Goal: Information Seeking & Learning: Learn about a topic

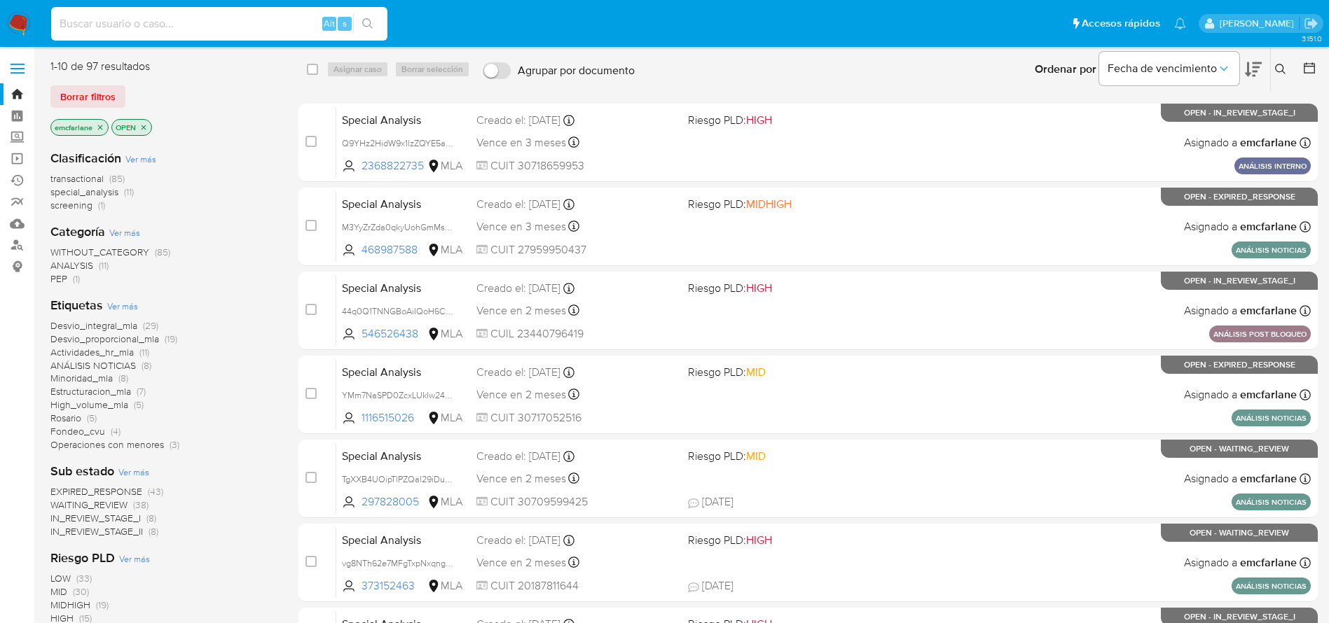
click at [265, 19] on input at bounding box center [219, 24] width 336 height 18
paste input "uljvxivqhL5tkC6FugvCNOmP"
type input "uljvxivqhL5tkC6FugvCNOmP"
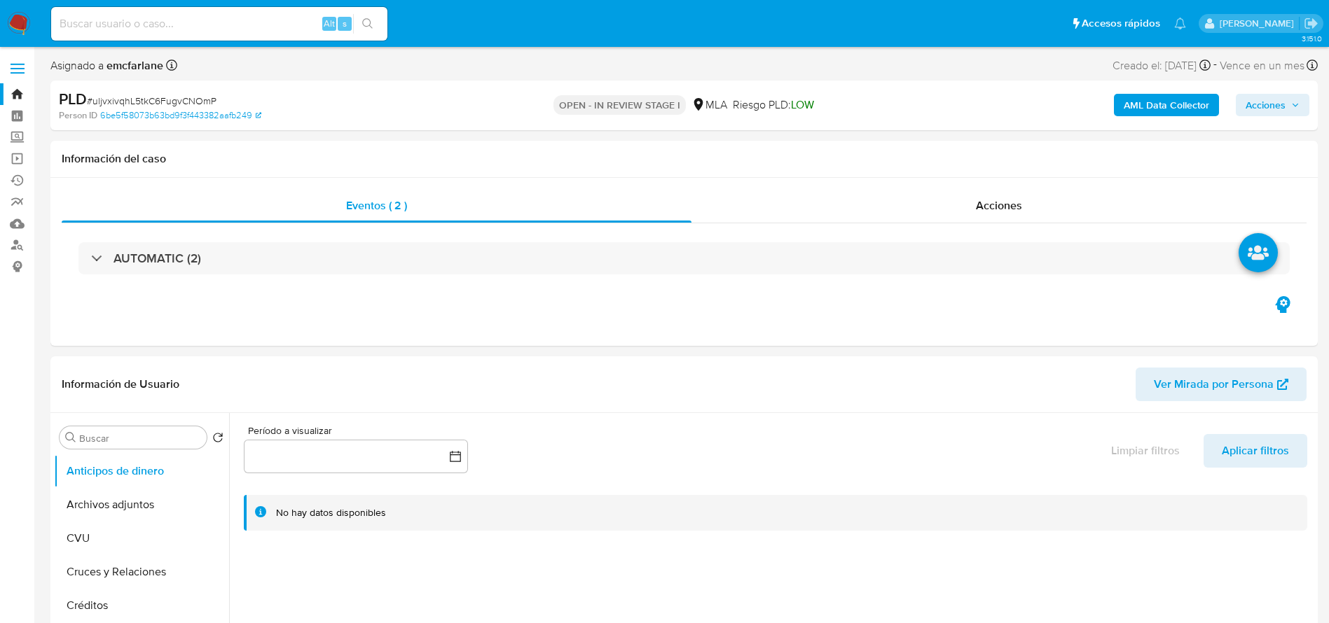
select select "10"
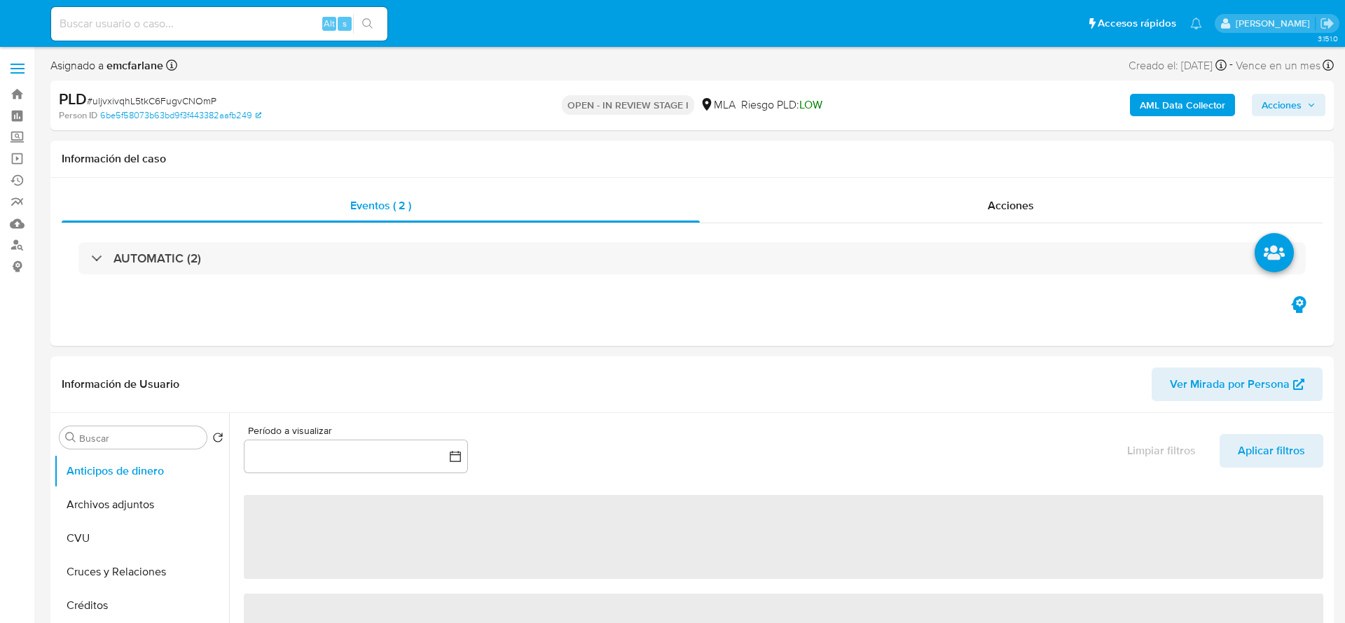
select select "10"
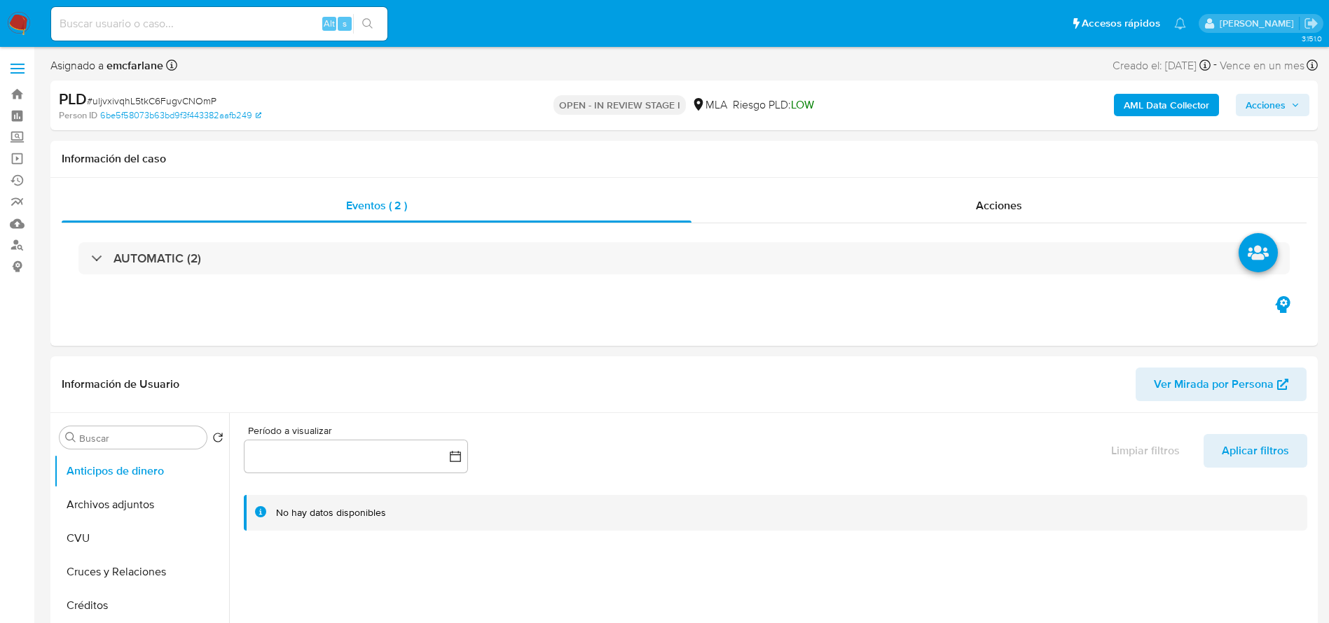
click at [235, 33] on div "Alt s" at bounding box center [219, 24] width 336 height 34
click at [233, 20] on input at bounding box center [219, 24] width 336 height 18
paste input "uljvxivqhL5tkC6FugvCNOmP"
click at [88, 515] on button "Archivos adjuntos" at bounding box center [136, 505] width 164 height 34
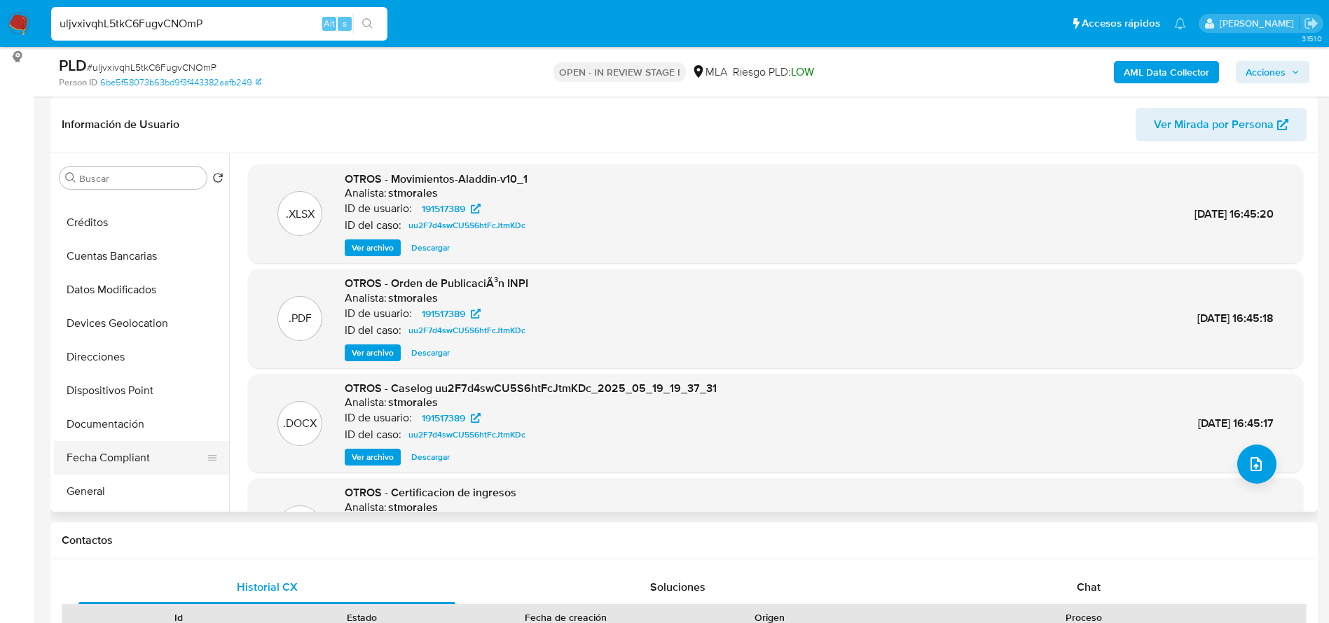
scroll to position [210, 0]
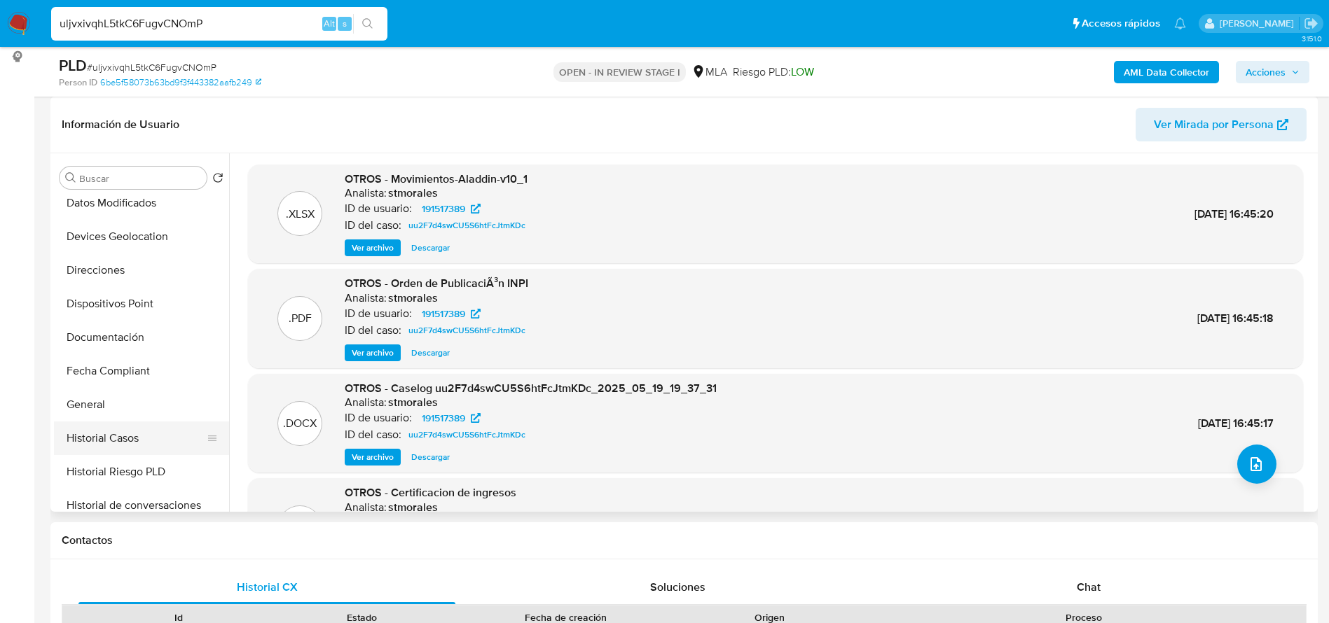
click at [114, 439] on button "Historial Casos" at bounding box center [136, 439] width 164 height 34
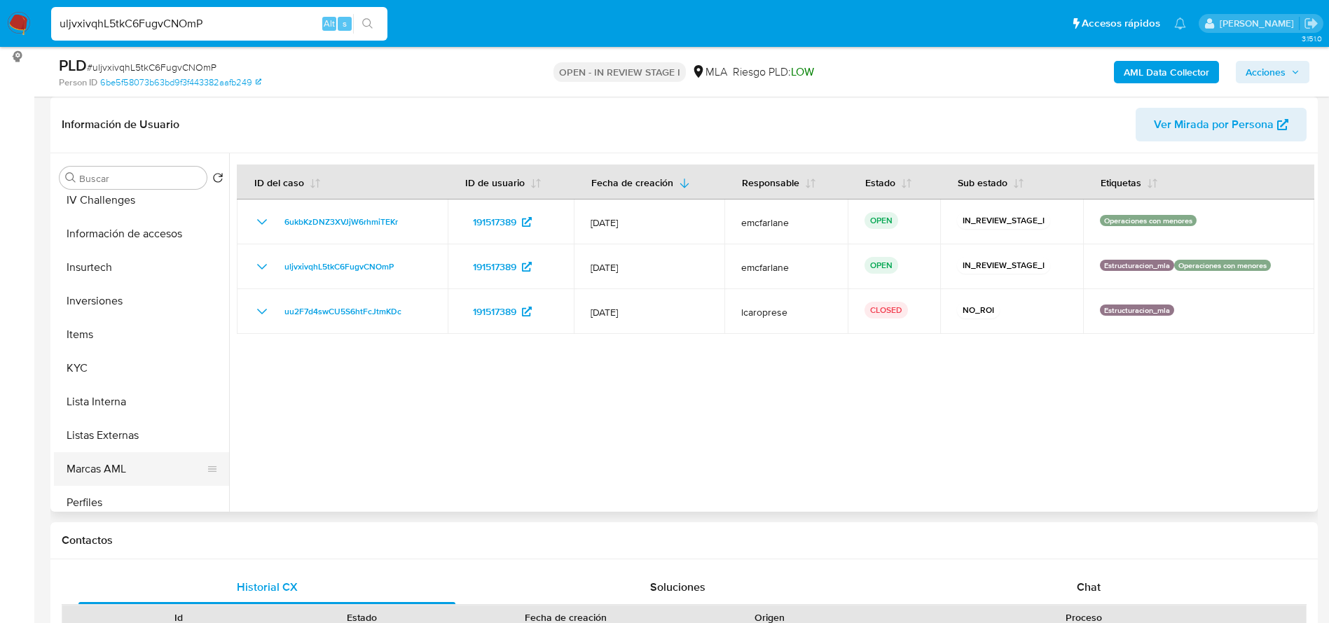
scroll to position [626, 0]
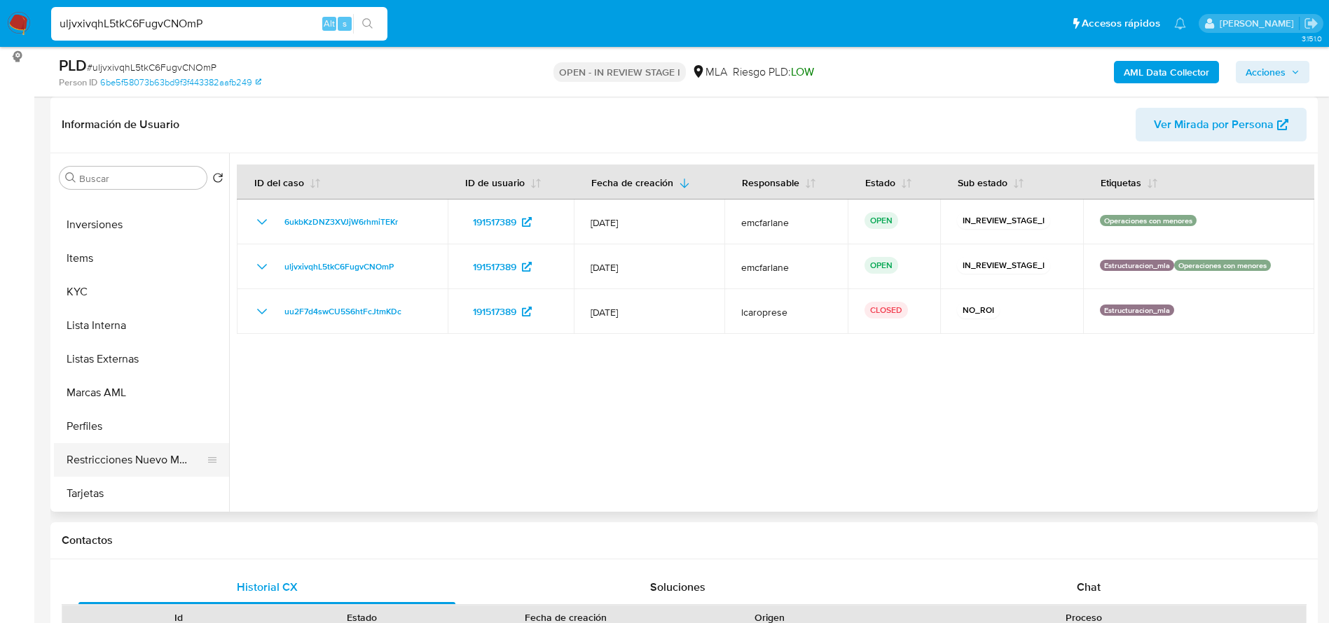
click at [125, 457] on button "Restricciones Nuevo Mundo" at bounding box center [136, 460] width 164 height 34
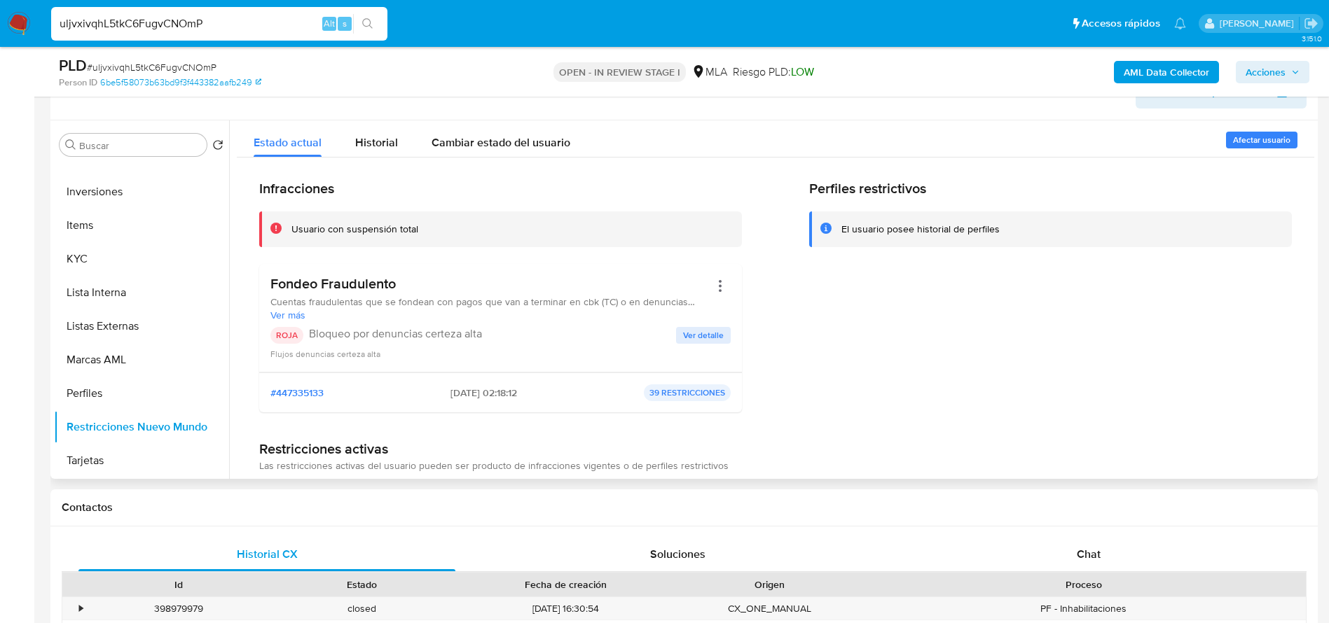
scroll to position [210, 0]
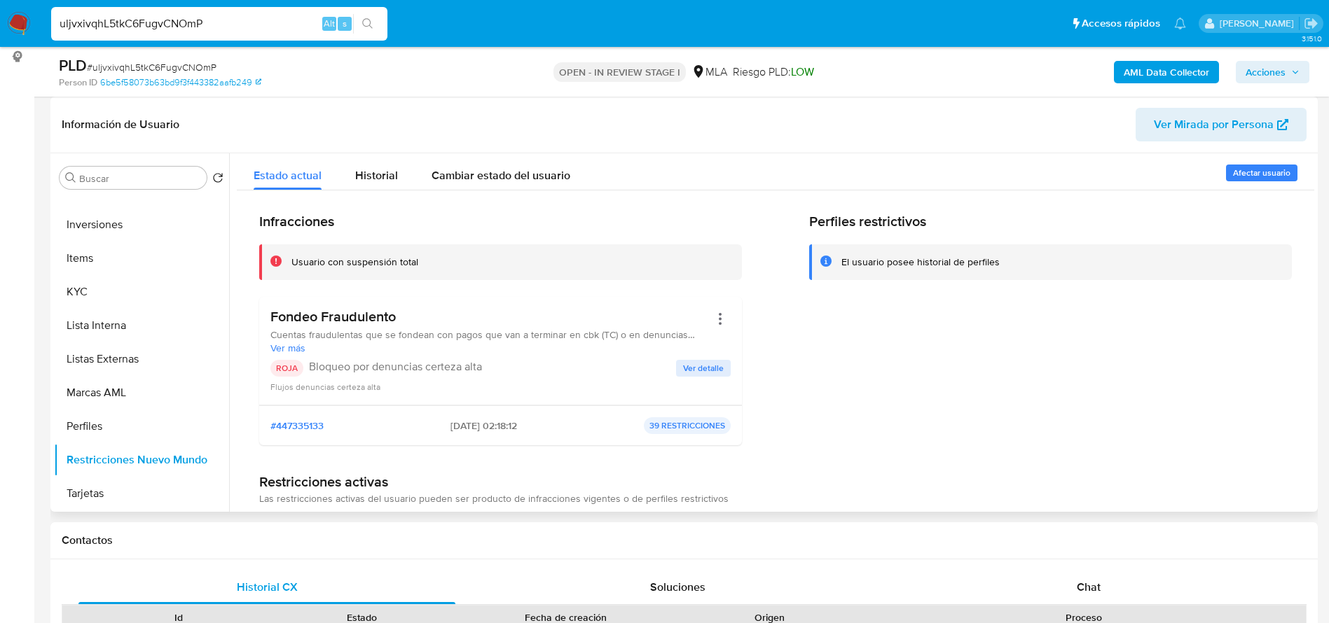
drag, startPoint x: 485, startPoint y: 420, endPoint x: 427, endPoint y: 416, distance: 58.2
click at [427, 416] on div "#447335133 [DATE] 02:18:12 39 RESTRICCIONES" at bounding box center [500, 426] width 483 height 40
click at [468, 446] on div "Infracciones Usuario con suspensión total Fondeo Fraudulento Cuentas fraudulent…" at bounding box center [500, 335] width 483 height 244
click at [468, 445] on div "#447335133 [DATE] 02:18:12 39 RESTRICCIONES" at bounding box center [500, 426] width 483 height 40
click at [698, 365] on span "Ver detalle" at bounding box center [703, 368] width 41 height 14
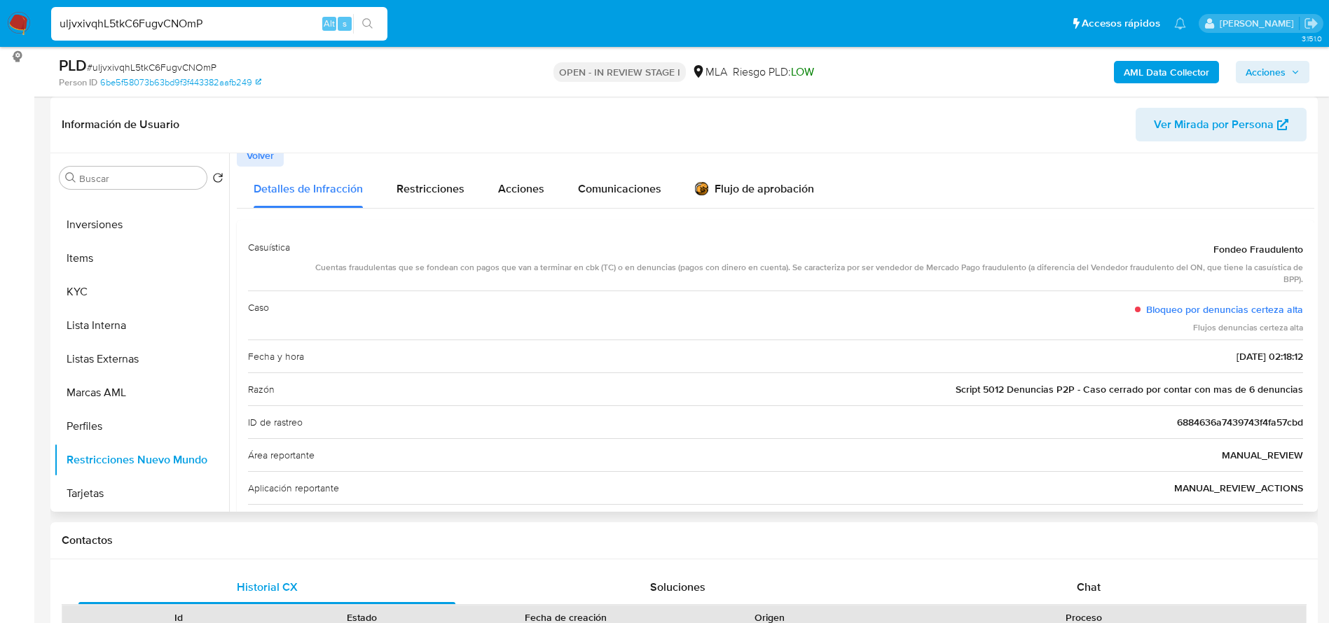
scroll to position [0, 0]
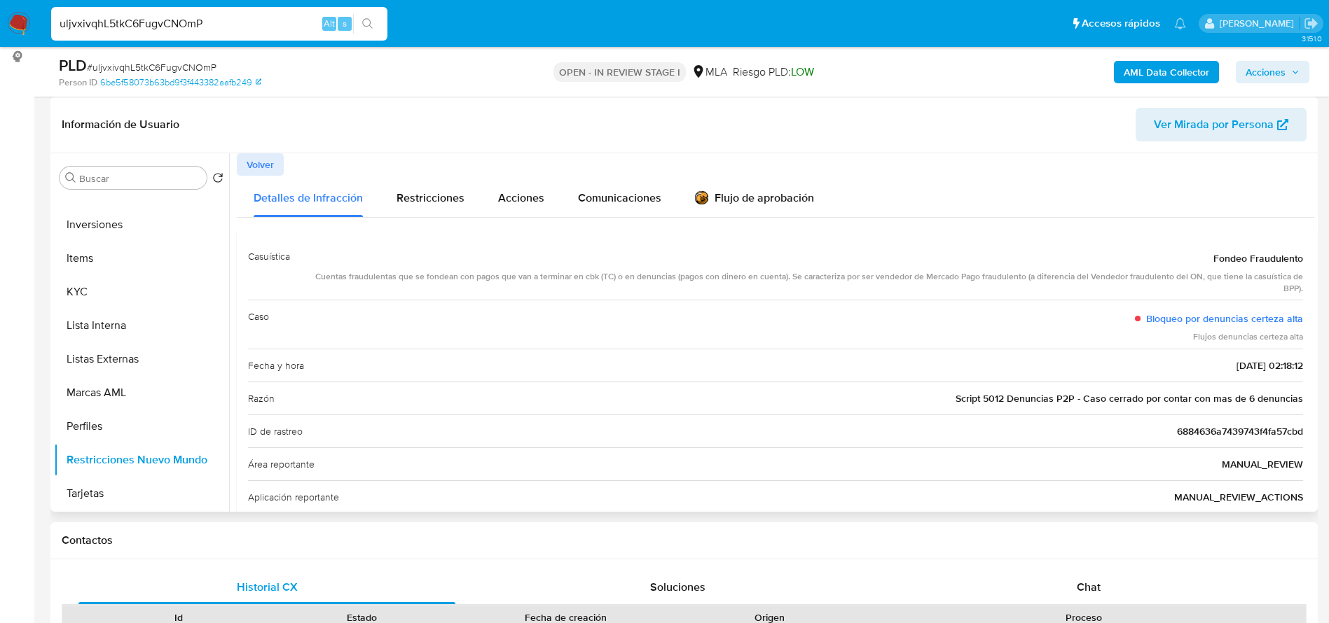
click at [250, 172] on span "Volver" at bounding box center [260, 165] width 27 height 20
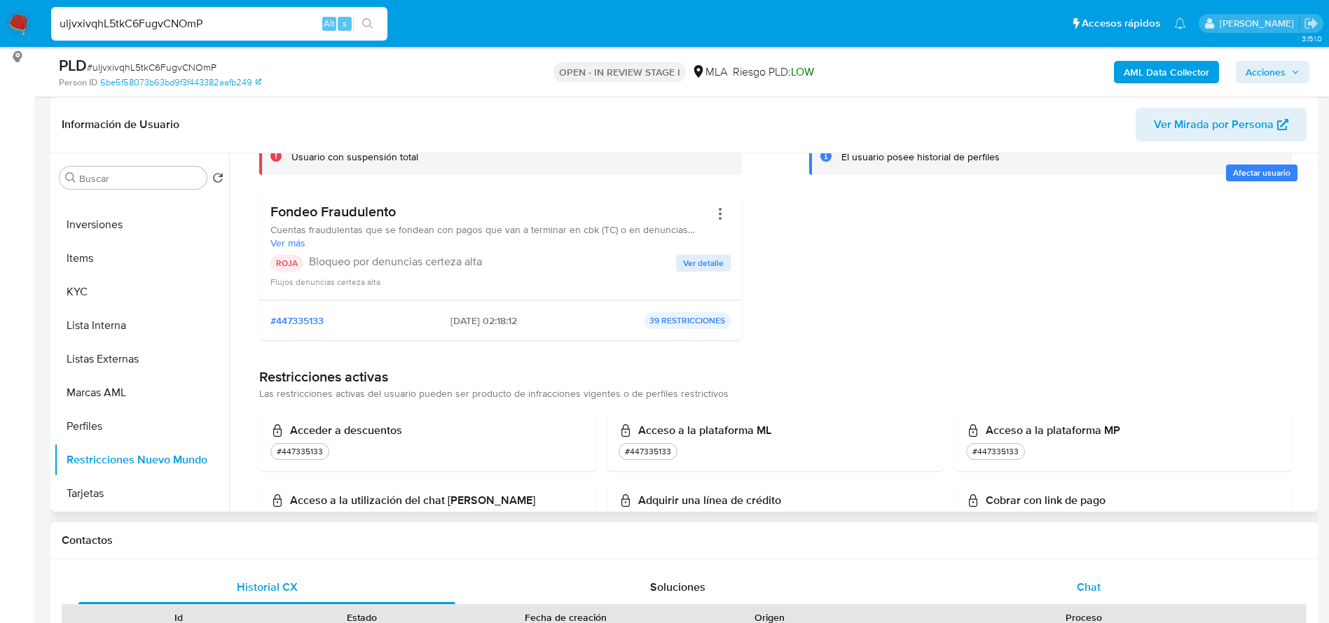
click at [1086, 581] on span "Chat" at bounding box center [1089, 587] width 24 height 16
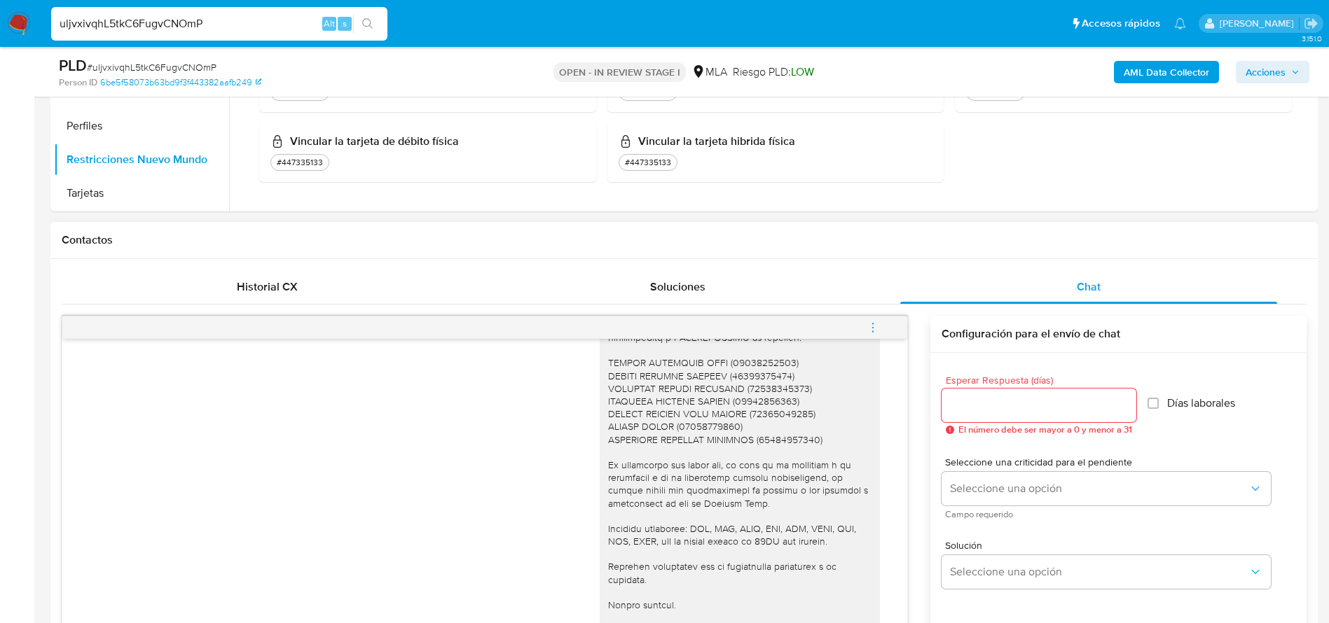
scroll to position [502, 0]
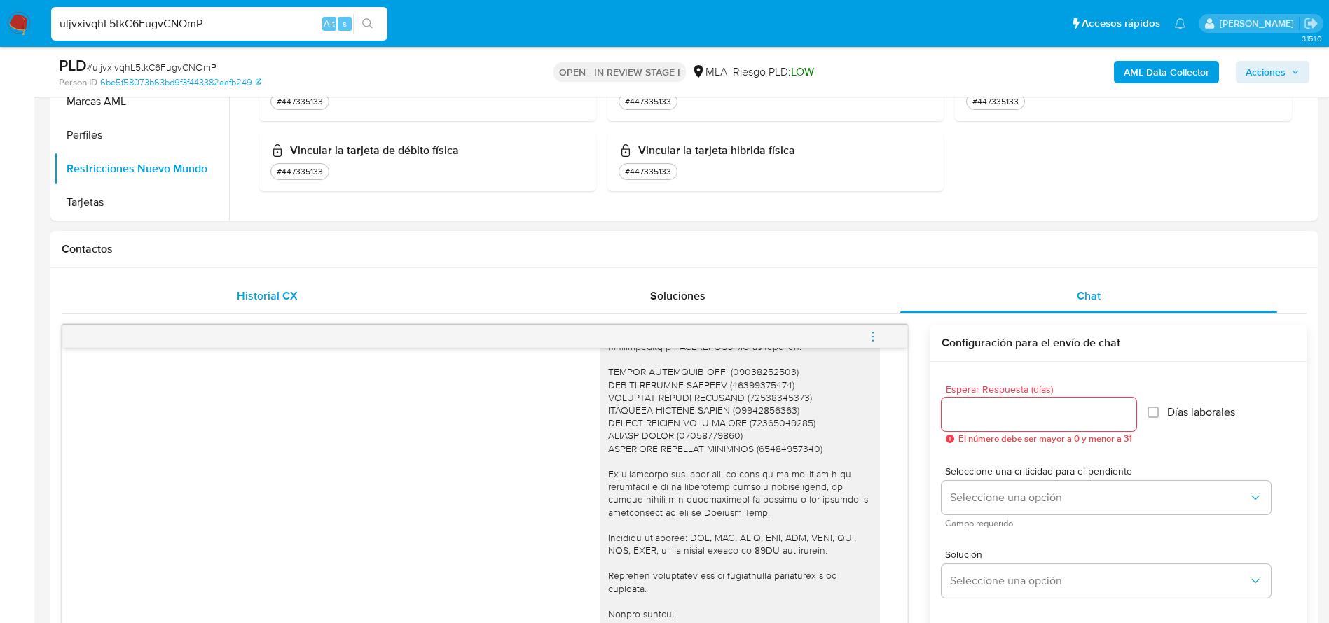
click at [283, 291] on span "Historial CX" at bounding box center [267, 296] width 61 height 16
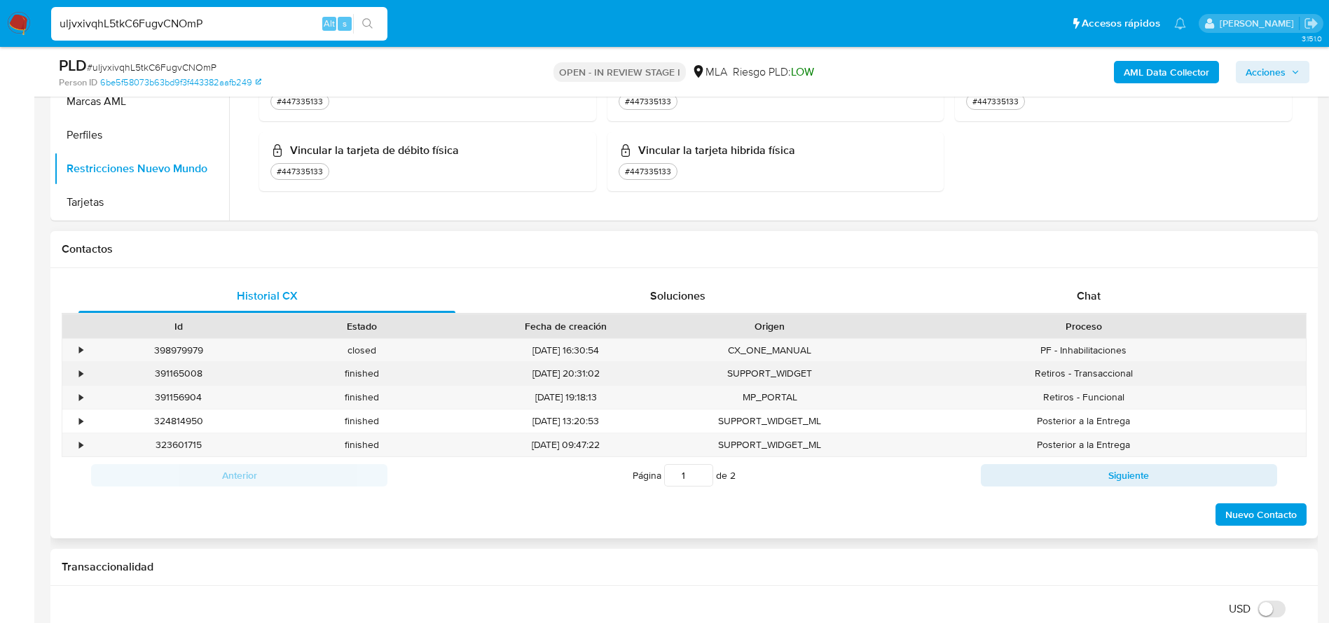
scroll to position [81, 0]
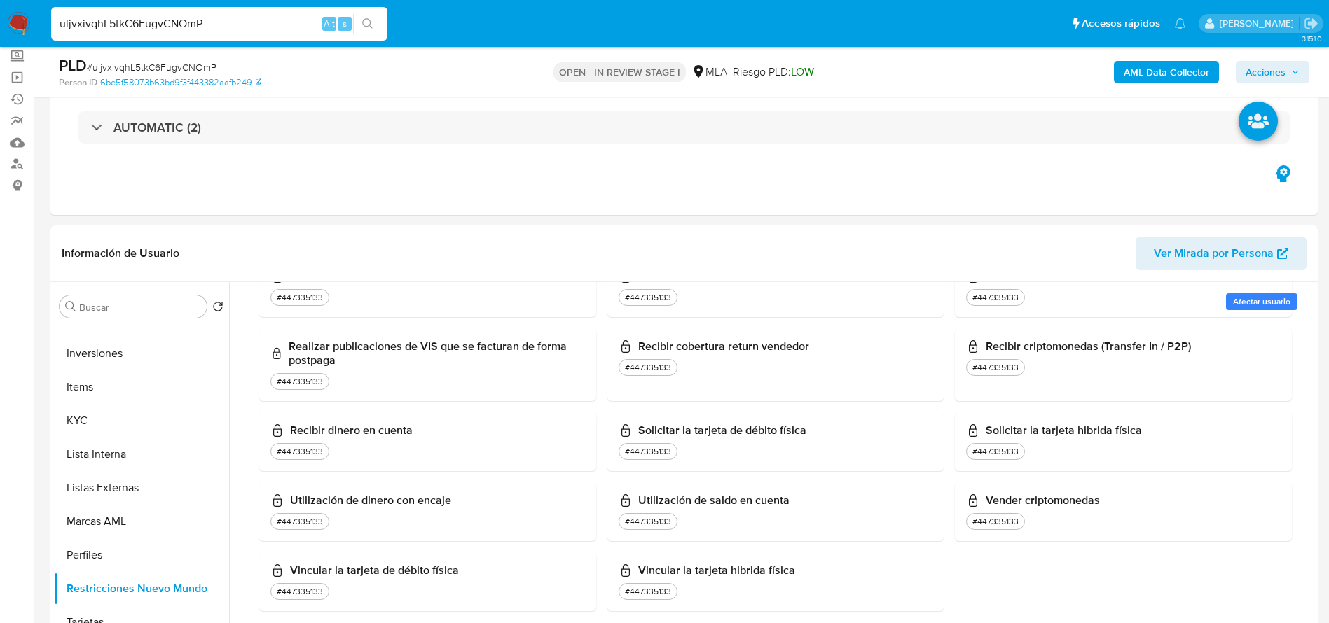
click at [225, 28] on input "uljvxivqhL5tkC6FugvCNOmP" at bounding box center [219, 24] width 336 height 18
paste input "LA8y5Qvk0YJg8WFCjBIM00tT"
type input "LA8y5Qvk0YJg8WFCjBIM00tT"
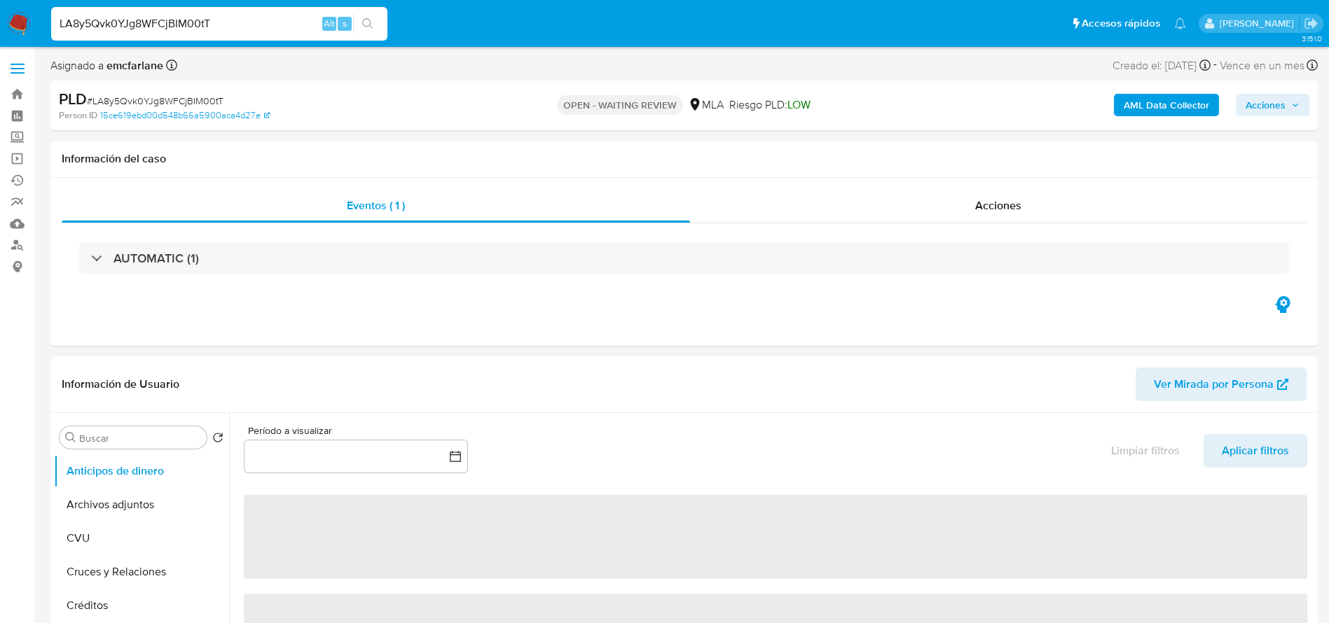
select select "10"
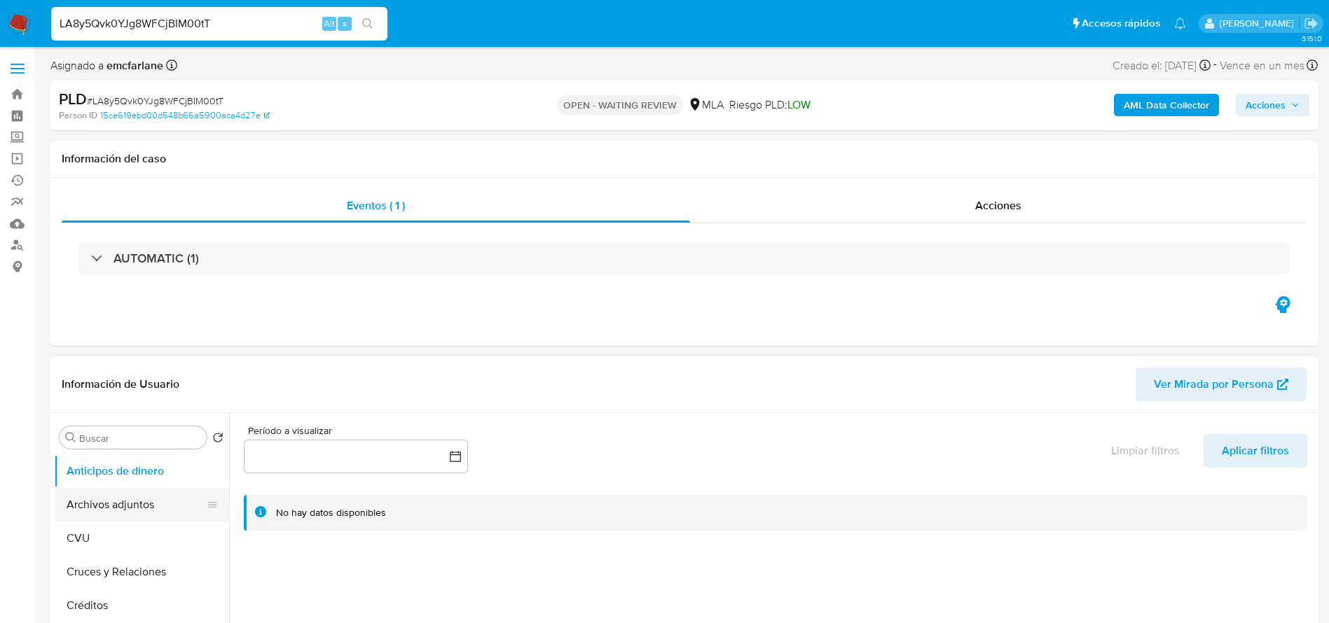
click at [123, 495] on button "Archivos adjuntos" at bounding box center [136, 505] width 164 height 34
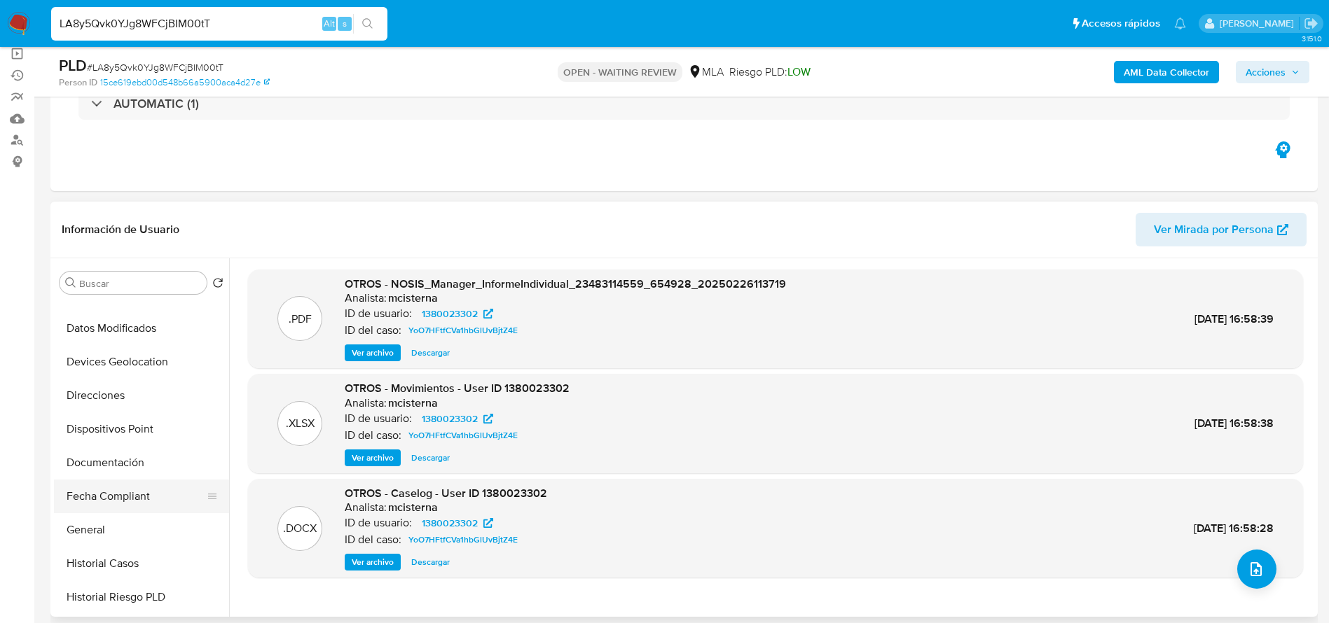
scroll to position [210, 0]
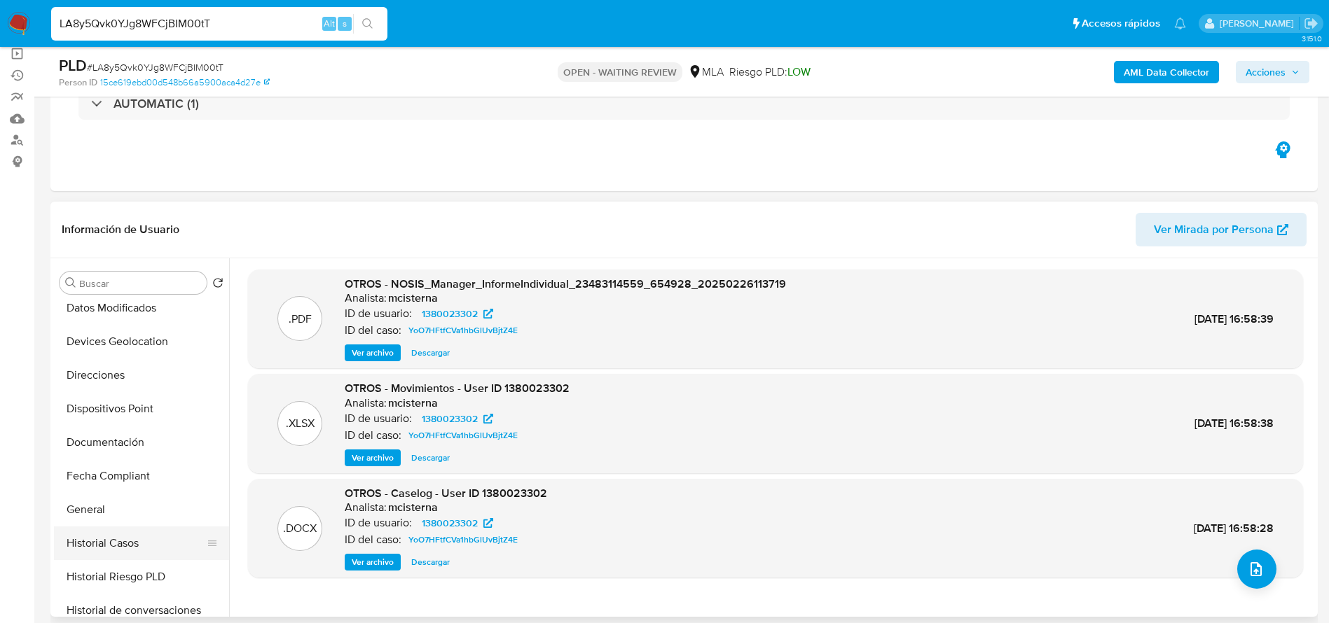
click at [133, 553] on button "Historial Casos" at bounding box center [136, 544] width 164 height 34
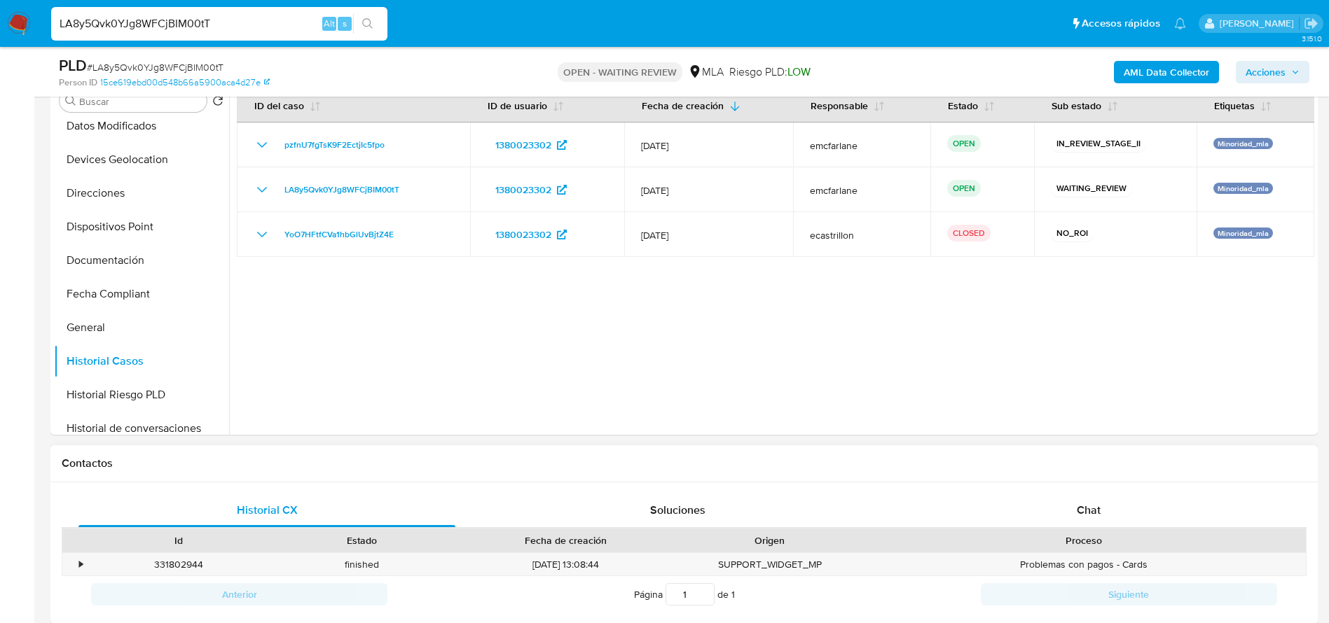
scroll to position [420, 0]
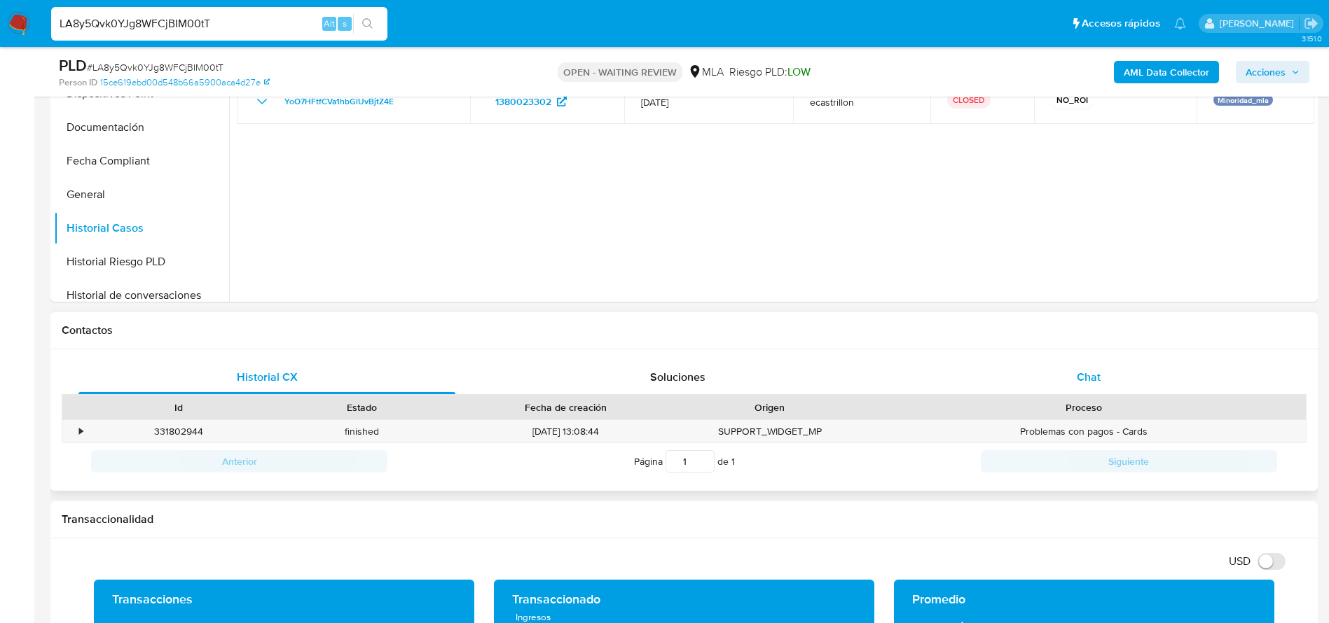
click at [1091, 366] on div "Chat" at bounding box center [1088, 378] width 377 height 34
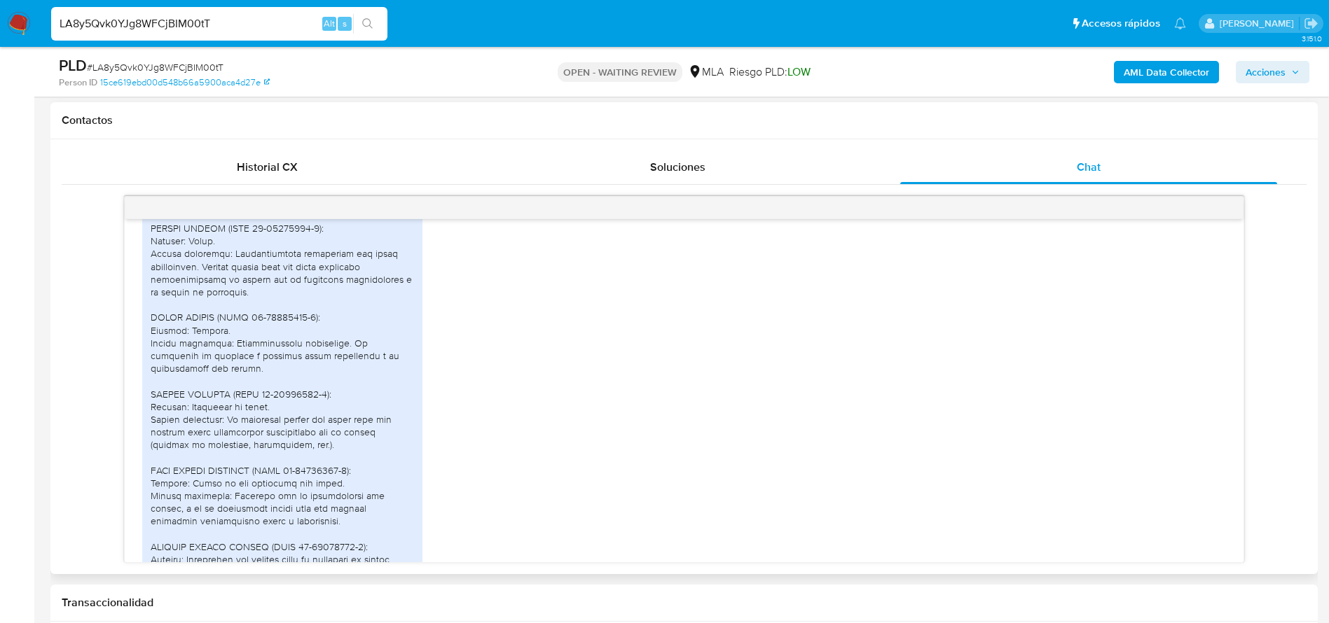
scroll to position [1649, 0]
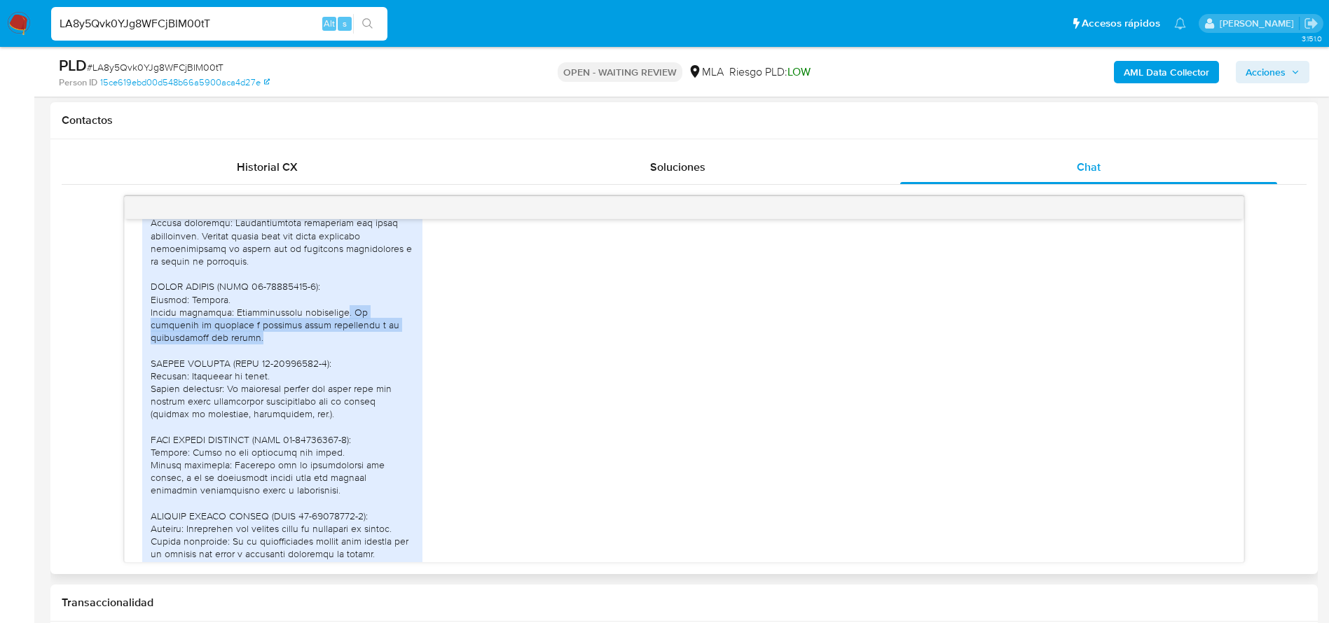
drag, startPoint x: 338, startPoint y: 301, endPoint x: 523, endPoint y: 346, distance: 191.1
click at [371, 331] on div at bounding box center [282, 466] width 263 height 752
click at [591, 365] on div "[DATE] 00:35:34" at bounding box center [684, 467] width 1084 height 781
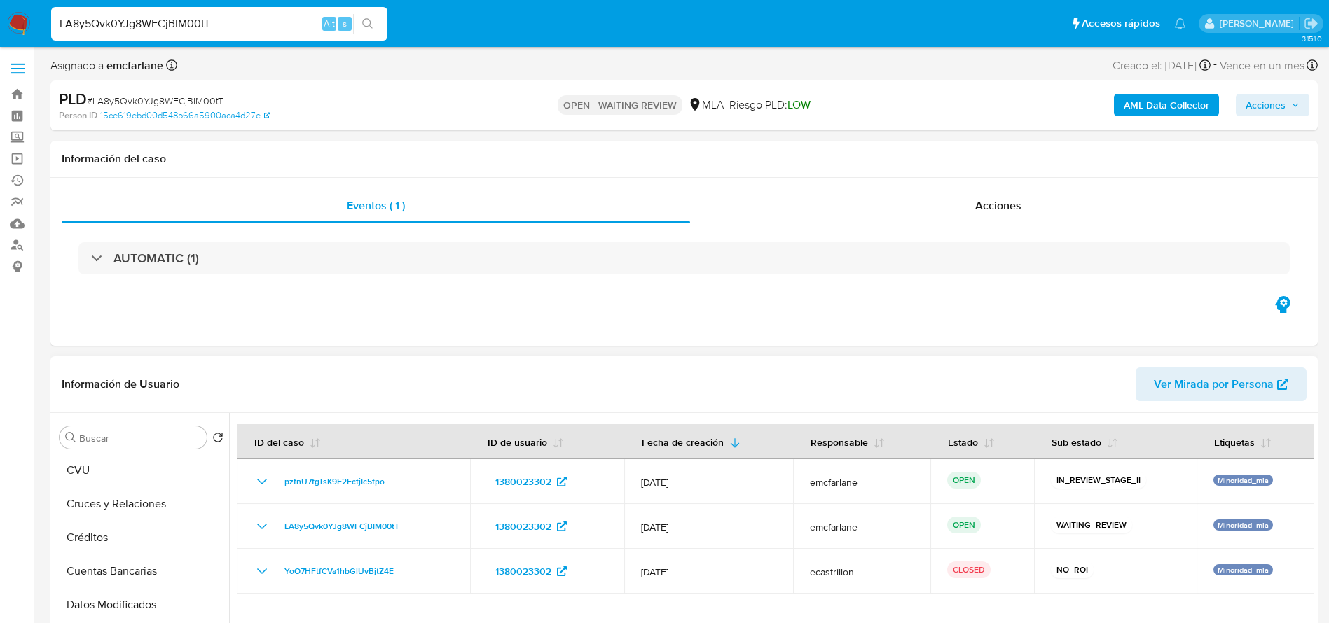
scroll to position [0, 0]
click at [127, 516] on button "Archivos adjuntos" at bounding box center [136, 505] width 164 height 34
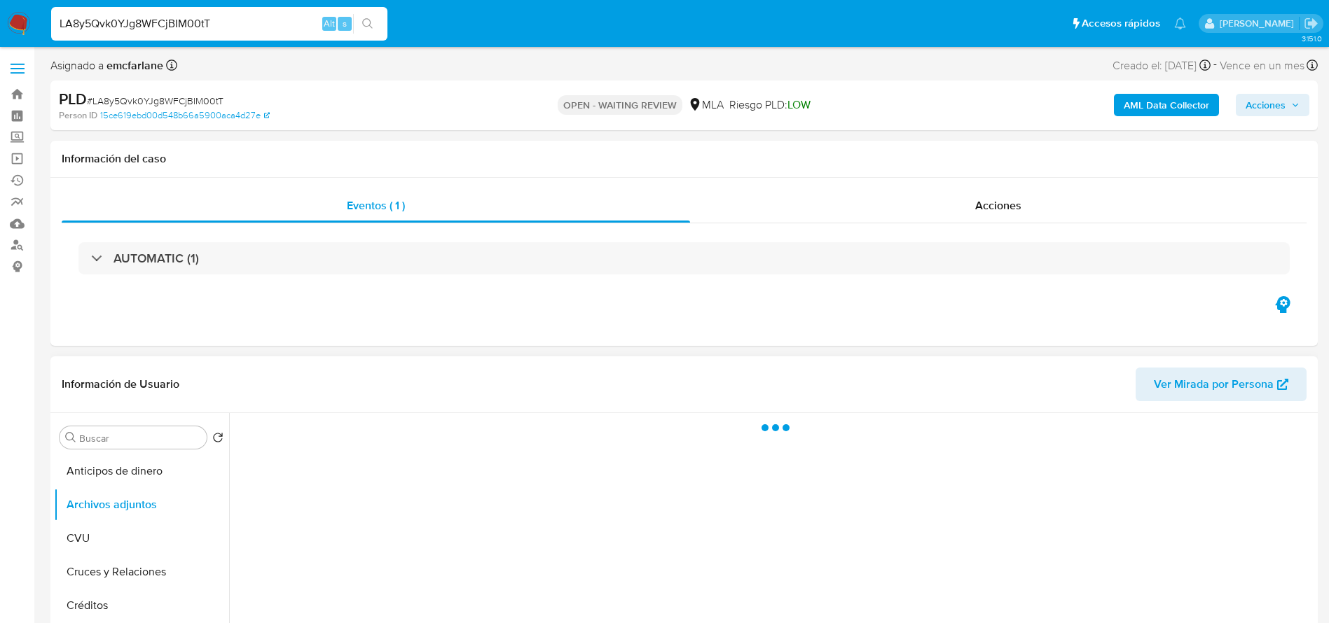
scroll to position [210, 0]
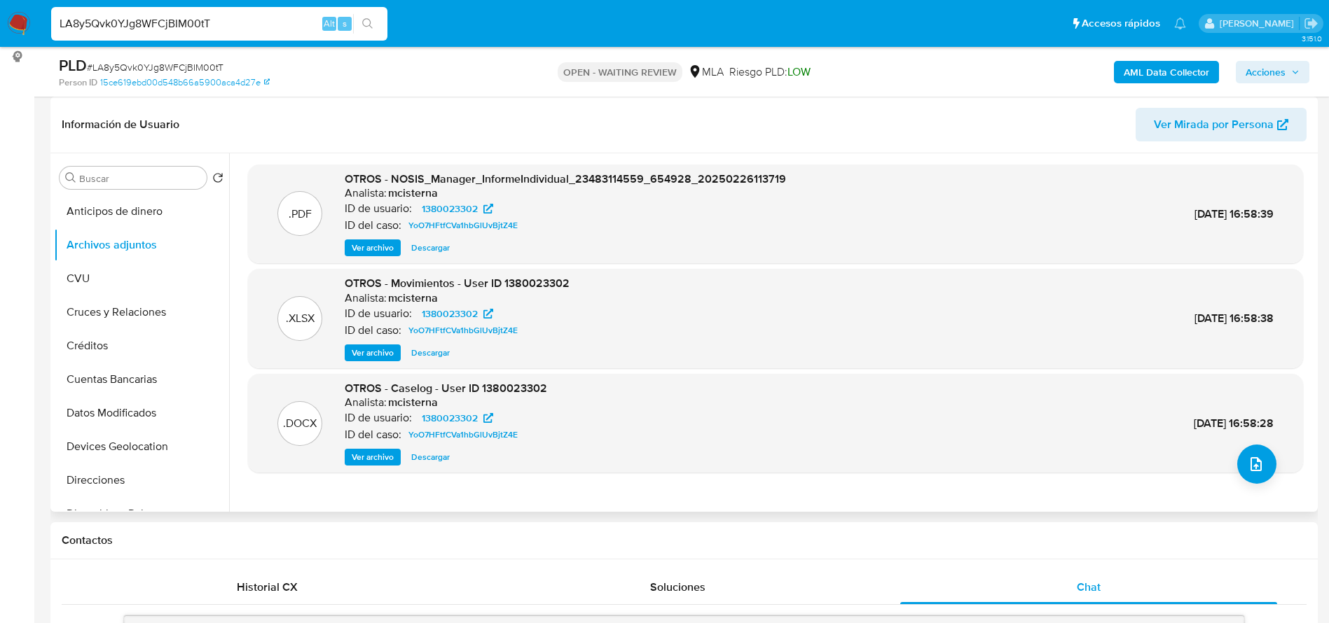
click at [434, 456] on span "Descargar" at bounding box center [430, 457] width 39 height 14
click at [413, 355] on span "Descargar" at bounding box center [430, 353] width 39 height 14
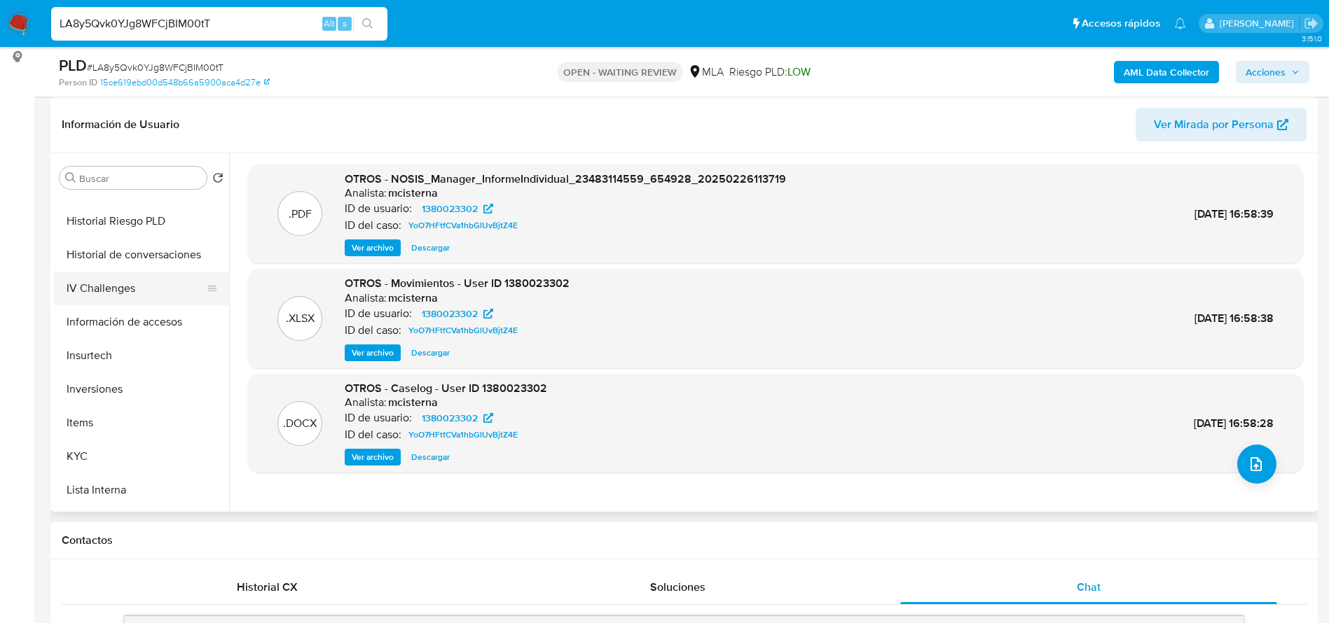
scroll to position [630, 0]
click at [105, 283] on button "KYC" at bounding box center [136, 287] width 164 height 34
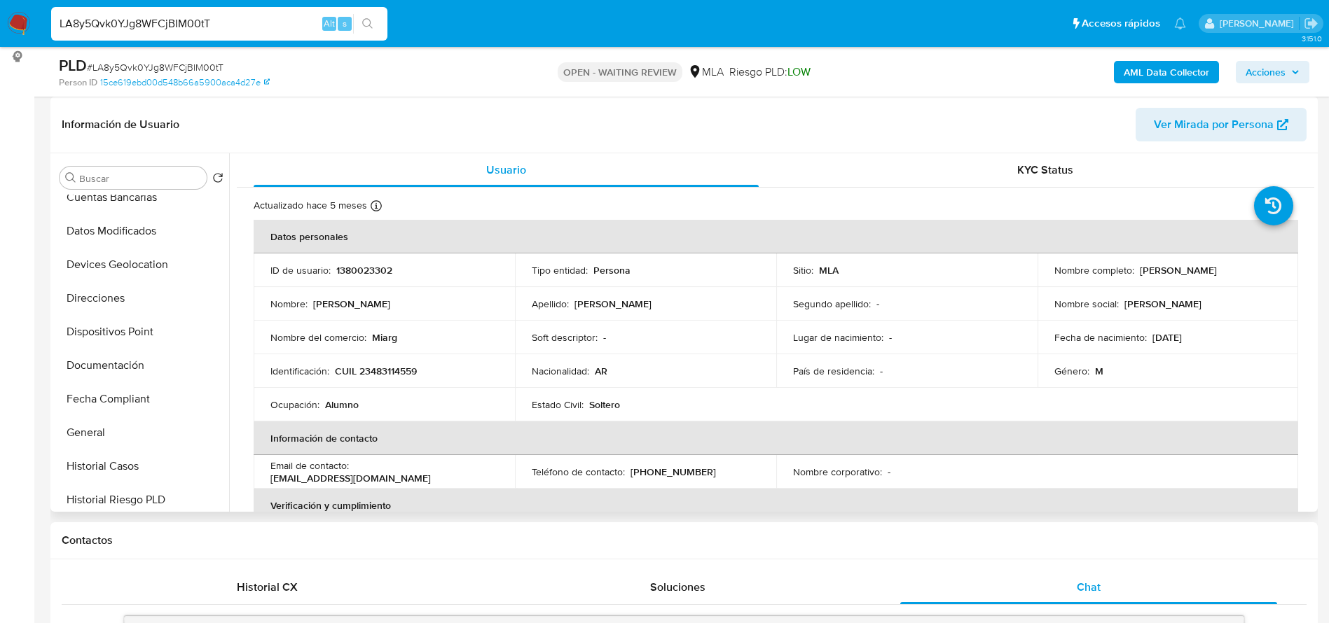
scroll to position [0, 0]
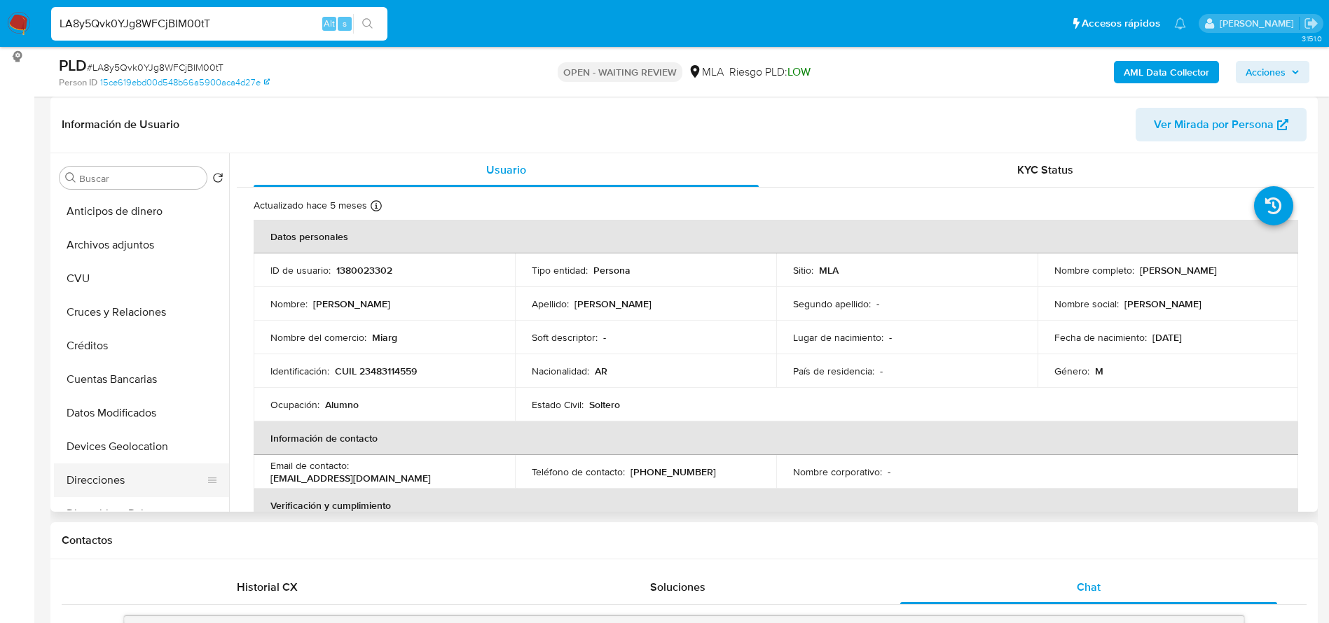
click at [95, 476] on button "Direcciones" at bounding box center [136, 481] width 164 height 34
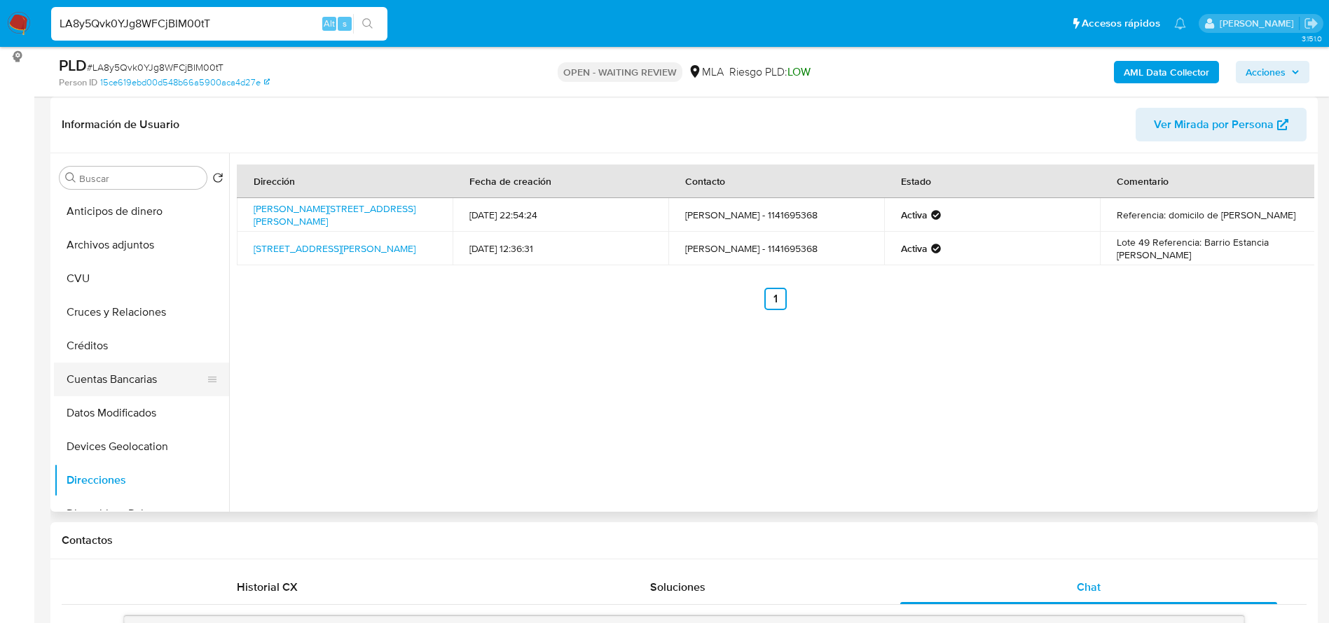
scroll to position [210, 0]
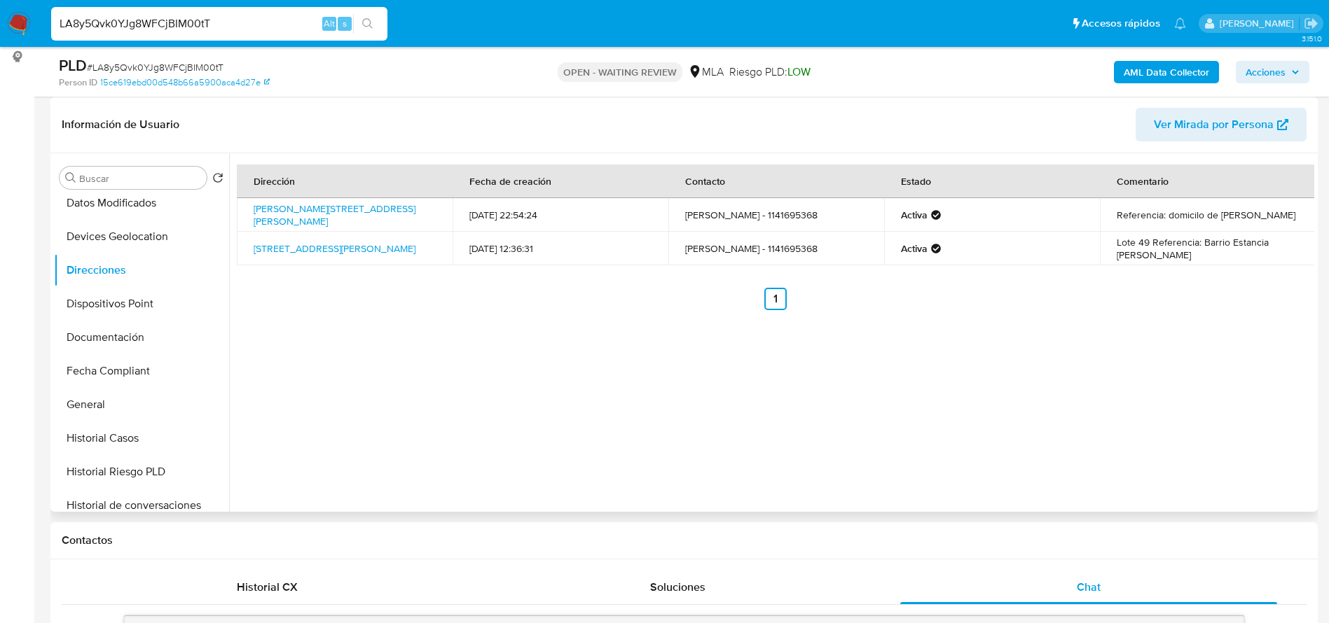
drag, startPoint x: 114, startPoint y: 429, endPoint x: 401, endPoint y: 395, distance: 288.5
click at [116, 428] on button "Historial Casos" at bounding box center [141, 439] width 175 height 34
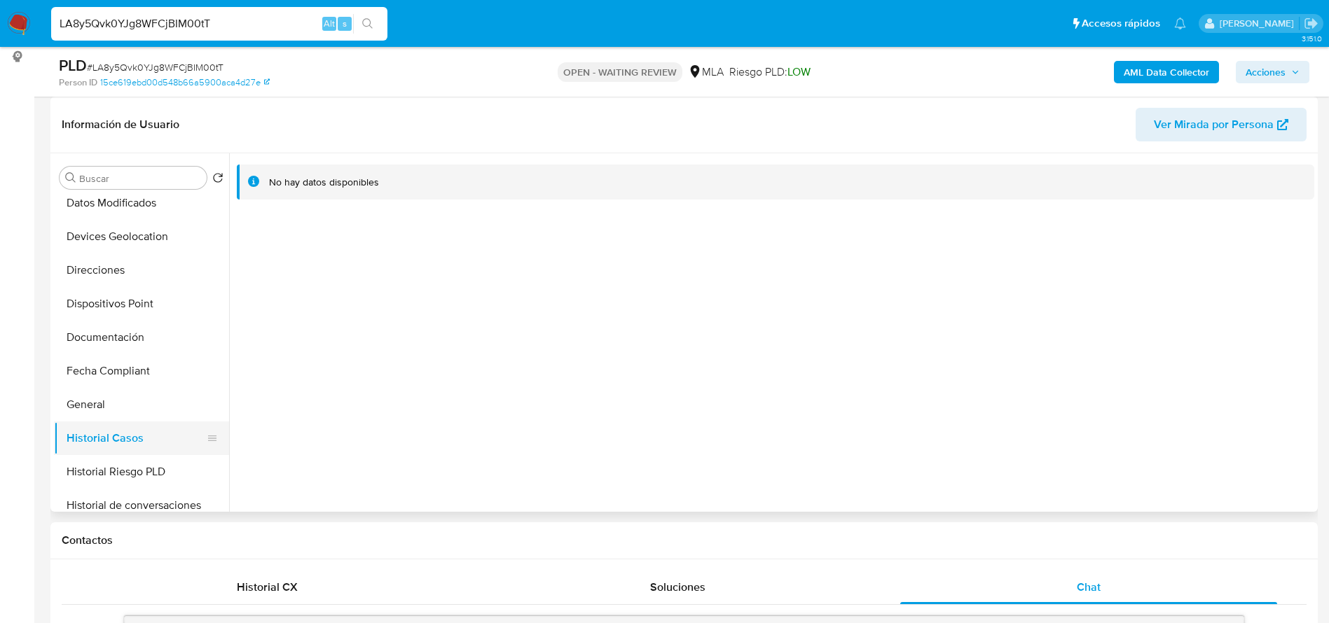
drag, startPoint x: 104, startPoint y: 472, endPoint x: 96, endPoint y: 448, distance: 25.0
click at [97, 461] on button "Historial Riesgo PLD" at bounding box center [141, 472] width 175 height 34
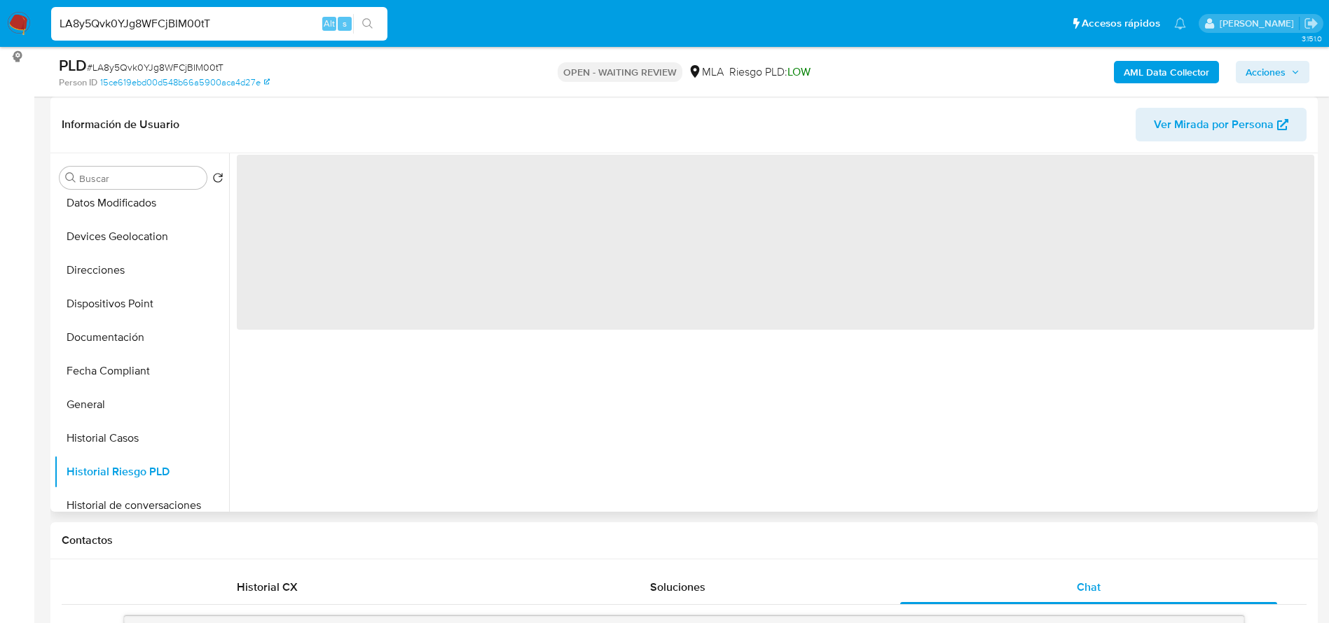
drag, startPoint x: 89, startPoint y: 425, endPoint x: 486, endPoint y: 419, distance: 397.2
click at [93, 425] on button "Historial Casos" at bounding box center [141, 439] width 175 height 34
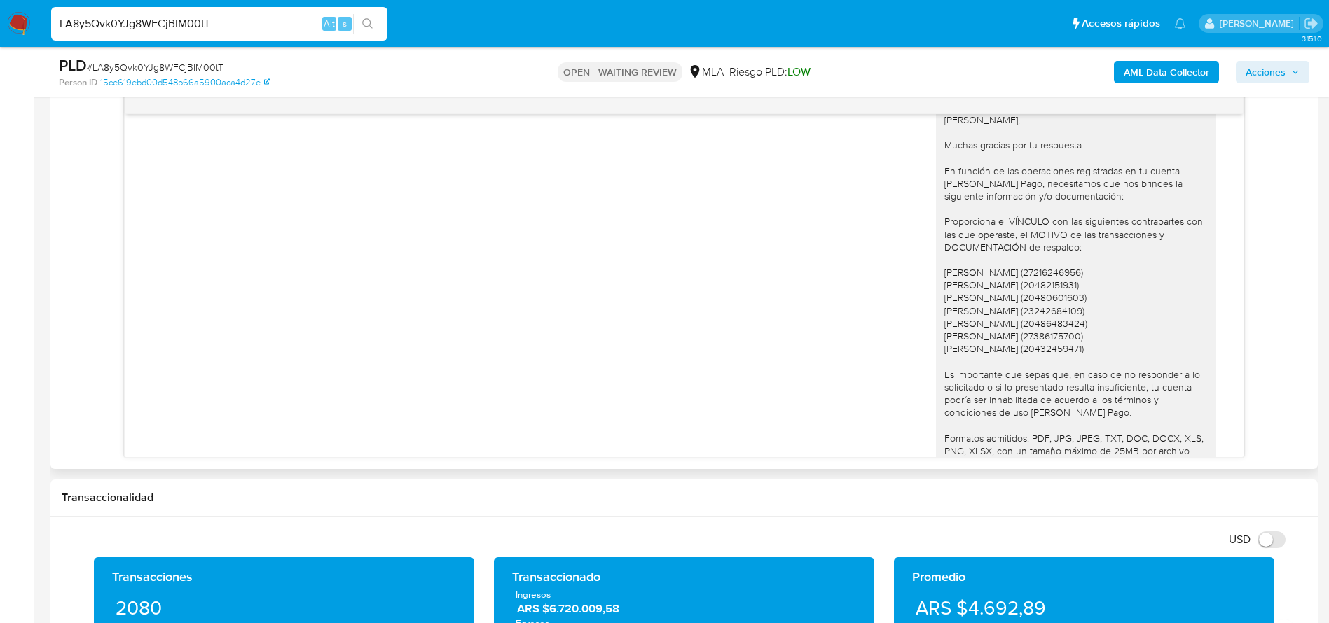
scroll to position [1019, 0]
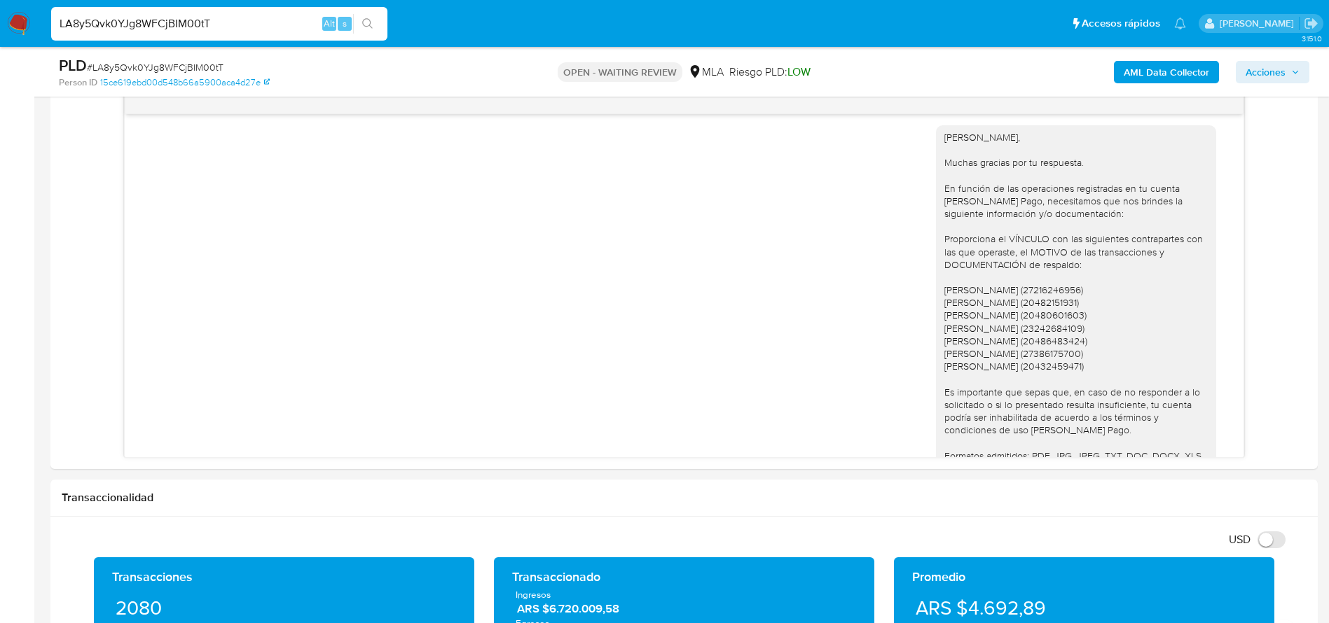
drag, startPoint x: 247, startPoint y: 32, endPoint x: 0, endPoint y: 44, distance: 247.6
click at [0, 43] on nav "Pausado Ver notificaciones LA8y5Qvk0YJg8WFCjBIM00tT Alt s Accesos rápidos Presi…" at bounding box center [664, 23] width 1329 height 47
paste input "67495498"
type input "67495498"
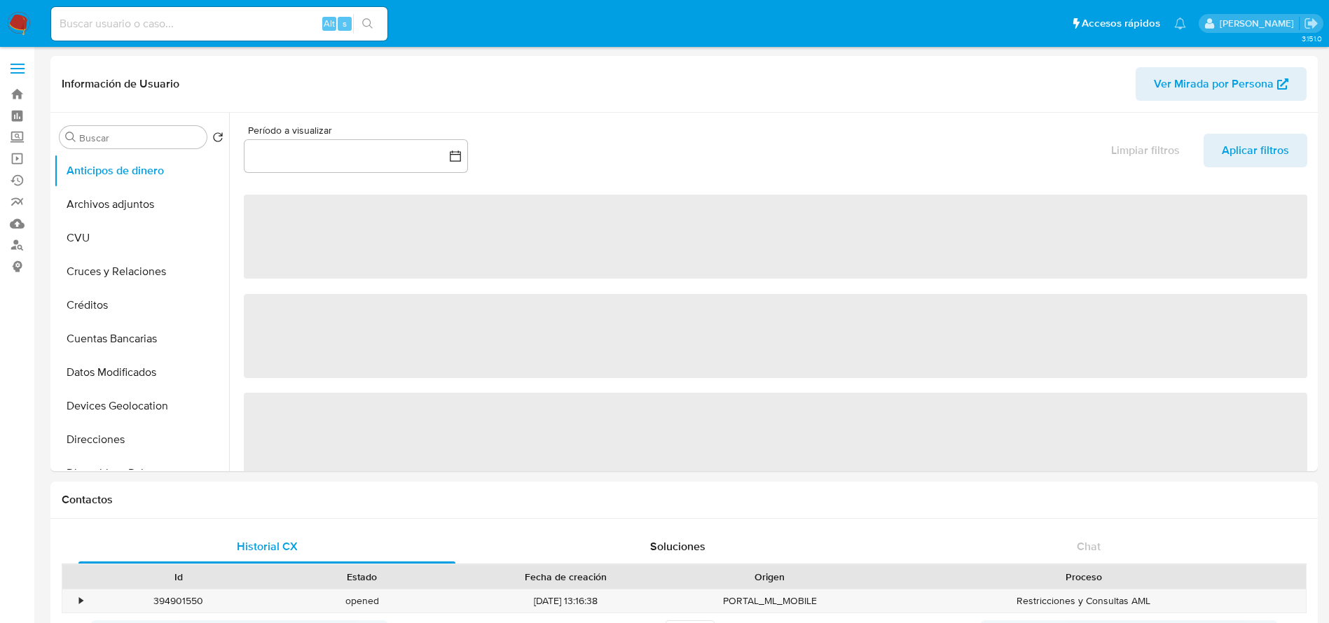
select select "10"
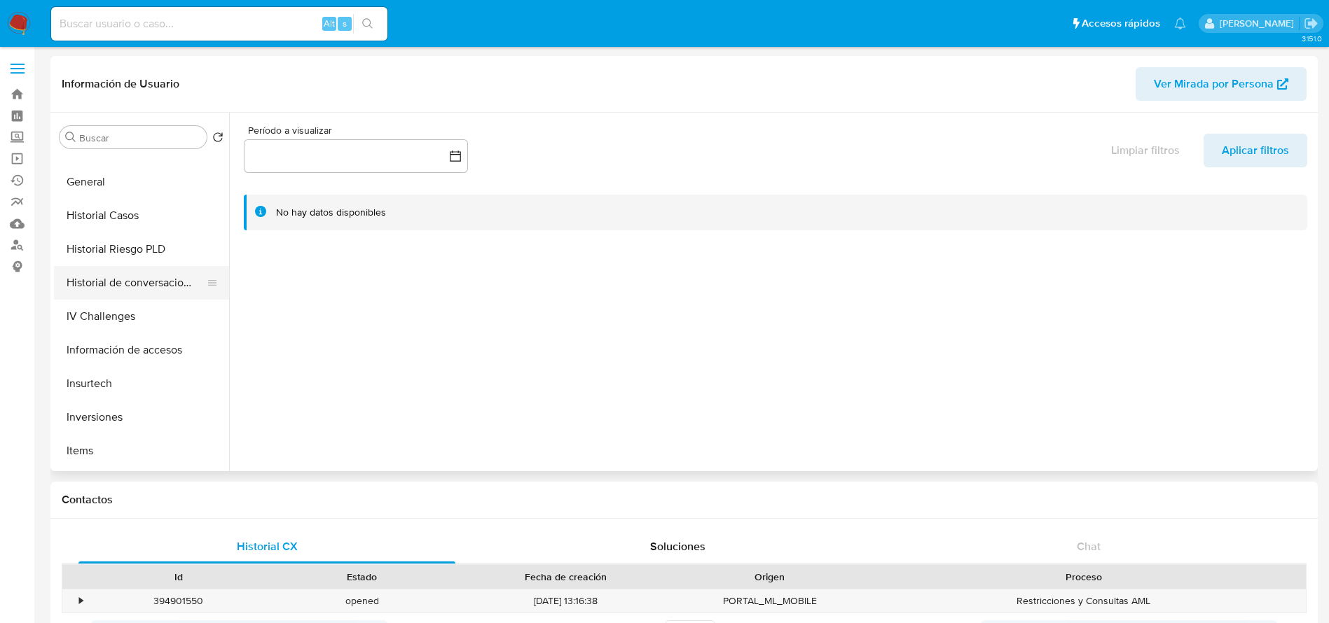
scroll to position [626, 0]
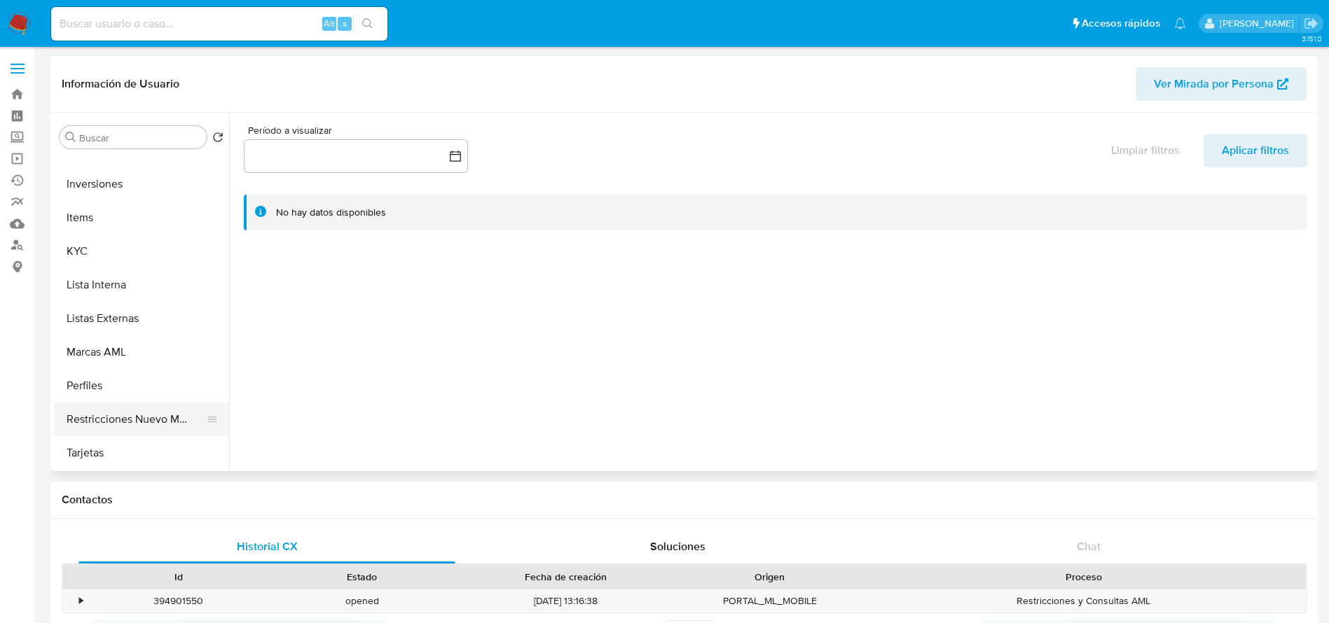
click at [116, 408] on button "Restricciones Nuevo Mundo" at bounding box center [136, 420] width 164 height 34
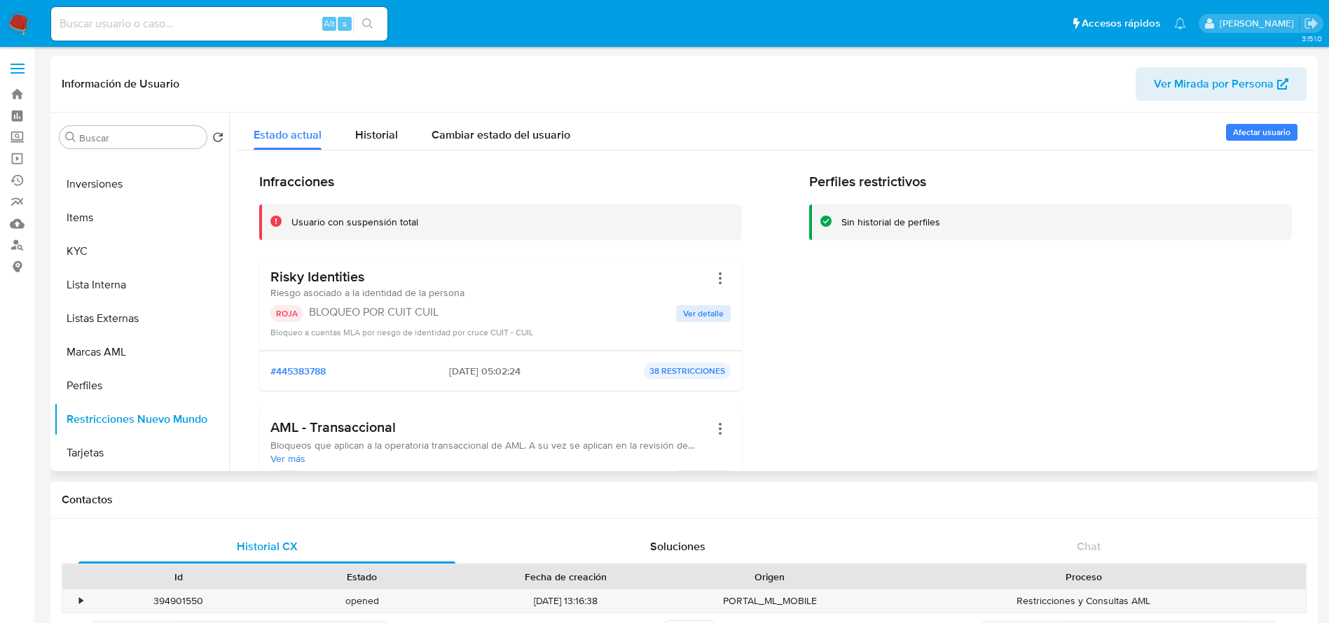
scroll to position [105, 0]
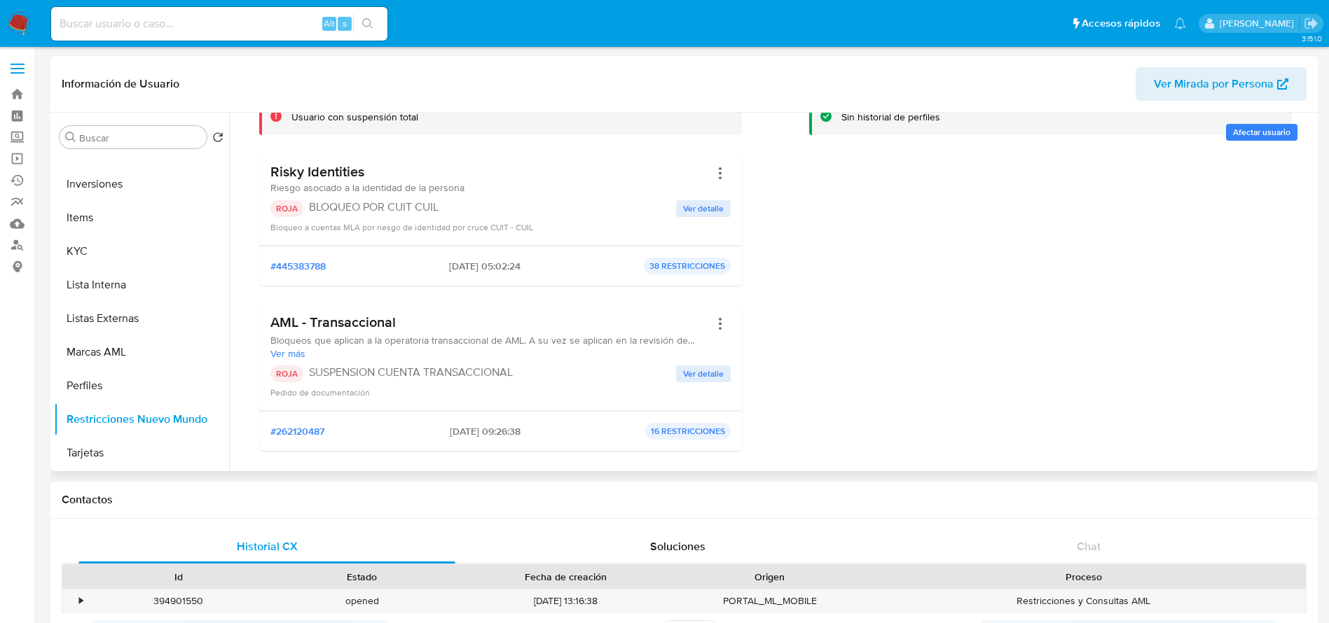
drag, startPoint x: 485, startPoint y: 430, endPoint x: 491, endPoint y: 452, distance: 22.4
click at [431, 431] on div "#262120487 [DATE] 09:26:38 16 RESTRICCIONES" at bounding box center [500, 431] width 460 height 17
click at [501, 451] on div "Infracciones Usuario con suspensión total Risky Identities Riesgo asociado a la…" at bounding box center [500, 265] width 483 height 394
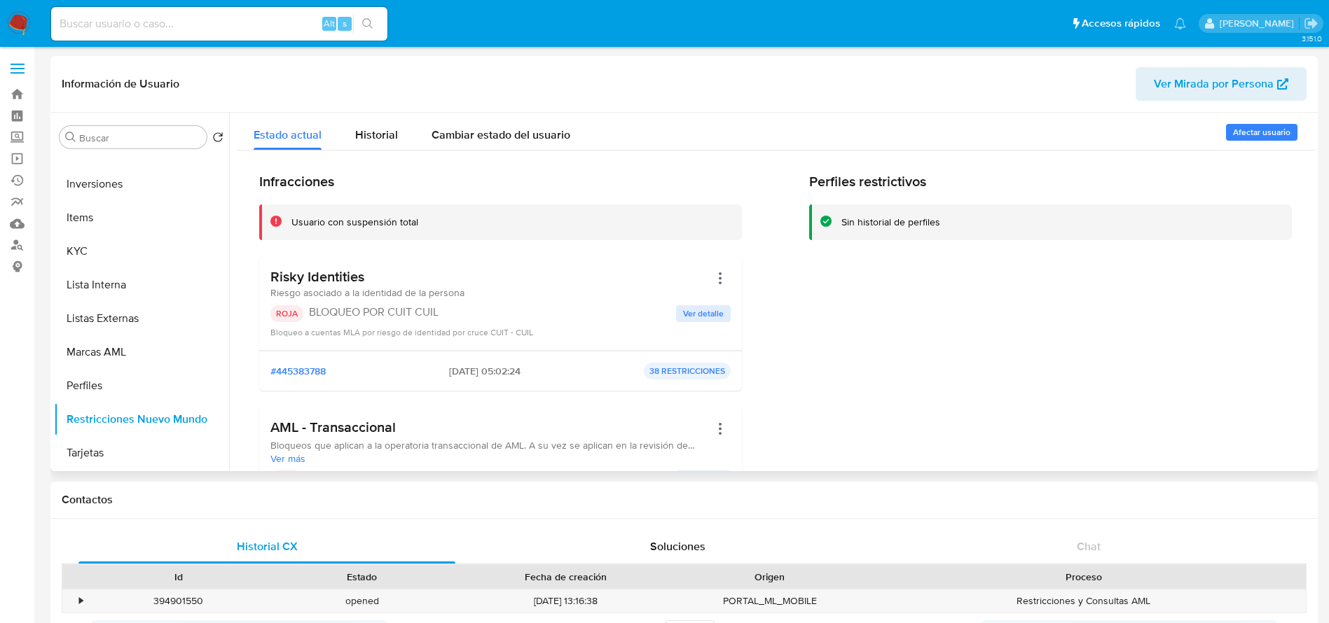
click at [443, 294] on span "Riesgo asociado a la identidad de la persona" at bounding box center [367, 293] width 194 height 14
click at [534, 275] on div "Risky Identities [PERSON_NAME] asociado a la identidad de la persona" at bounding box center [500, 284] width 460 height 32
click at [691, 313] on span "Ver detalle" at bounding box center [703, 314] width 41 height 14
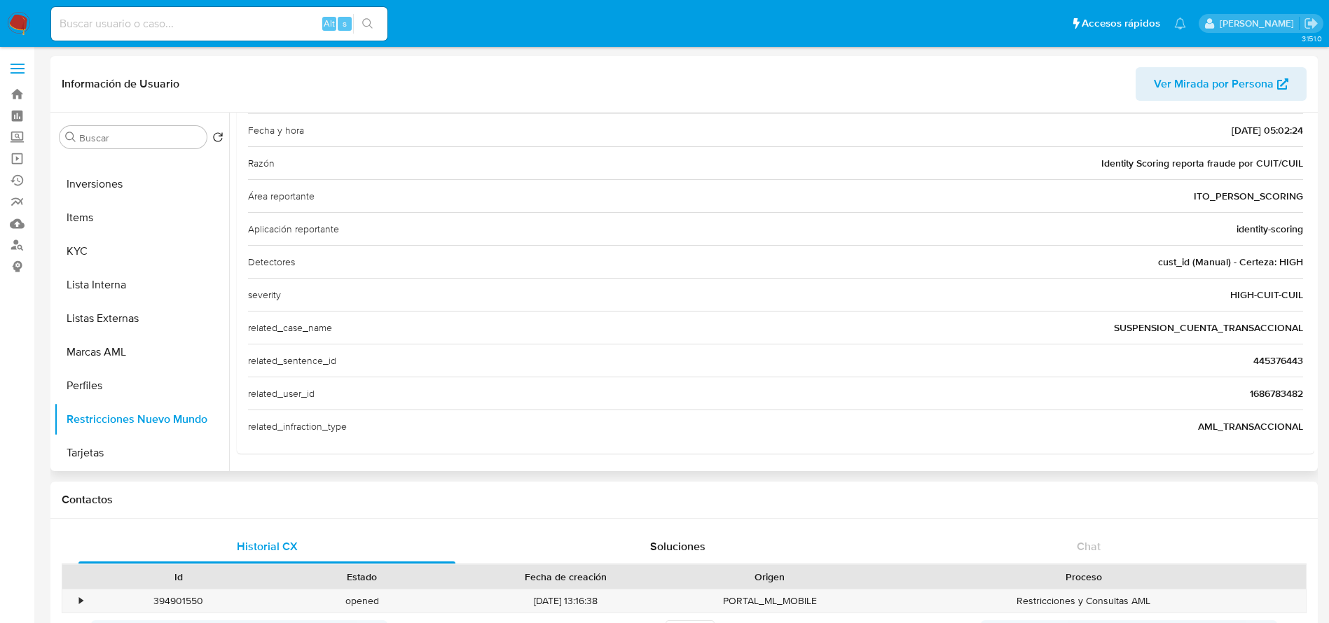
scroll to position [179, 0]
drag, startPoint x: 1092, startPoint y: 321, endPoint x: 1291, endPoint y: 323, distance: 199.0
click at [1291, 323] on div "related_case_name SUSPENSION_CUENTA_TRANSACCIONAL" at bounding box center [775, 326] width 1055 height 33
click at [1291, 323] on span "SUSPENSION_CUENTA_TRANSACCIONAL" at bounding box center [1208, 327] width 189 height 14
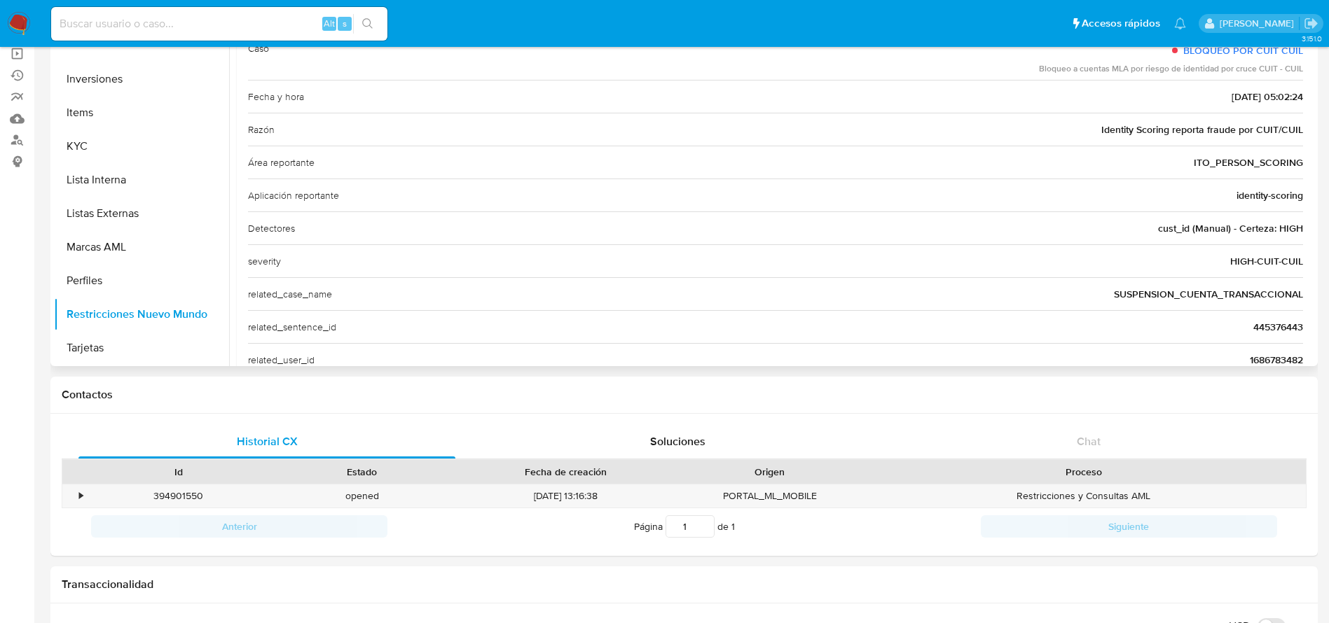
scroll to position [74, 0]
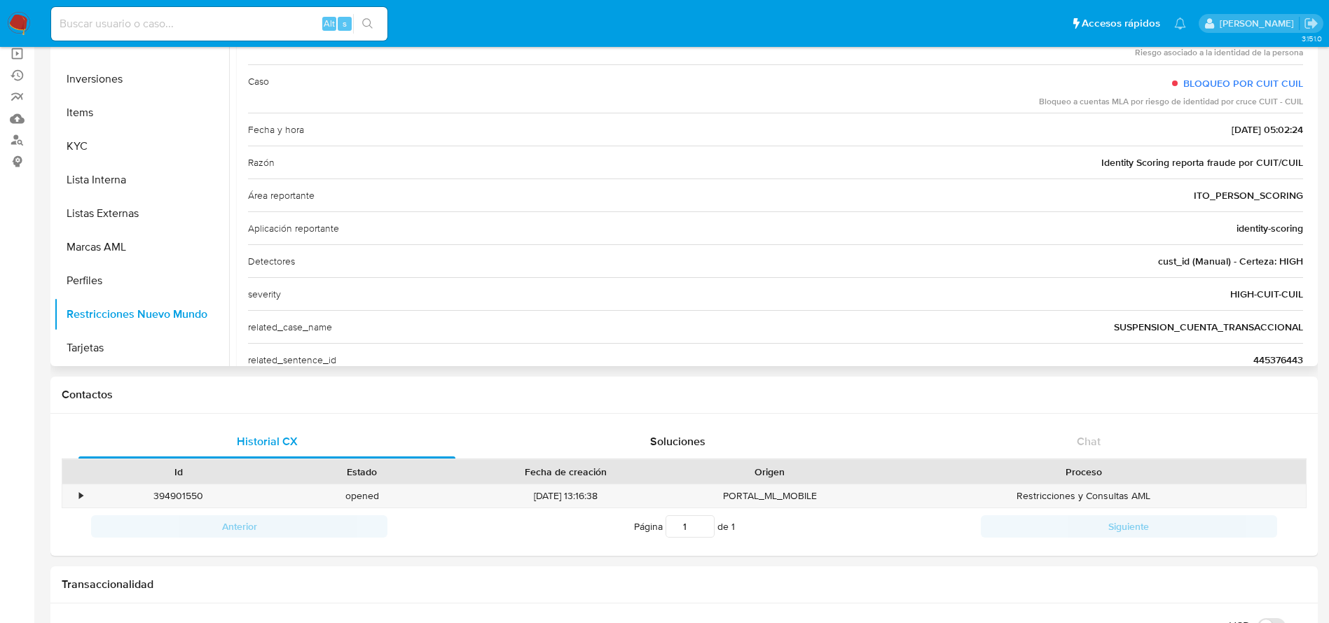
click at [1110, 160] on span "Identity Scoring reporta fraude por CUIT/CUIL" at bounding box center [1202, 163] width 202 height 14
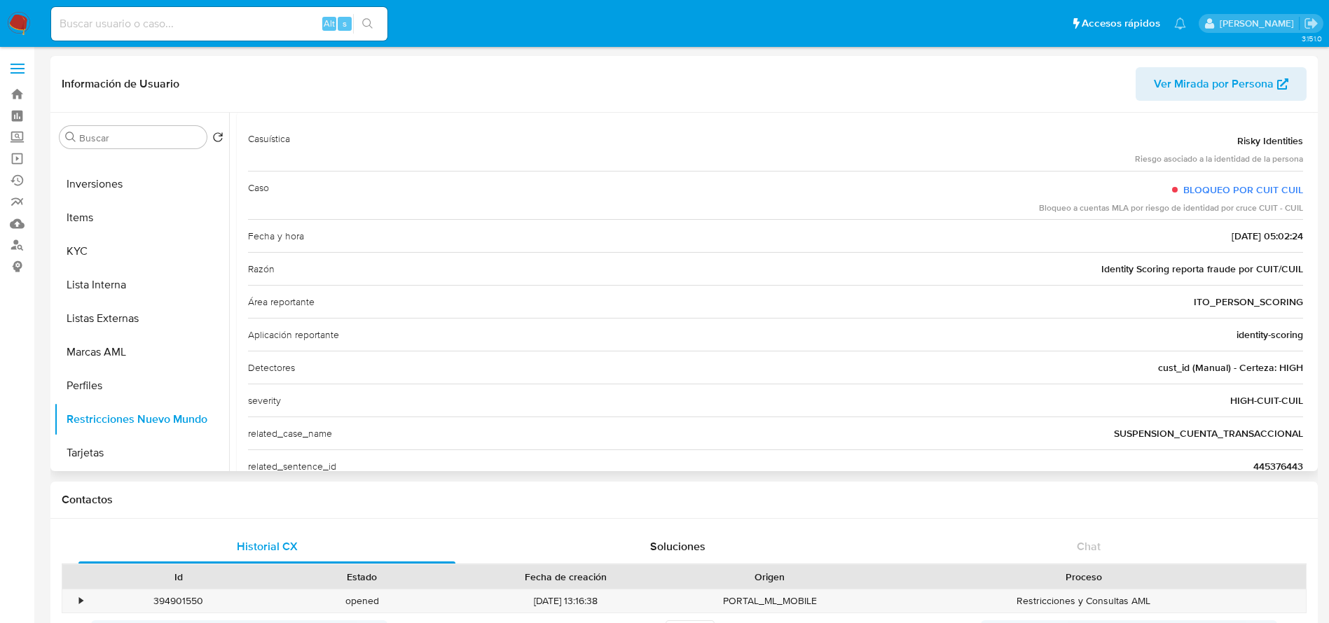
scroll to position [0, 0]
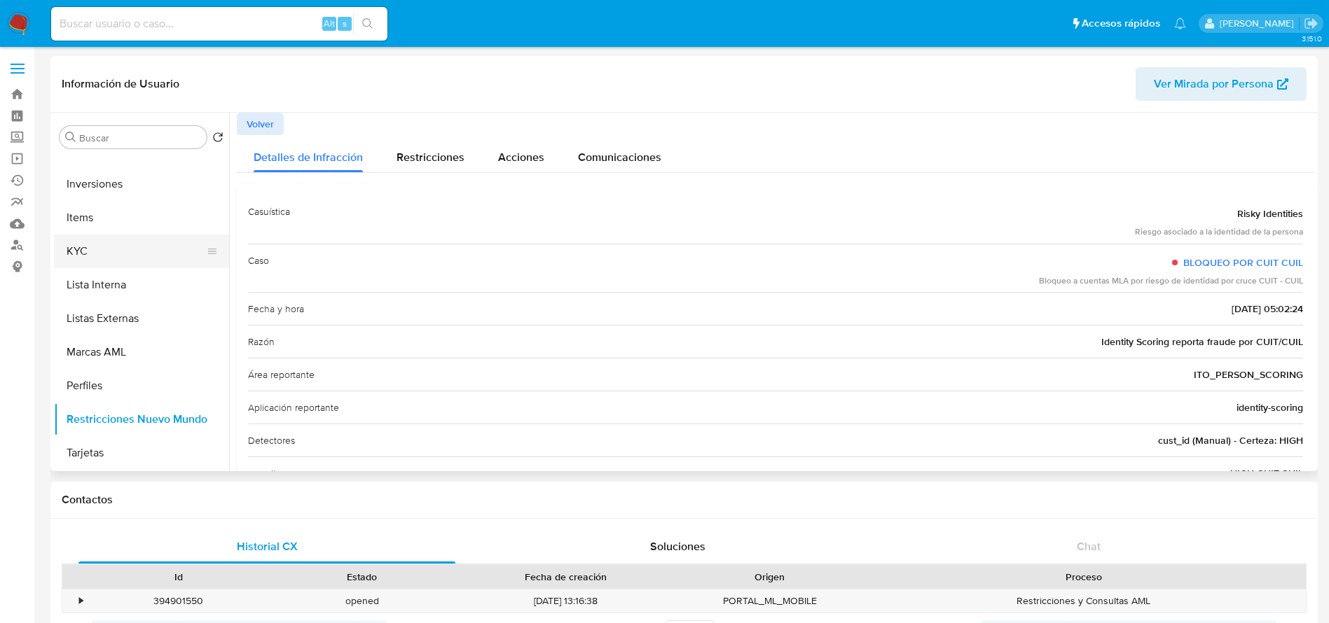
click at [118, 245] on button "KYC" at bounding box center [136, 252] width 164 height 34
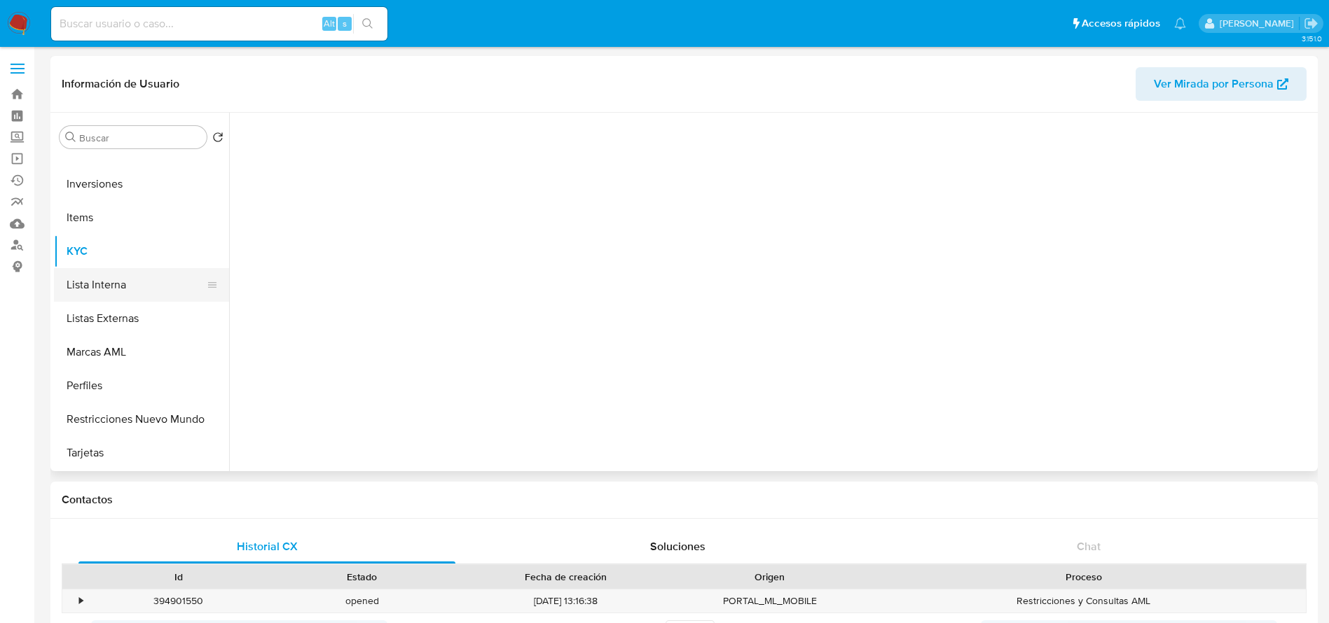
scroll to position [310, 0]
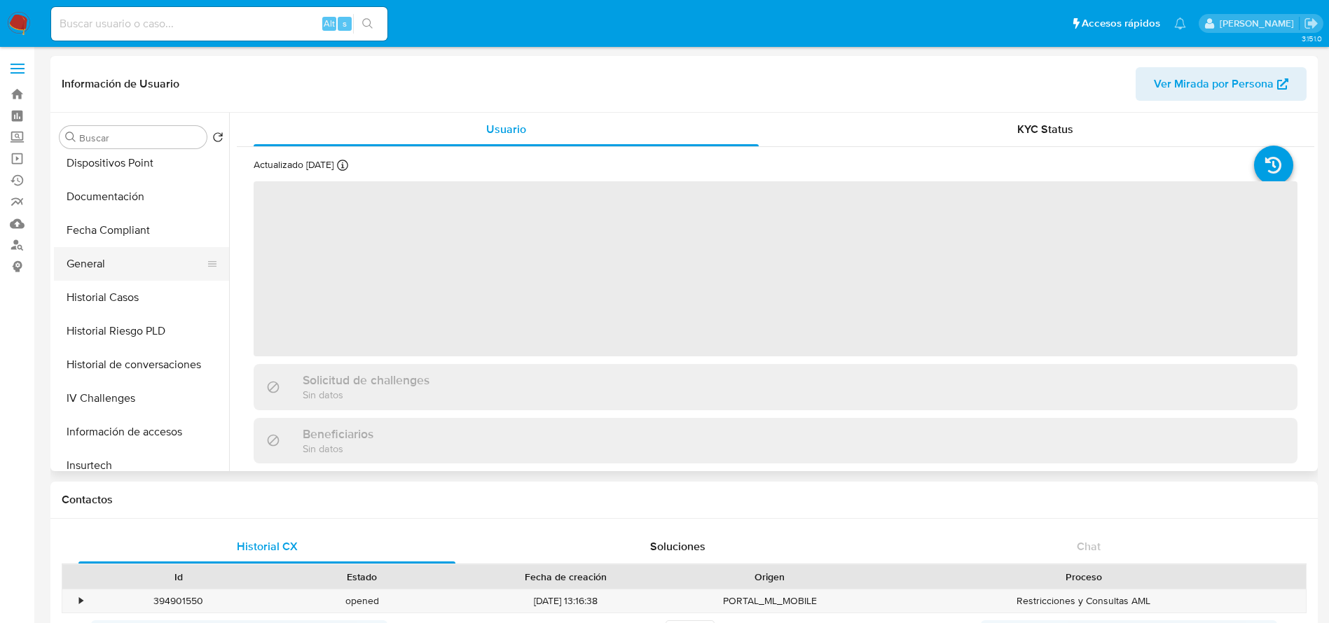
click at [96, 262] on button "General" at bounding box center [136, 264] width 164 height 34
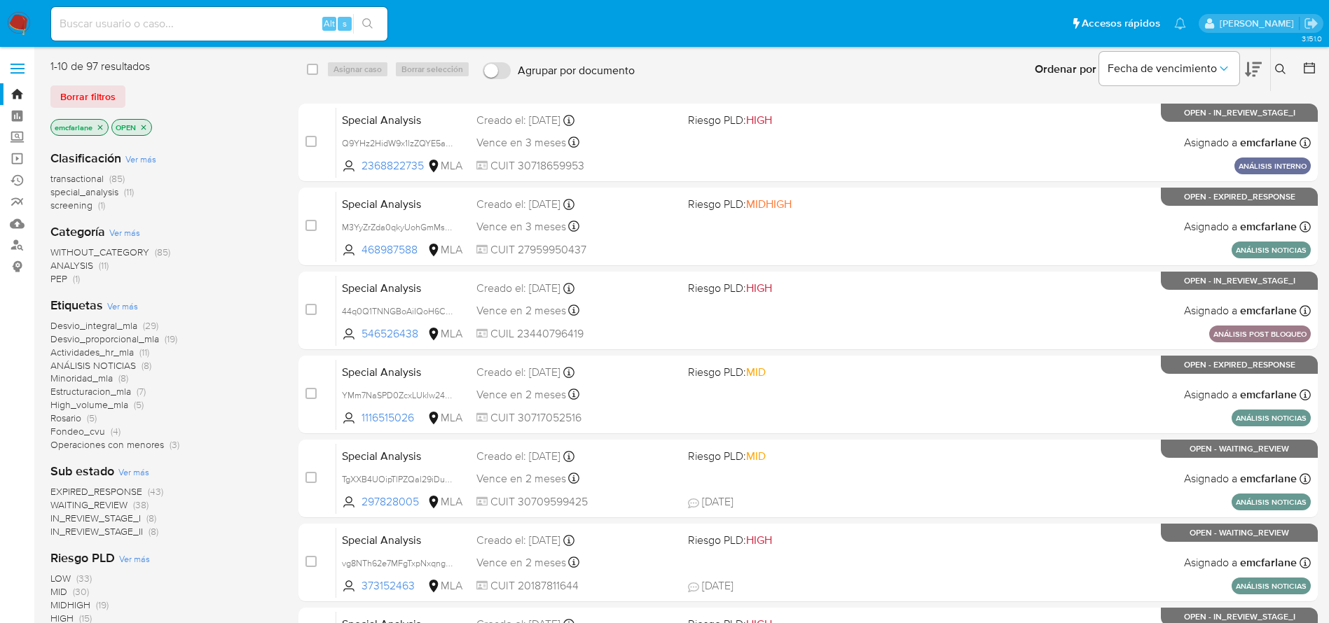
click at [209, 15] on input at bounding box center [219, 24] width 336 height 18
paste input "XBrxwan1IgrfsoHRaHBxEqkD"
type input "XBrxwan1IgrfsoHRaHBxEqkD"
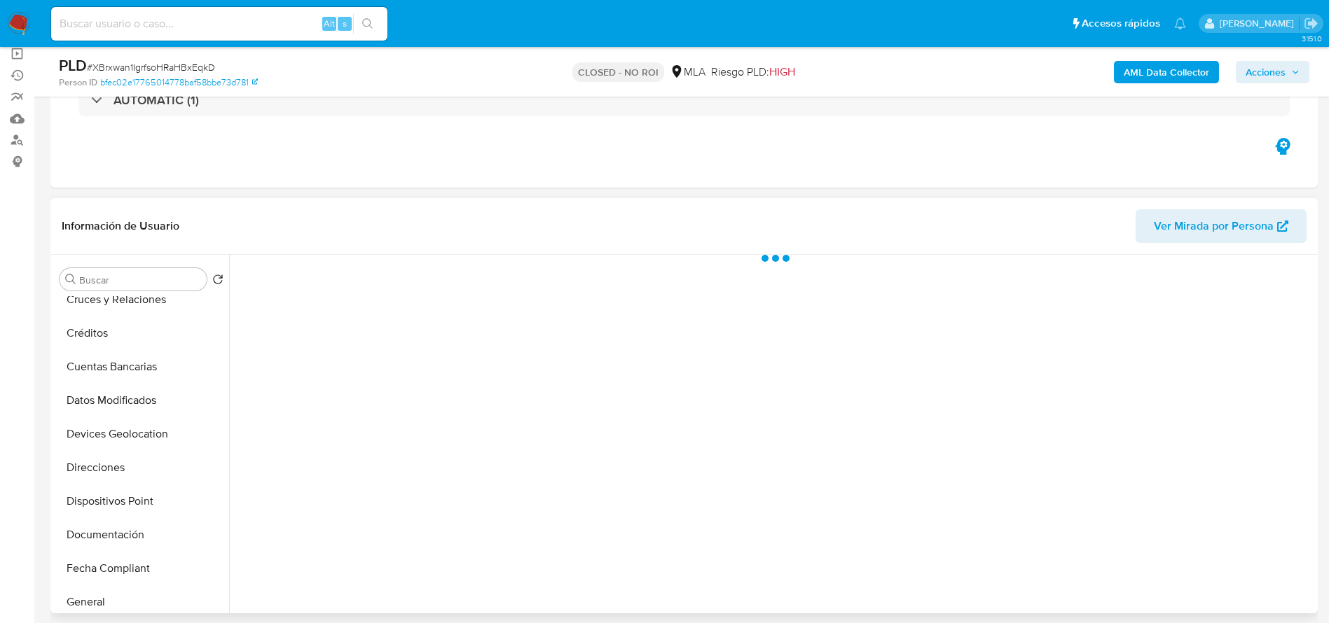
scroll to position [626, 0]
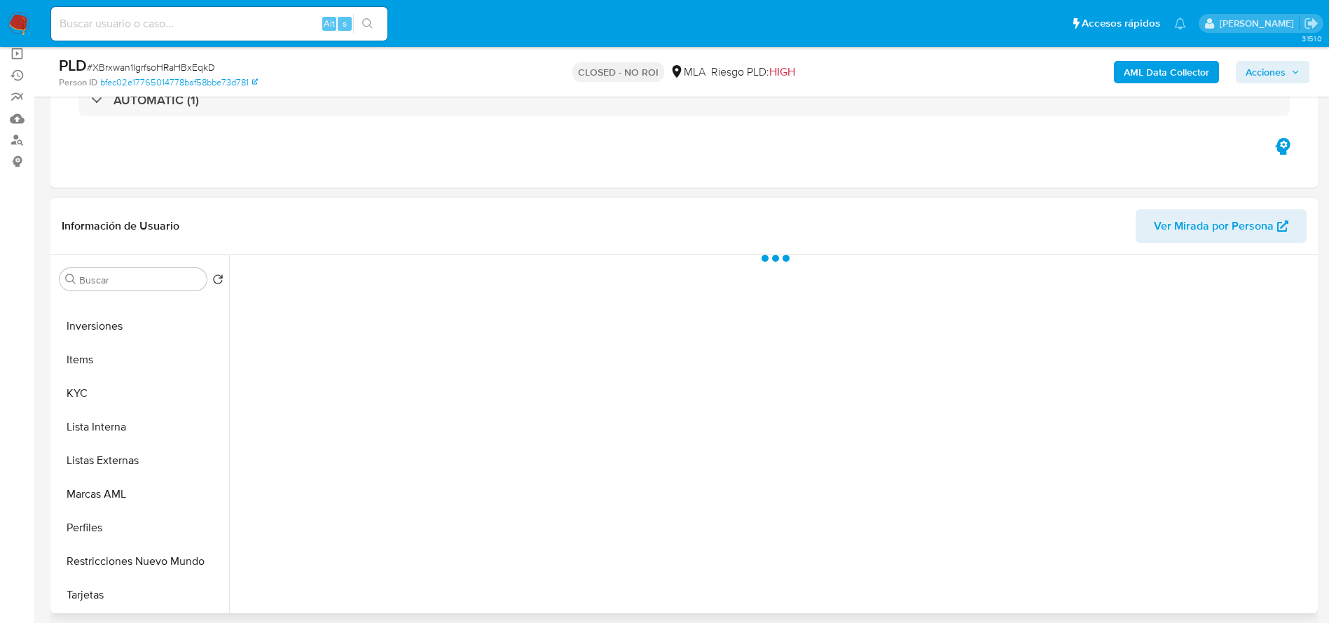
click at [156, 561] on button "Restricciones Nuevo Mundo" at bounding box center [141, 562] width 175 height 34
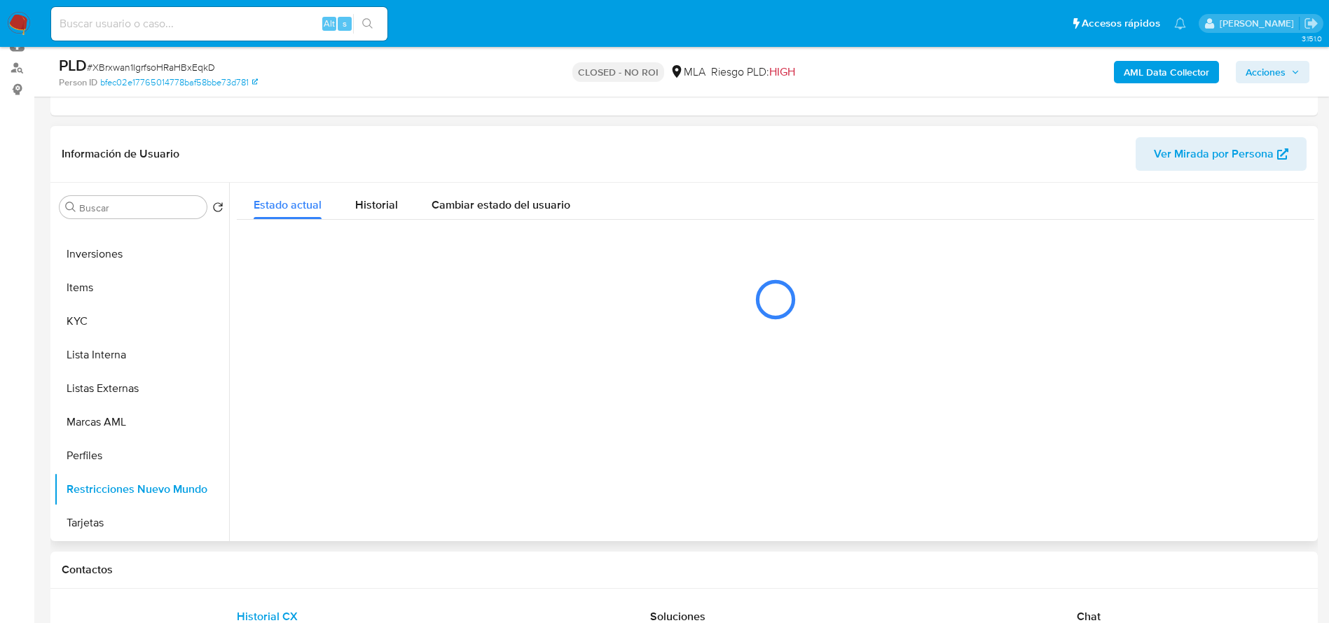
scroll to position [210, 0]
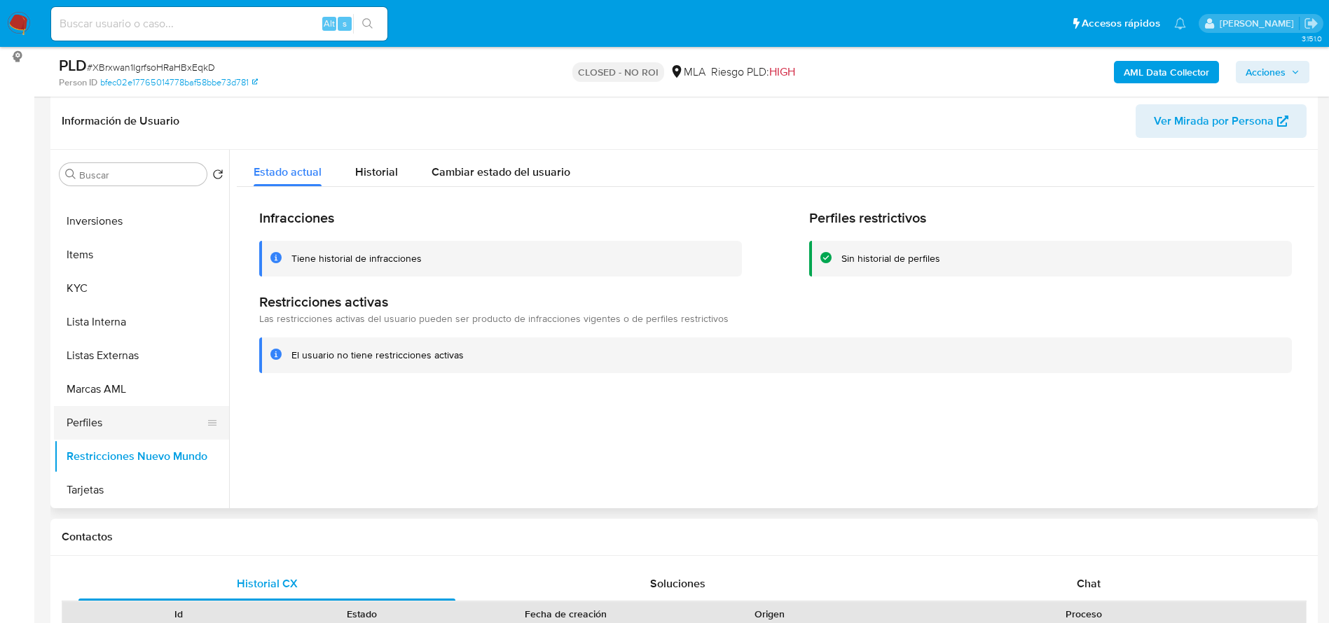
select select "10"
click at [388, 177] on span "Historial" at bounding box center [376, 172] width 43 height 16
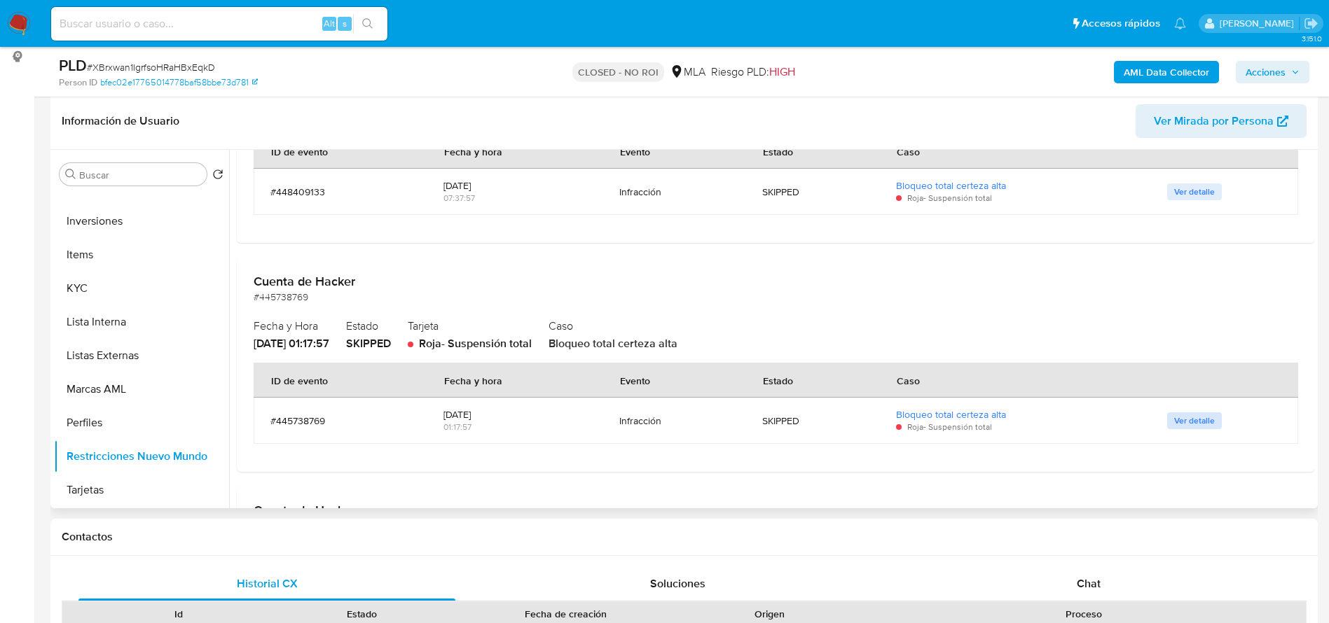
click at [1211, 423] on button "Ver detalle" at bounding box center [1194, 421] width 55 height 17
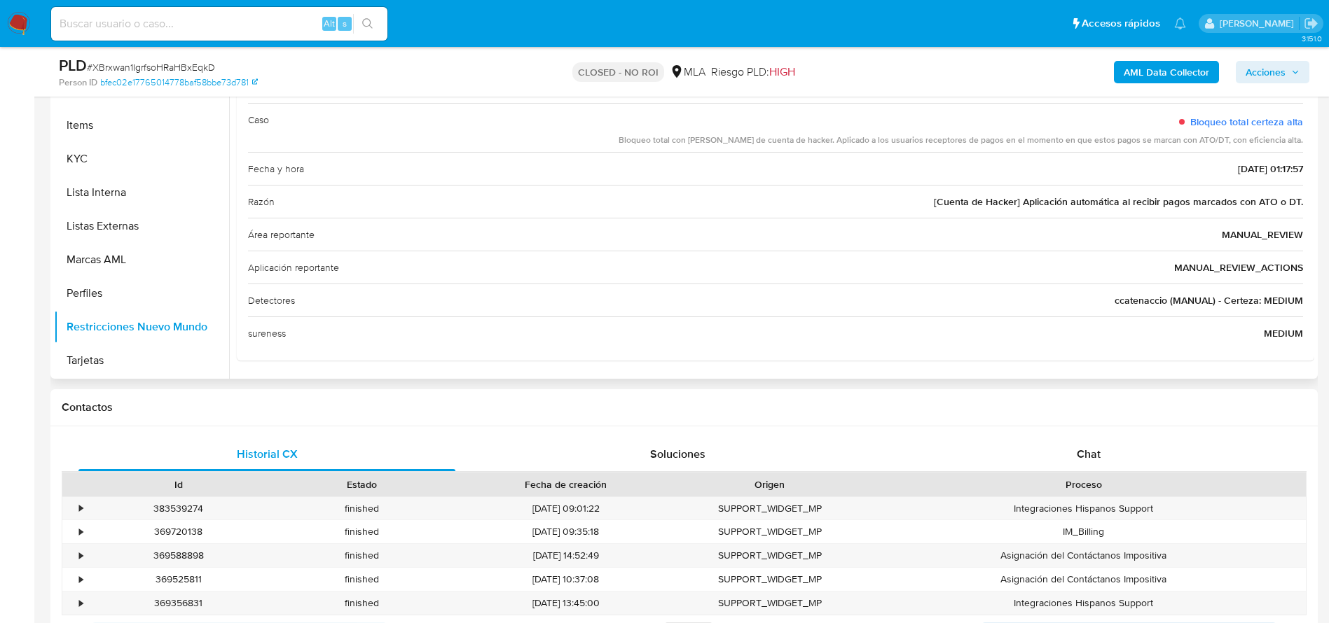
scroll to position [105, 0]
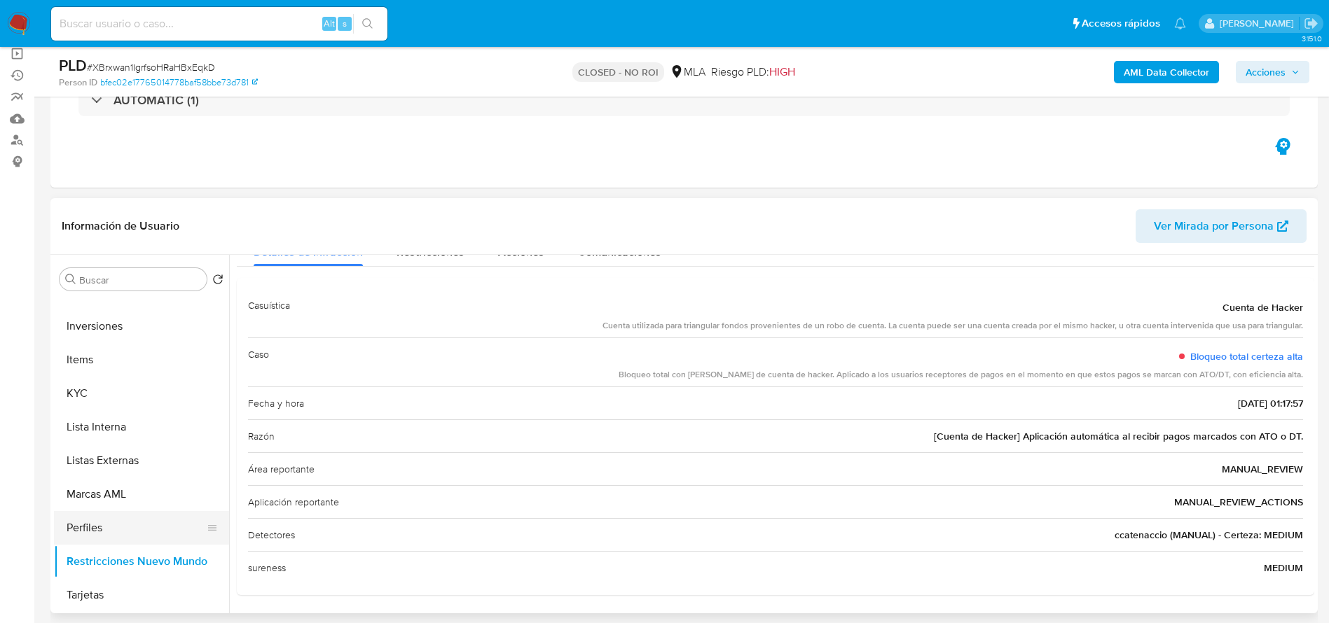
click at [123, 523] on button "Perfiles" at bounding box center [136, 528] width 164 height 34
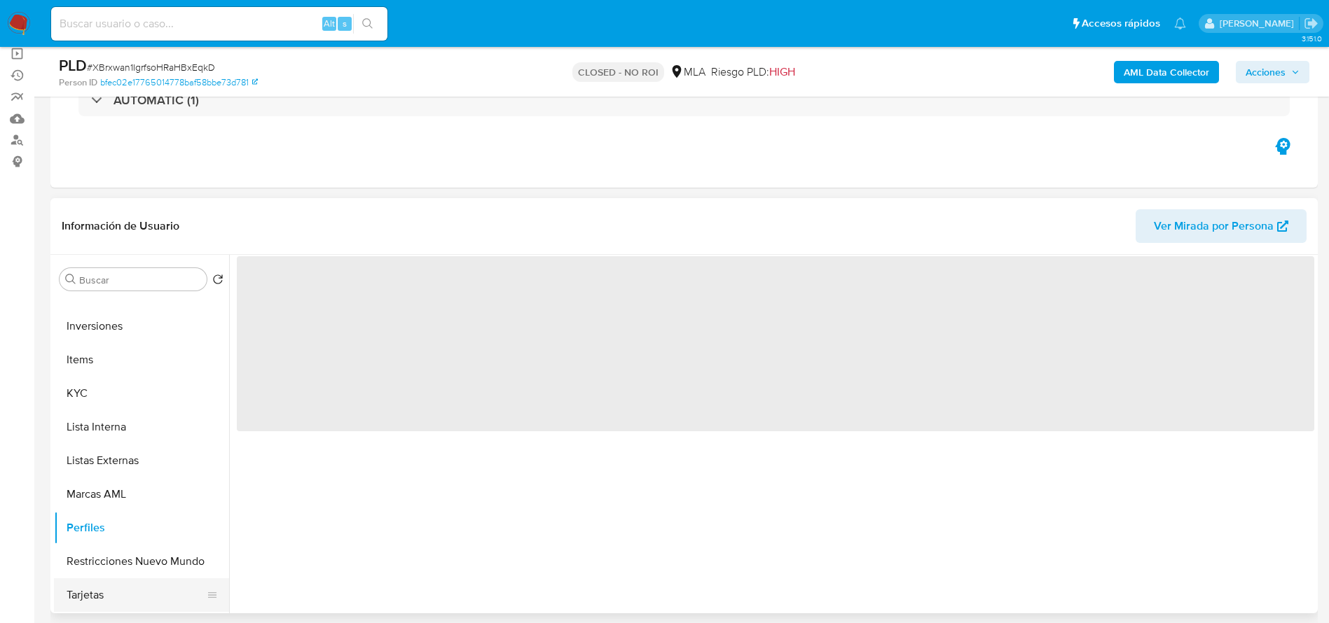
scroll to position [0, 0]
click at [125, 566] on button "Restricciones Nuevo Mundo" at bounding box center [136, 562] width 164 height 34
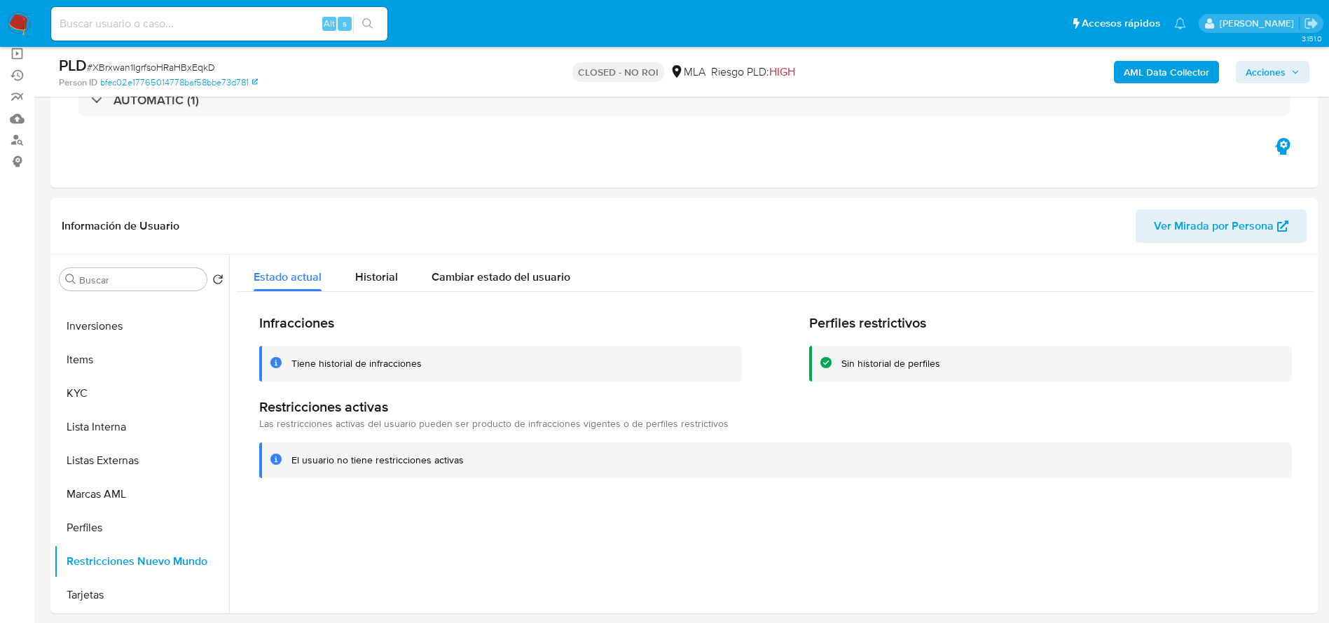
click at [13, 27] on img at bounding box center [19, 24] width 24 height 24
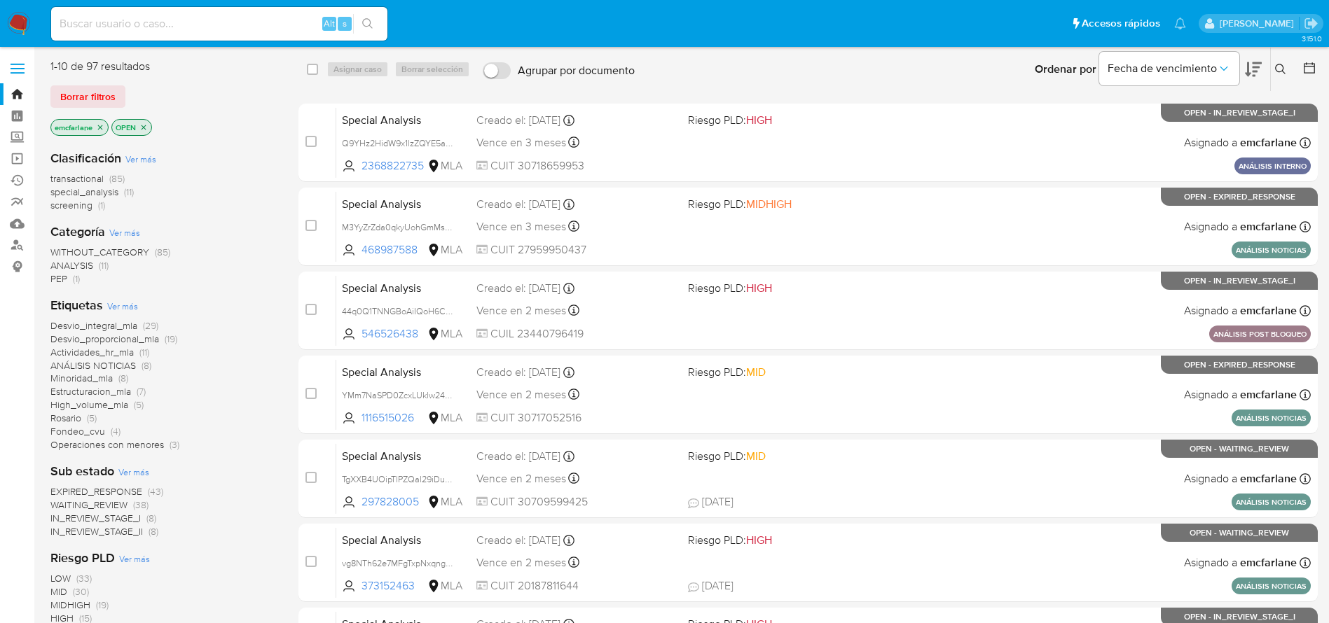
click at [172, 25] on input at bounding box center [219, 24] width 336 height 18
paste input "191265537"
type input "191265537"
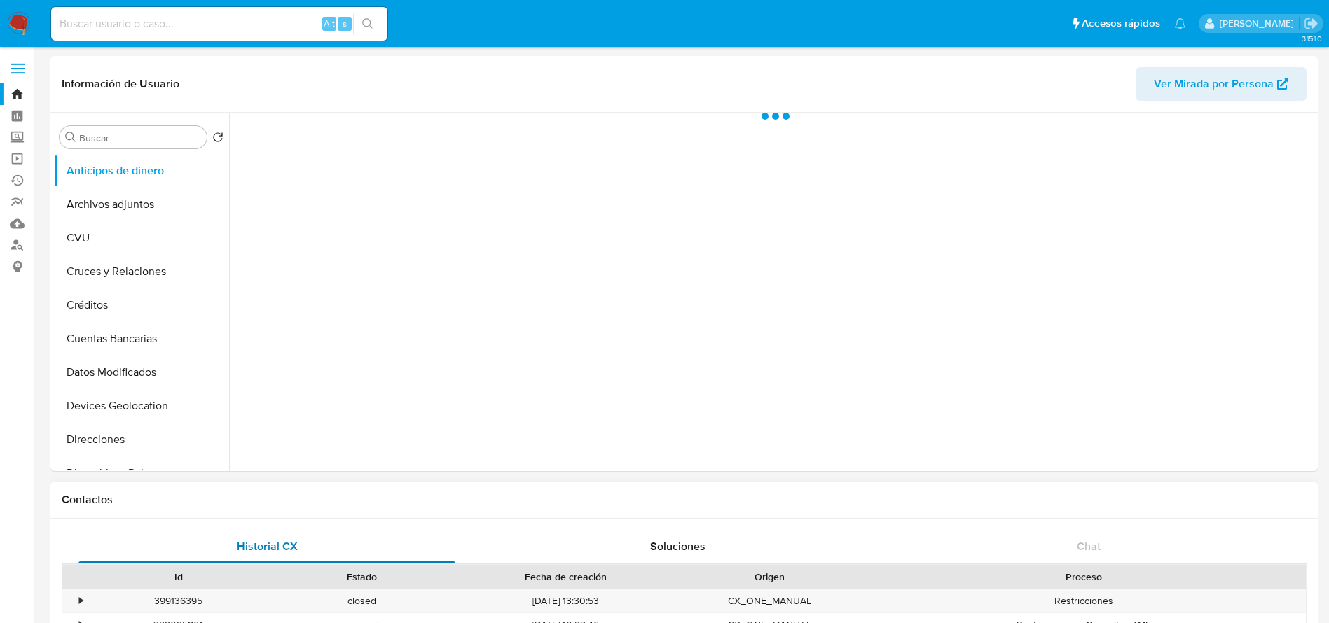
select select "10"
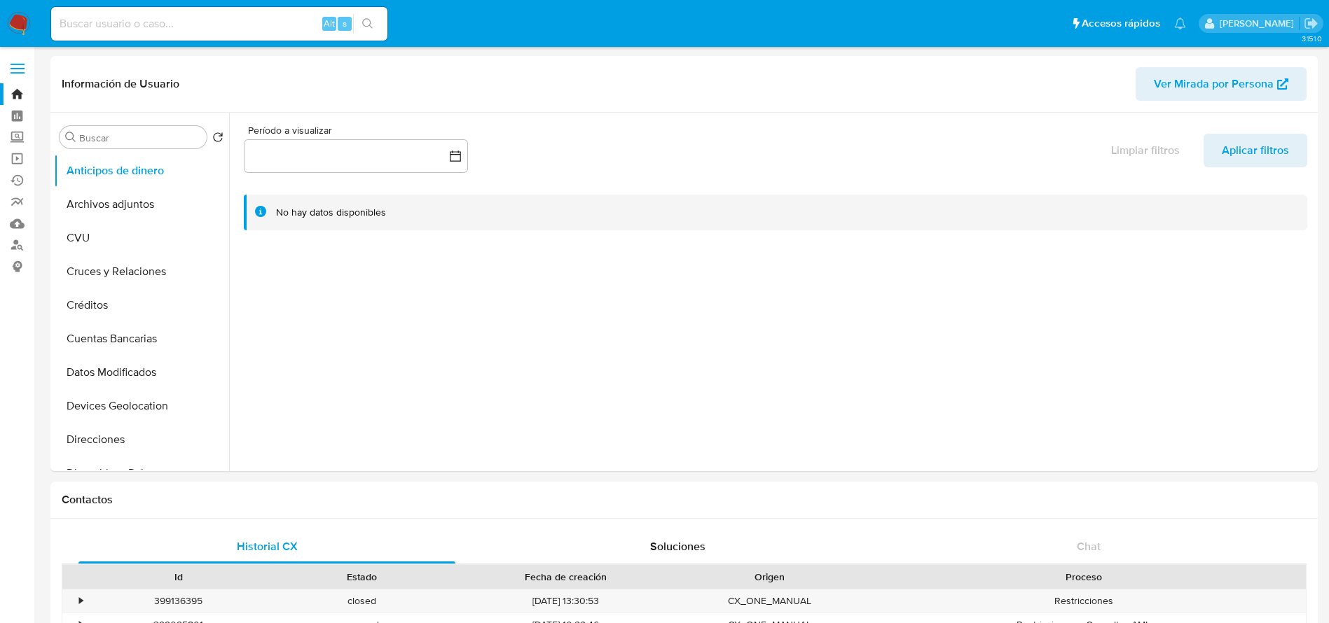
click at [121, 27] on input at bounding box center [219, 24] width 336 height 18
paste input "191265537"
type input "191265537"
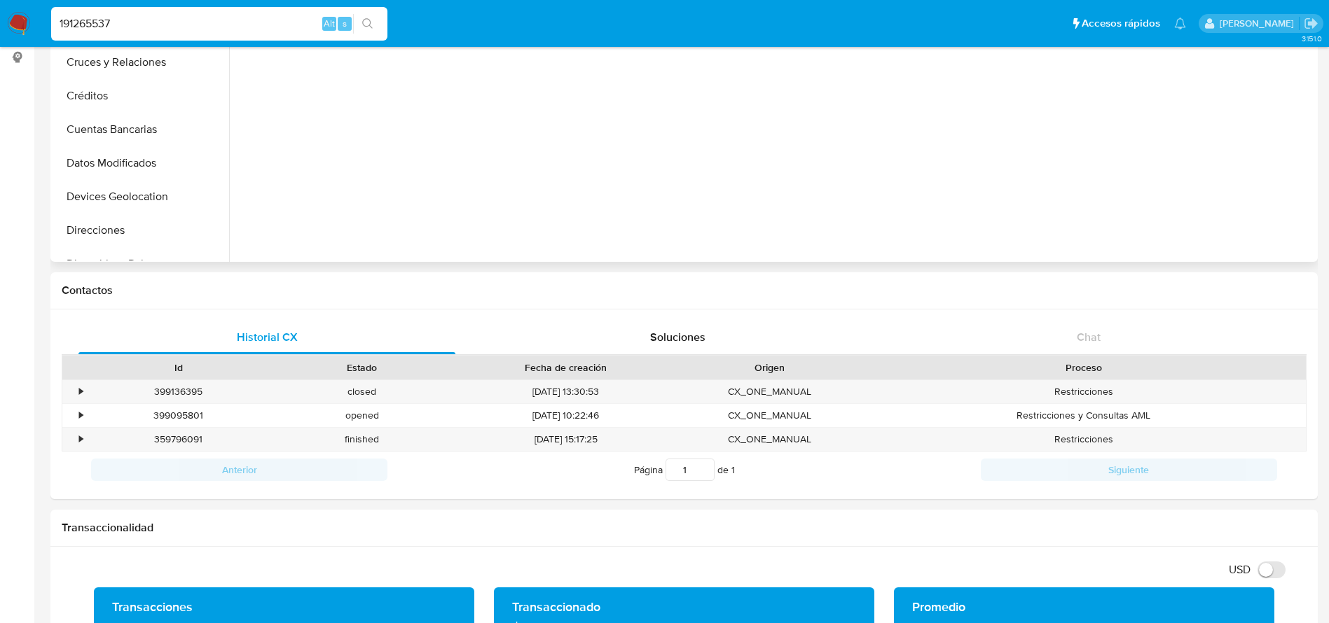
scroll to position [210, 0]
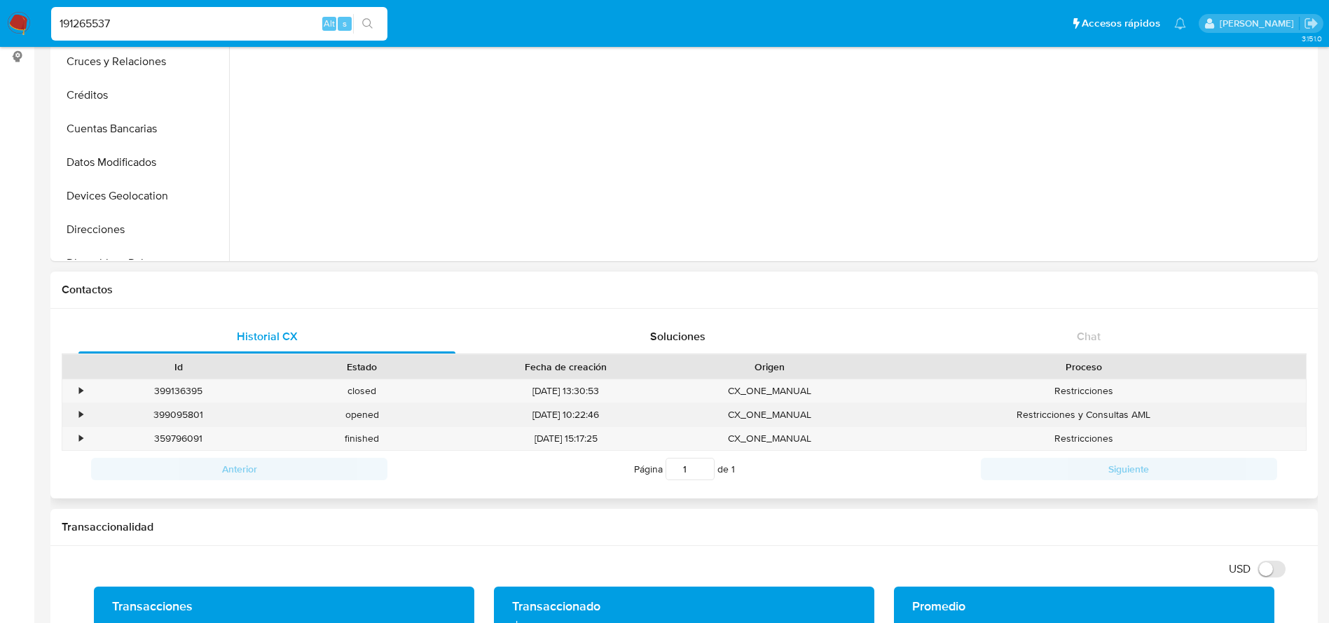
click at [193, 415] on div "399095801" at bounding box center [179, 414] width 184 height 23
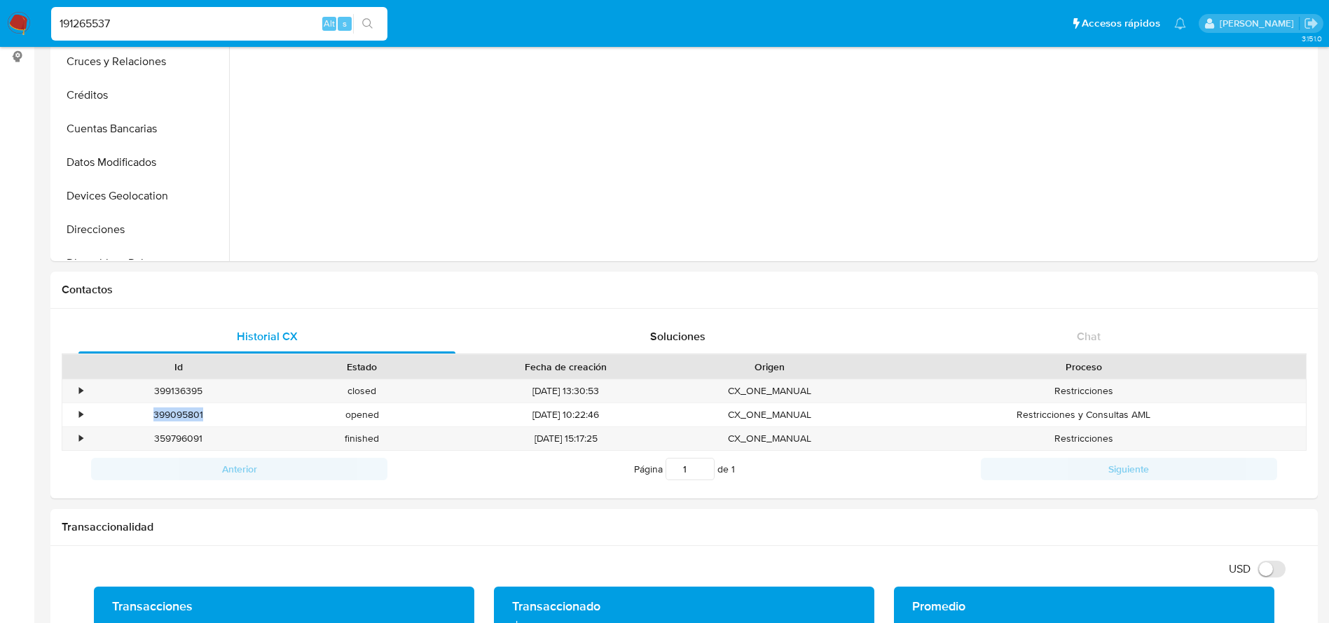
copy div "399095801"
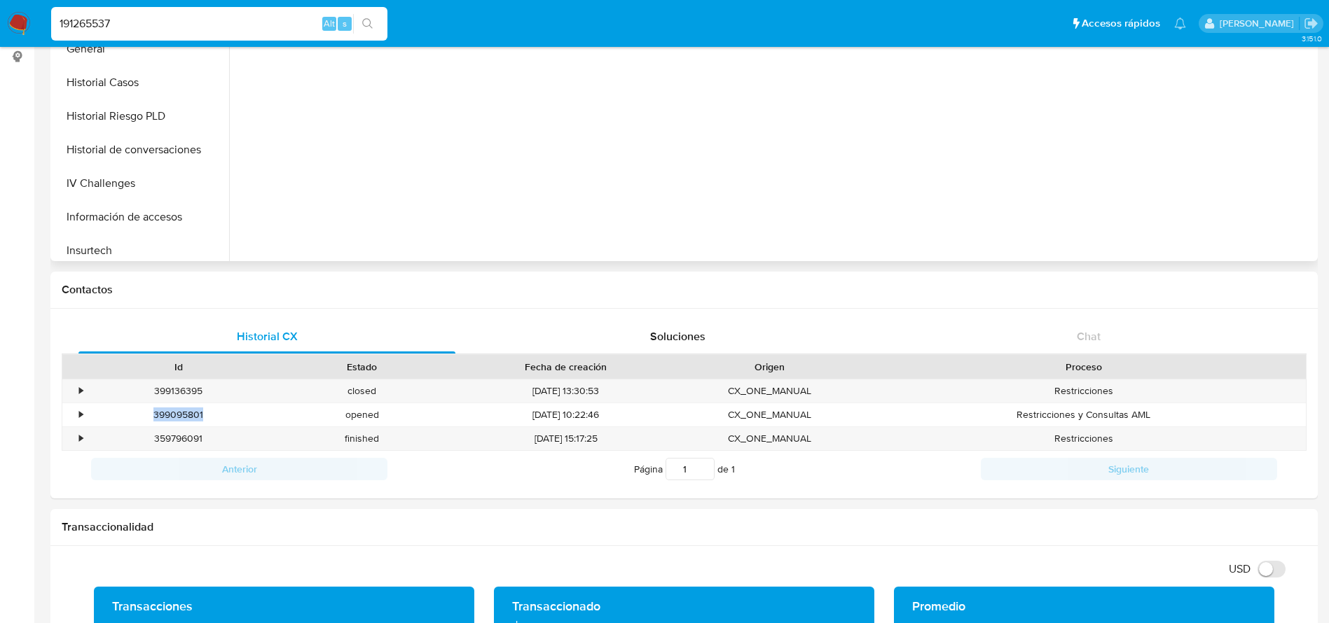
scroll to position [626, 0]
drag, startPoint x: 119, startPoint y: 206, endPoint x: 262, endPoint y: 216, distance: 143.3
click at [120, 205] on button "Restricciones Nuevo Mundo" at bounding box center [141, 210] width 175 height 34
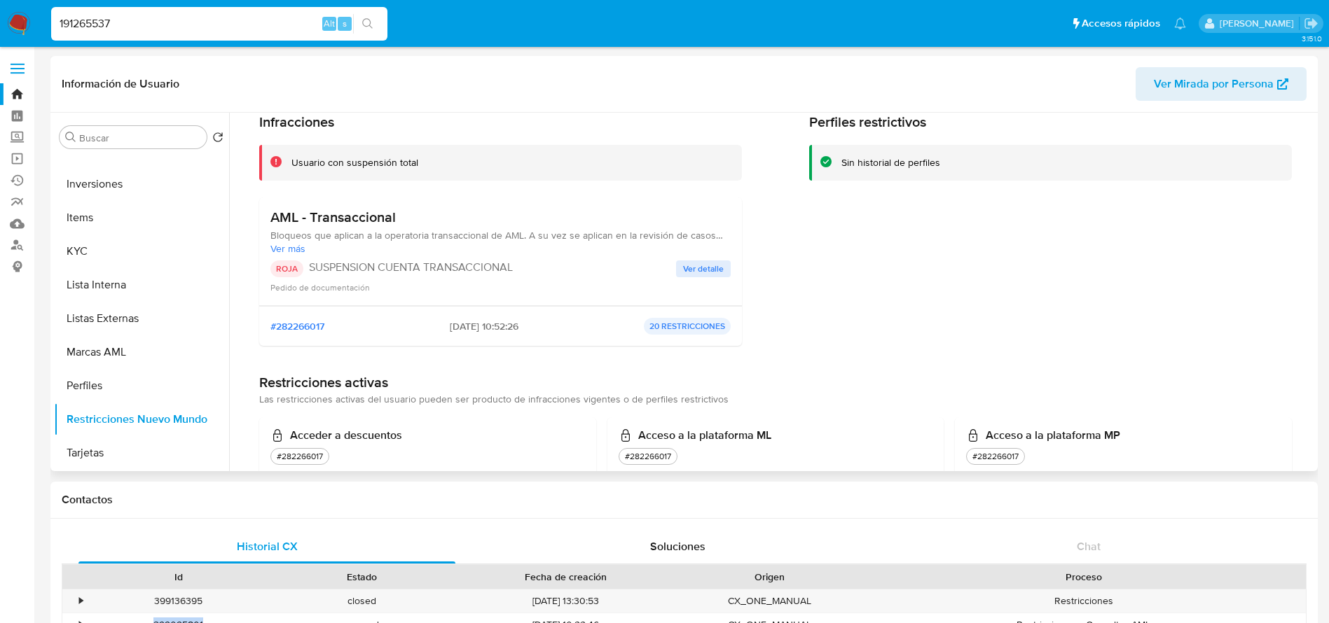
scroll to position [0, 0]
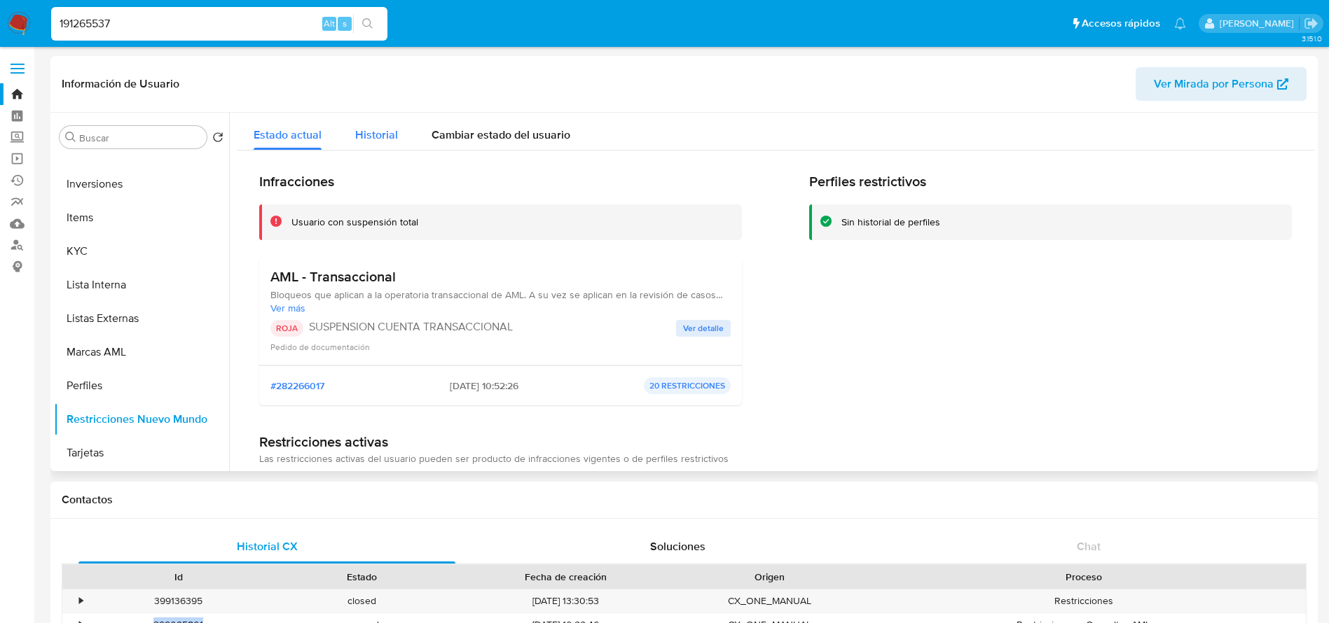
click at [359, 139] on span "Historial" at bounding box center [376, 135] width 43 height 16
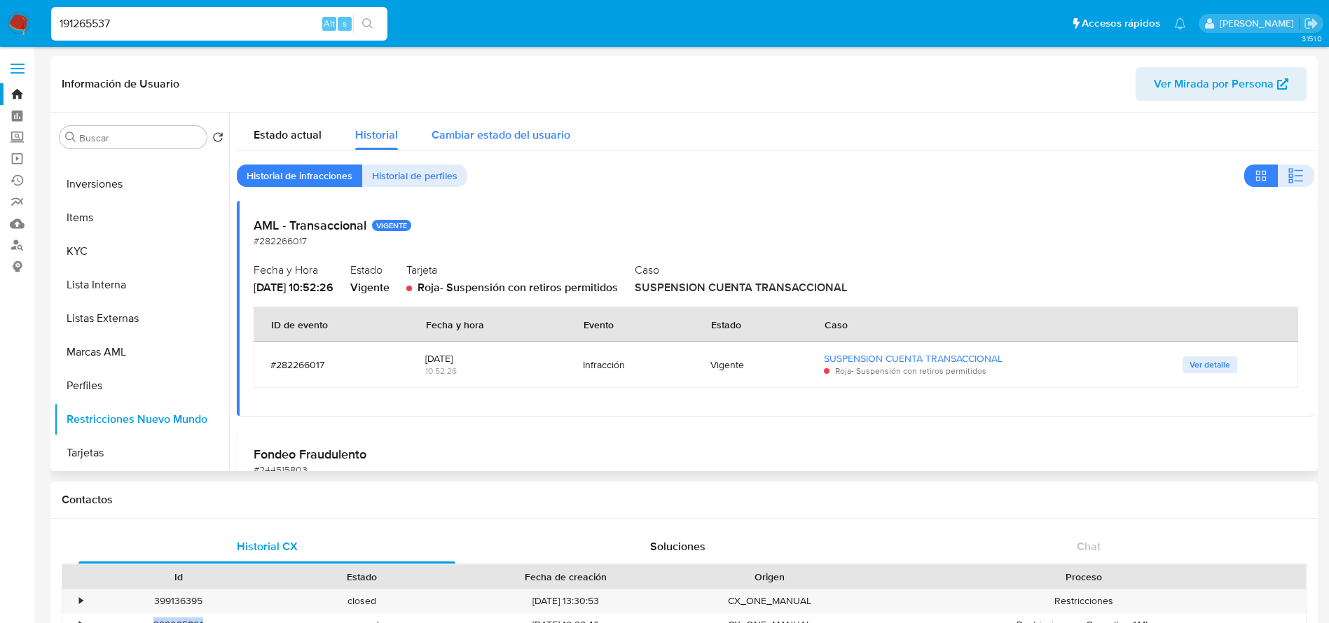
click at [502, 136] on span "Cambiar estado del usuario" at bounding box center [501, 135] width 139 height 16
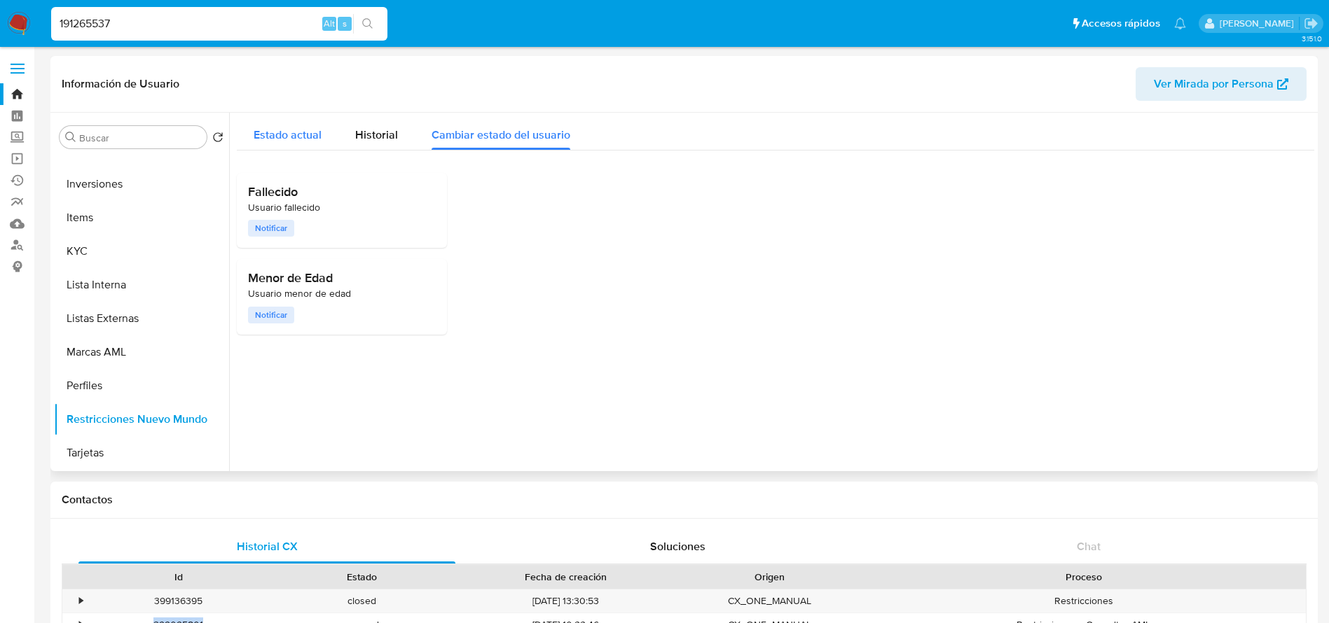
click at [293, 131] on span "Estado actual" at bounding box center [288, 135] width 68 height 16
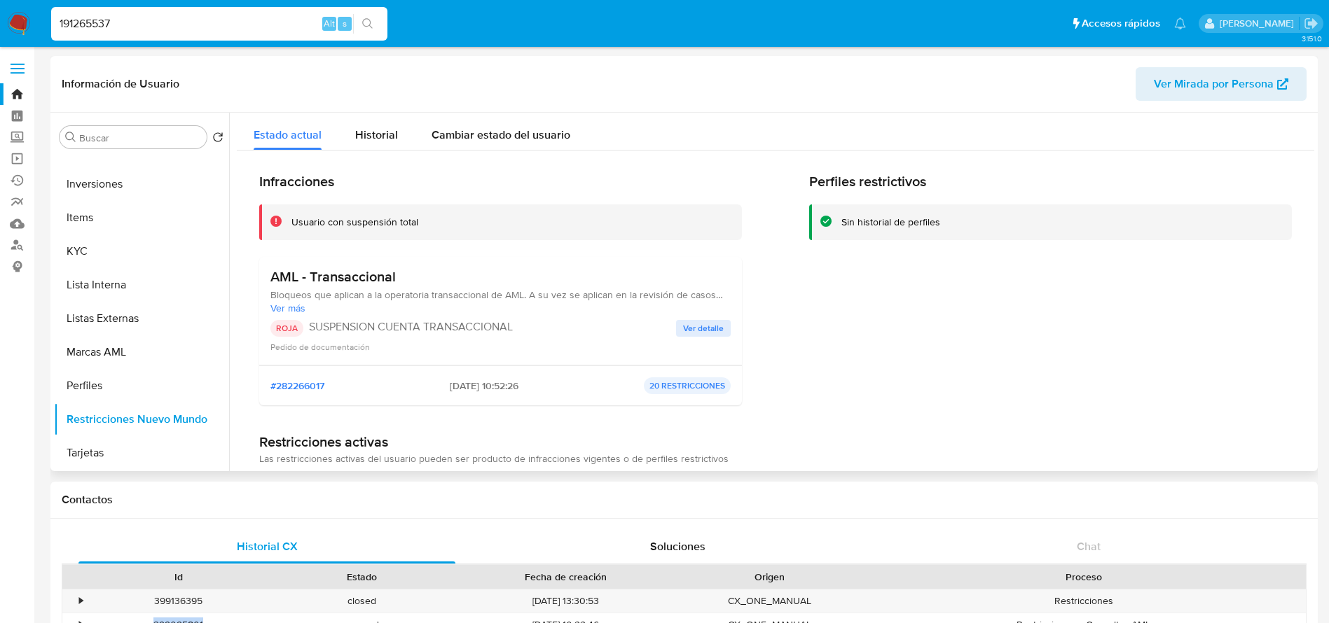
click at [1220, 82] on span "Ver Mirada por Persona" at bounding box center [1214, 84] width 120 height 34
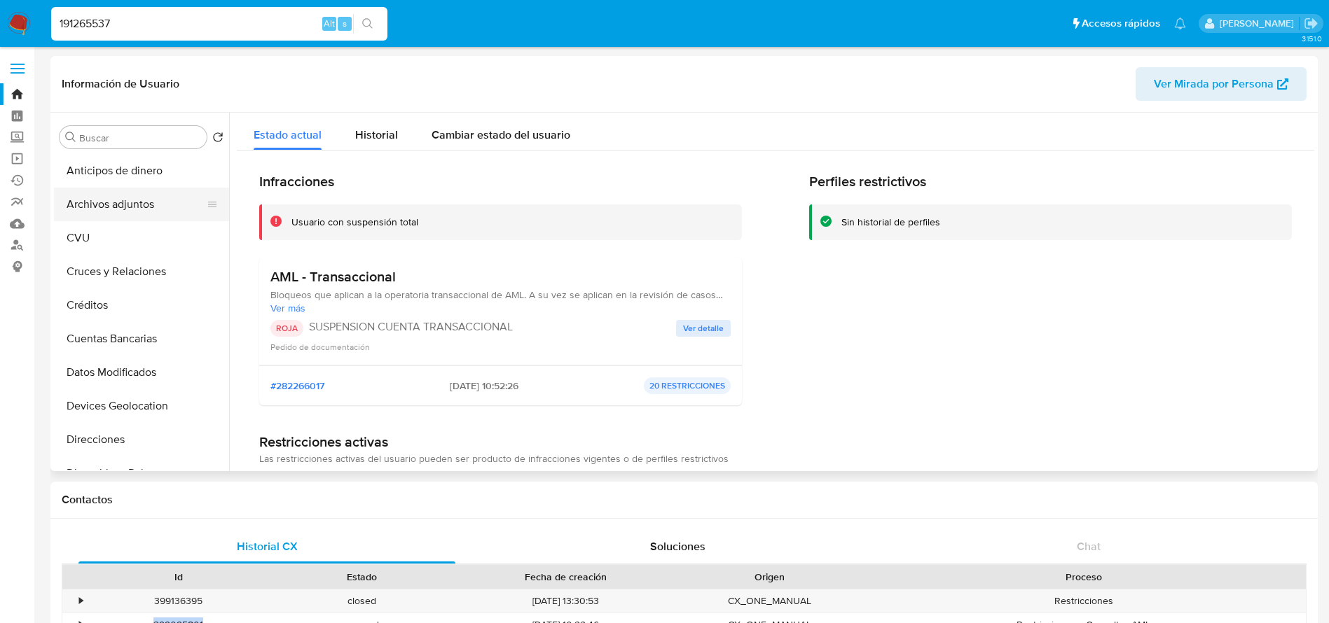
click at [130, 194] on button "Archivos adjuntos" at bounding box center [136, 205] width 164 height 34
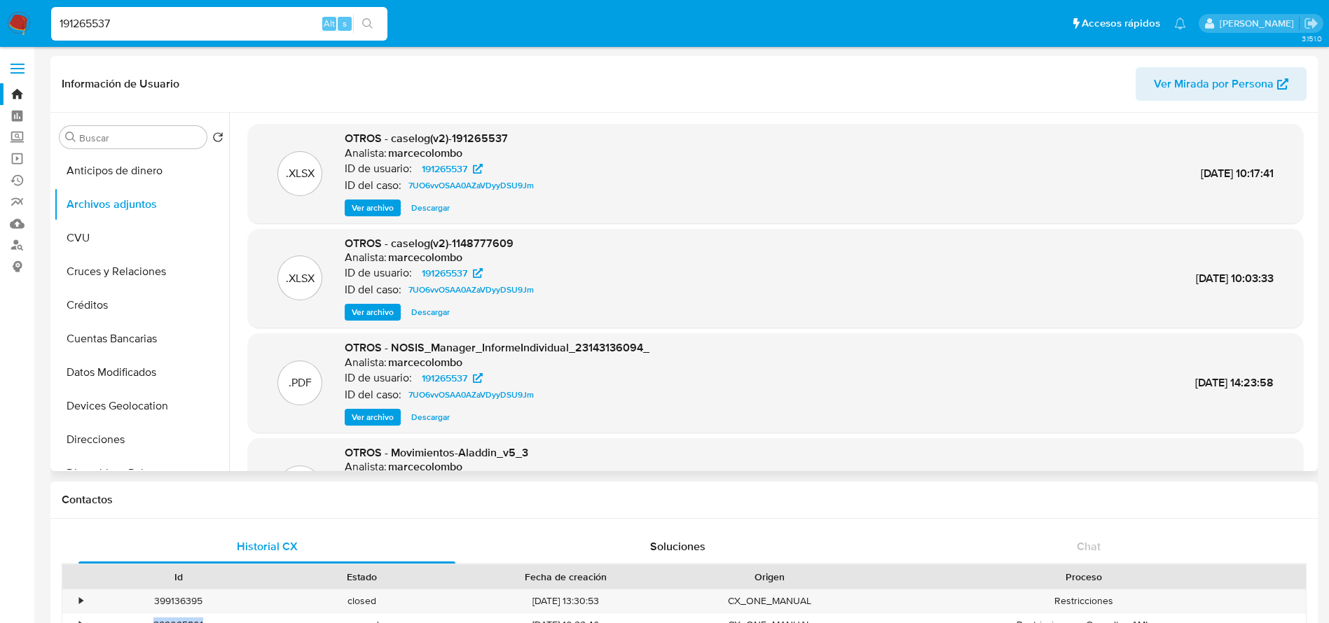
click at [424, 204] on span "Descargar" at bounding box center [430, 208] width 39 height 14
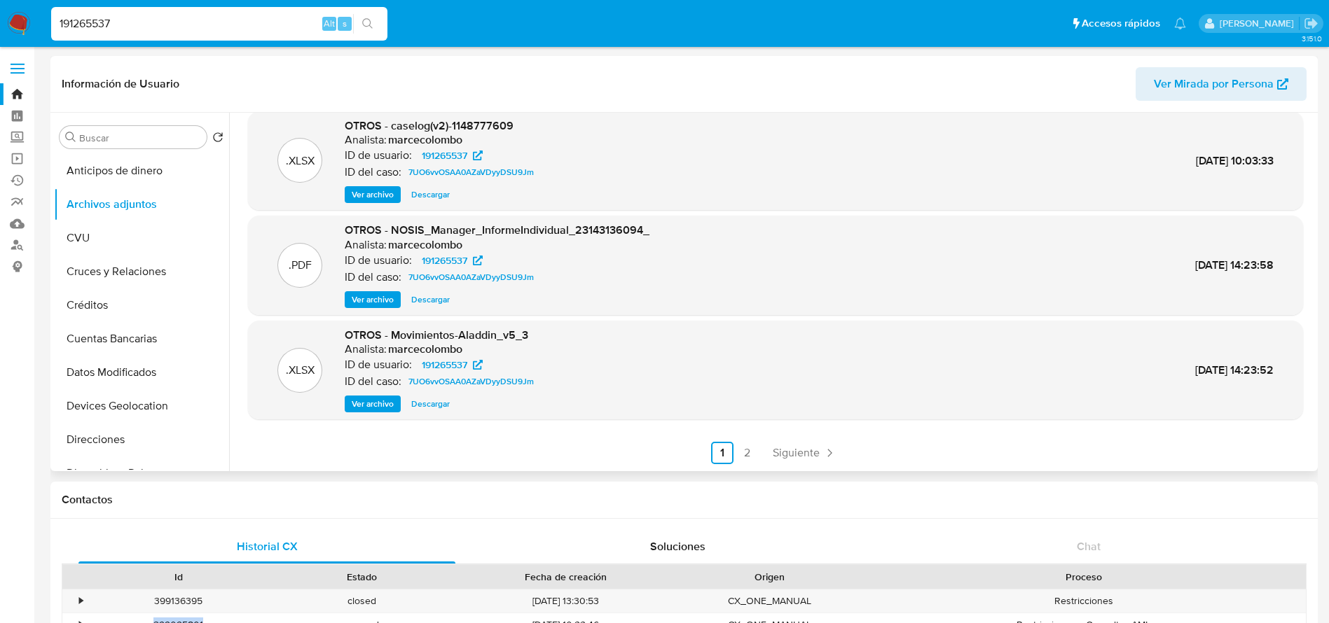
click at [436, 404] on span "Descargar" at bounding box center [430, 404] width 39 height 14
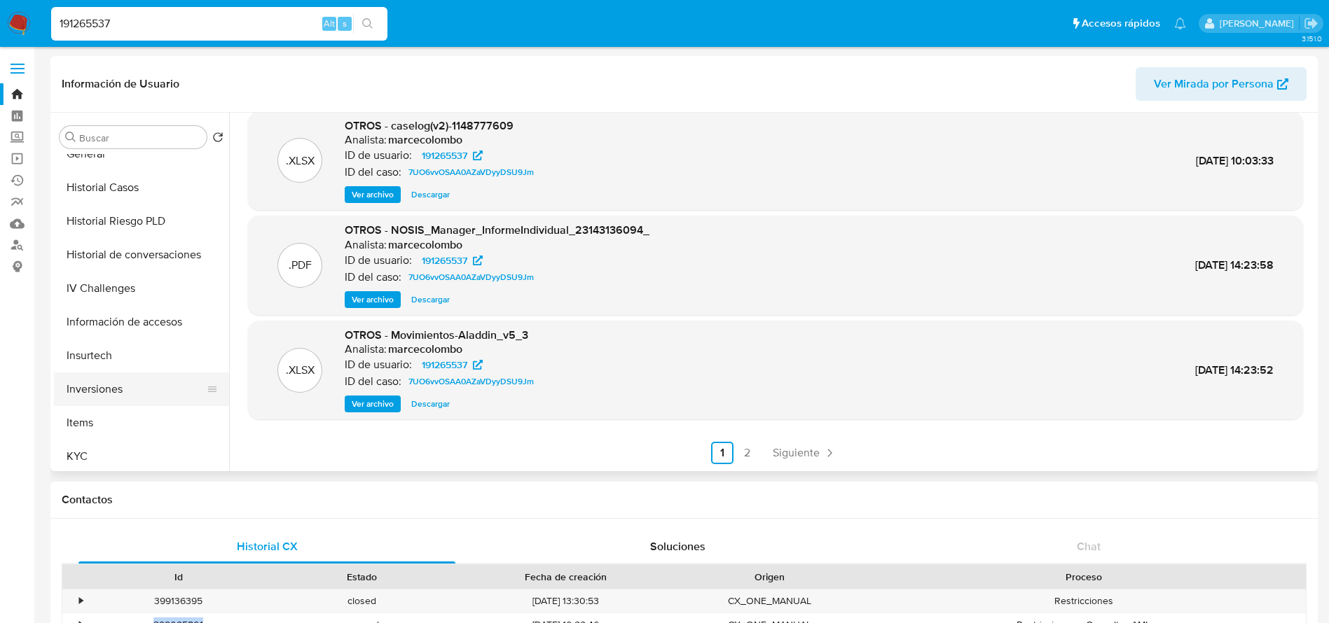
drag, startPoint x: 89, startPoint y: 446, endPoint x: 180, endPoint y: 401, distance: 101.5
click at [89, 445] on button "KYC" at bounding box center [141, 457] width 175 height 34
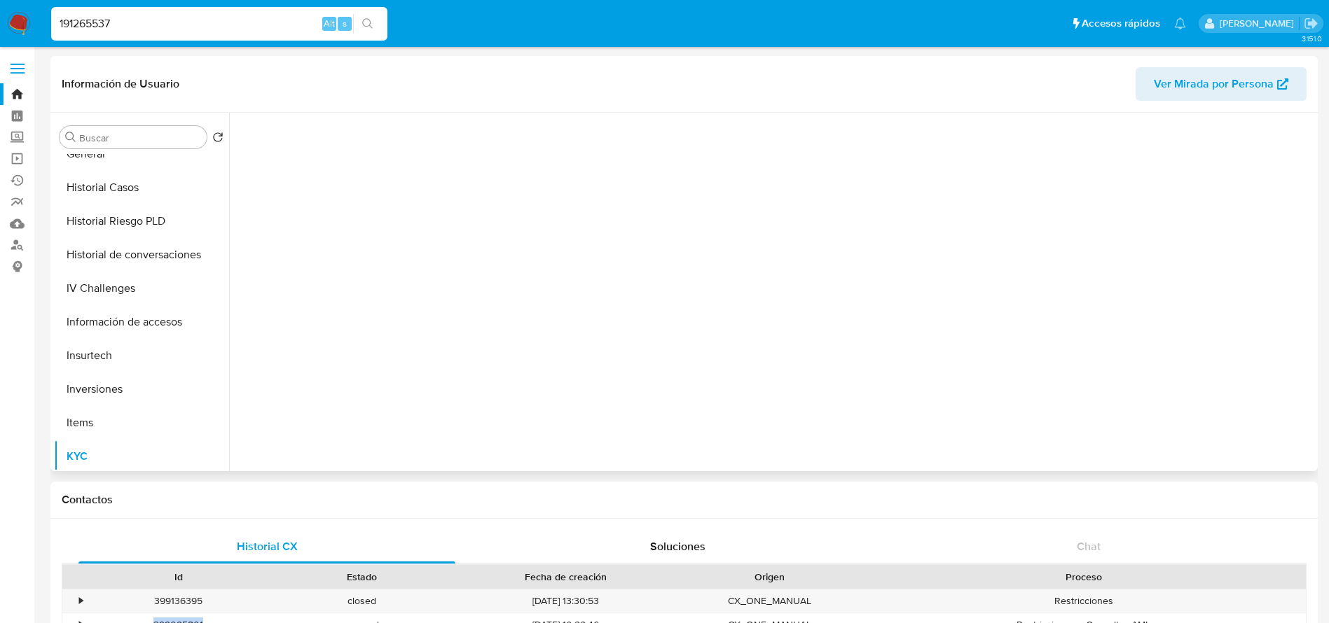
scroll to position [0, 0]
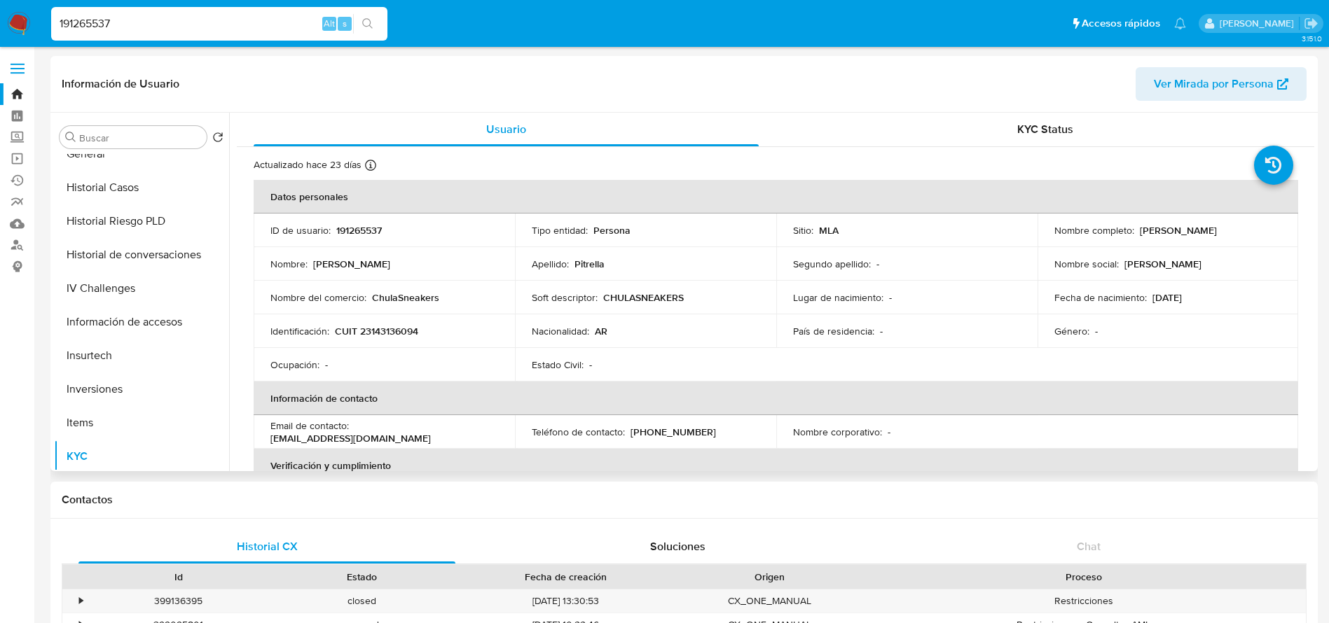
click at [389, 327] on p "CUIT 23143136094" at bounding box center [376, 331] width 83 height 13
copy p "23143136094"
drag, startPoint x: 1136, startPoint y: 231, endPoint x: 1217, endPoint y: 244, distance: 82.9
click at [1217, 244] on td "Nombre completo : Silvia Edith Pitrella" at bounding box center [1167, 231] width 261 height 34
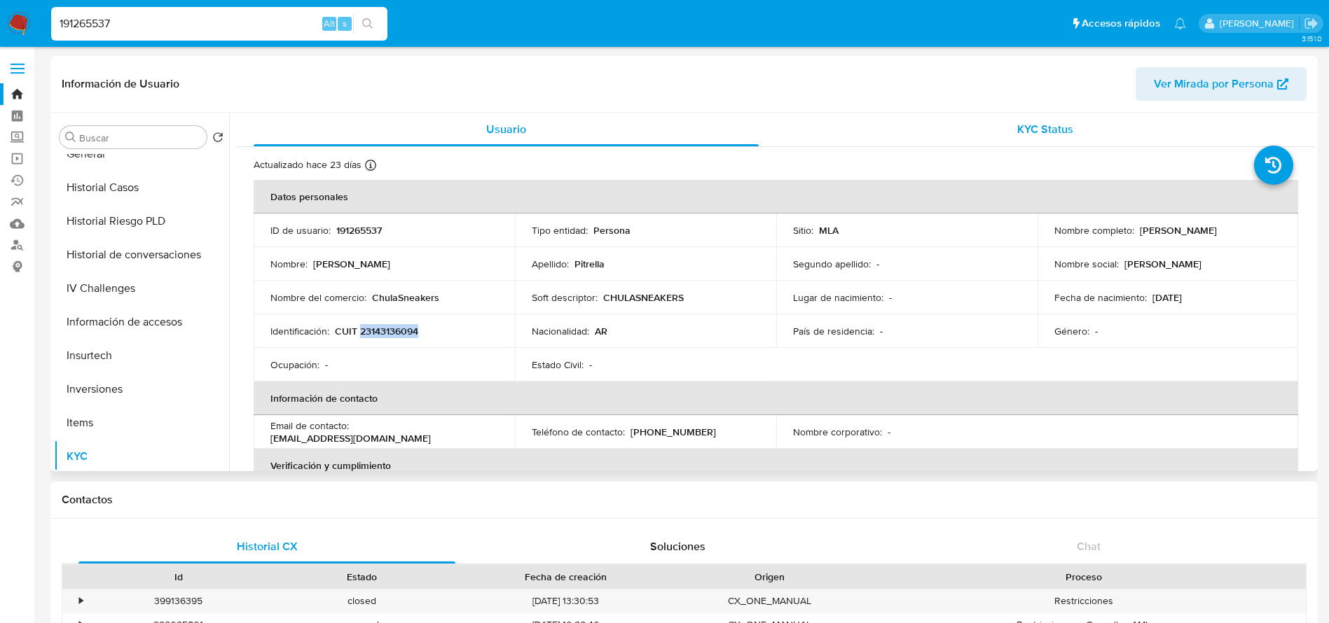
copy p "Silvia Edith Pitrella"
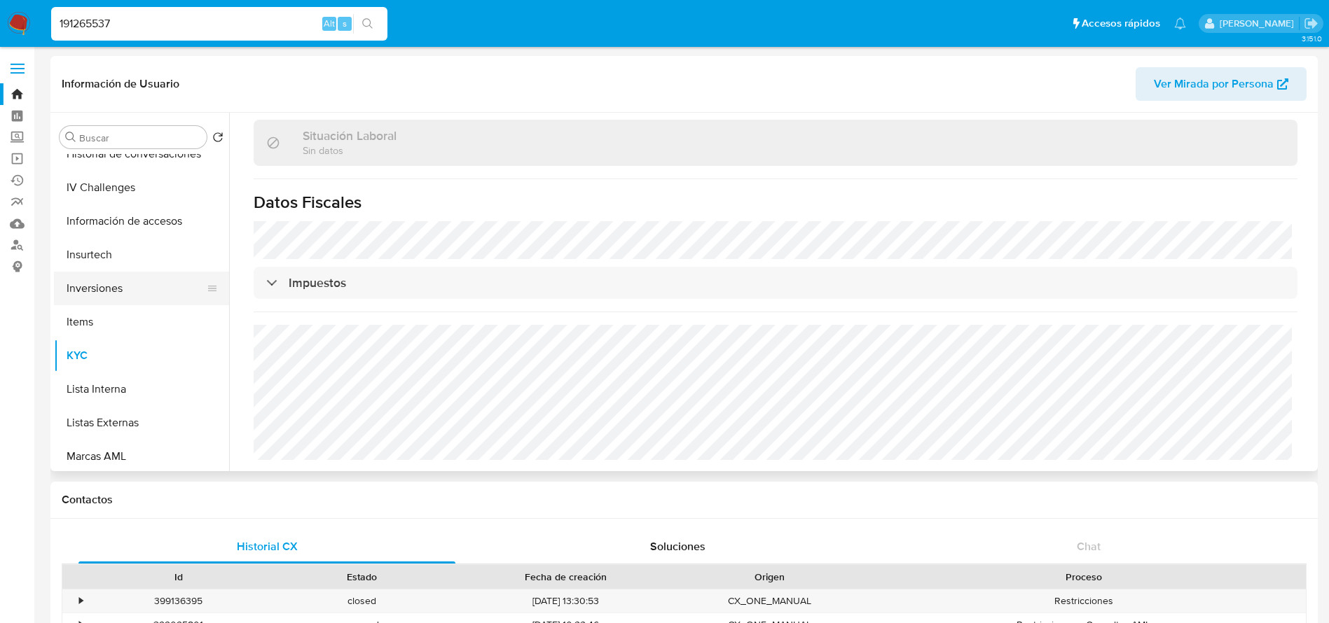
scroll to position [525, 0]
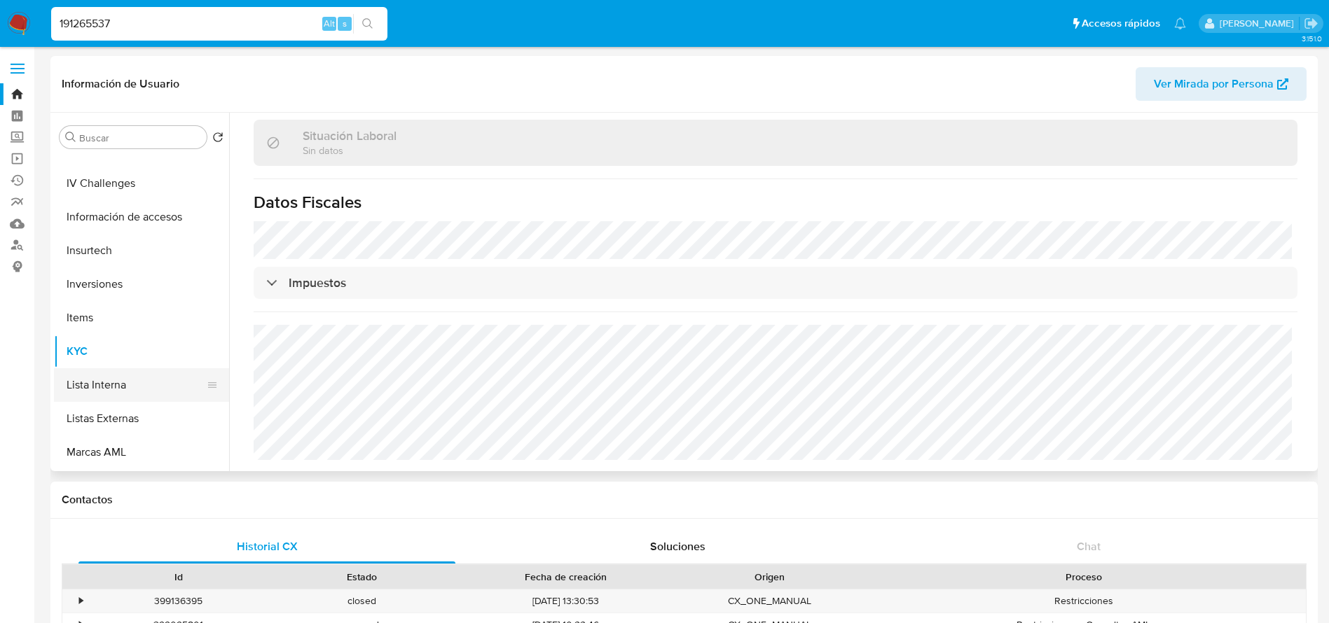
click at [139, 382] on button "Lista Interna" at bounding box center [136, 385] width 164 height 34
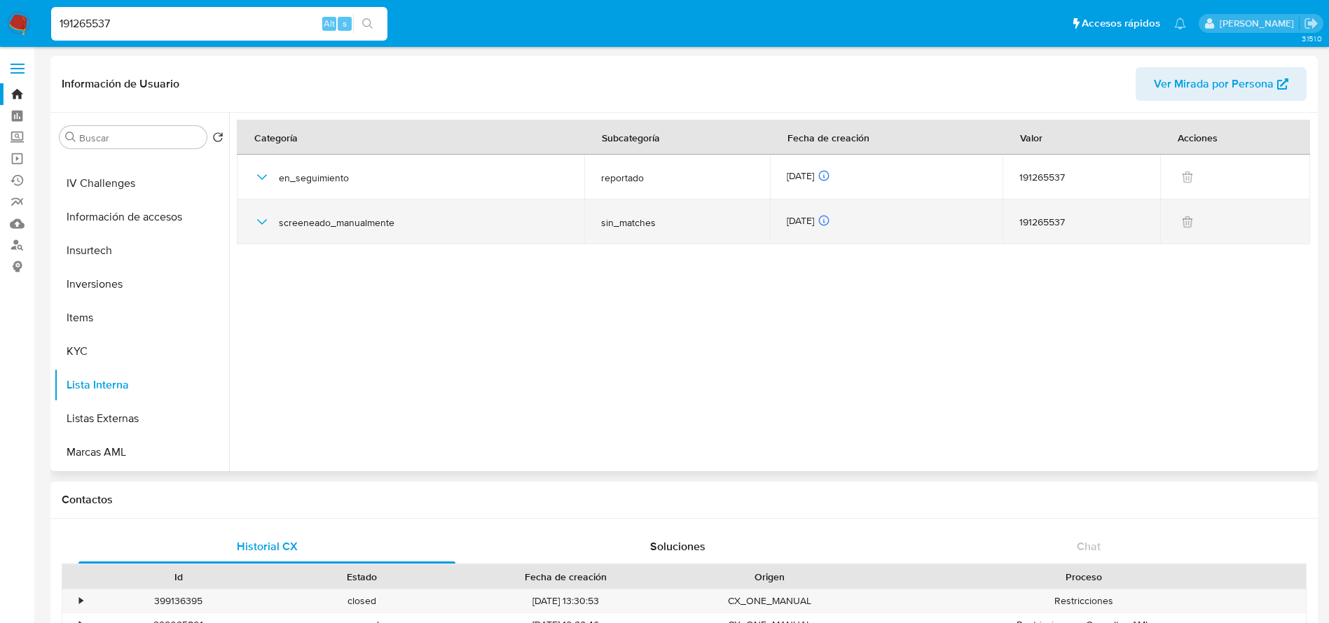
click at [265, 223] on icon "button" at bounding box center [262, 222] width 17 height 17
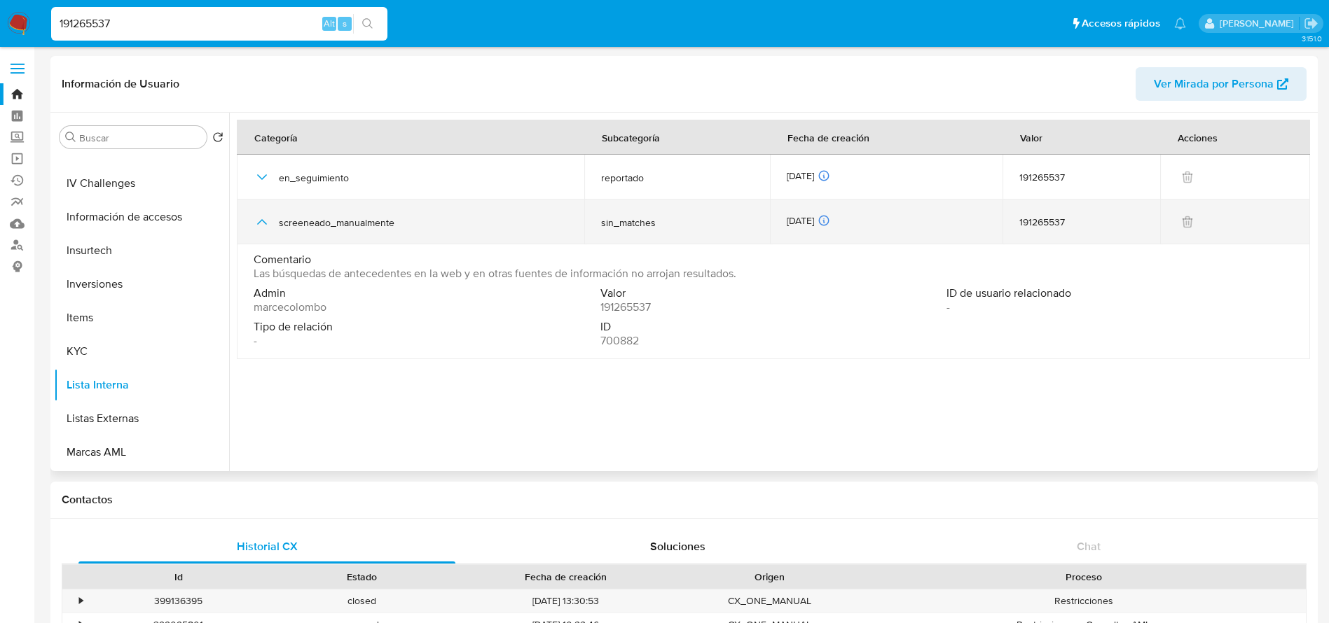
click at [265, 223] on icon "button" at bounding box center [262, 222] width 17 height 17
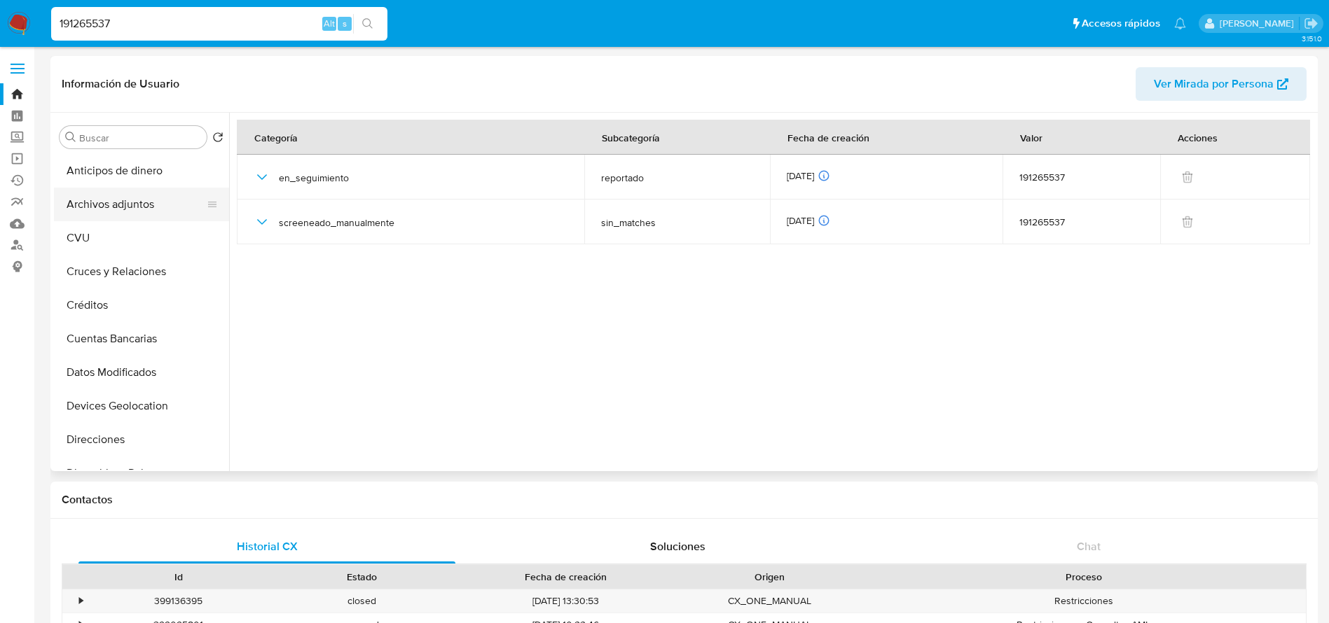
click at [105, 212] on button "Archivos adjuntos" at bounding box center [136, 205] width 164 height 34
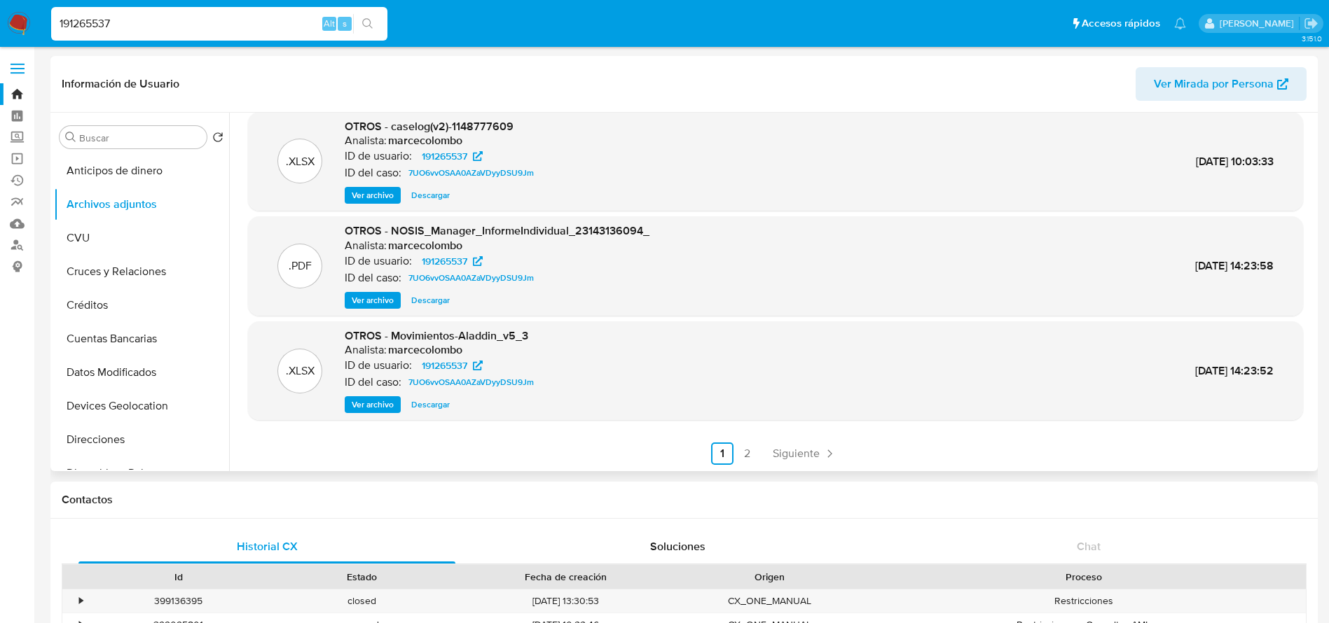
scroll to position [118, 0]
click at [804, 459] on span "Siguiente" at bounding box center [796, 453] width 47 height 11
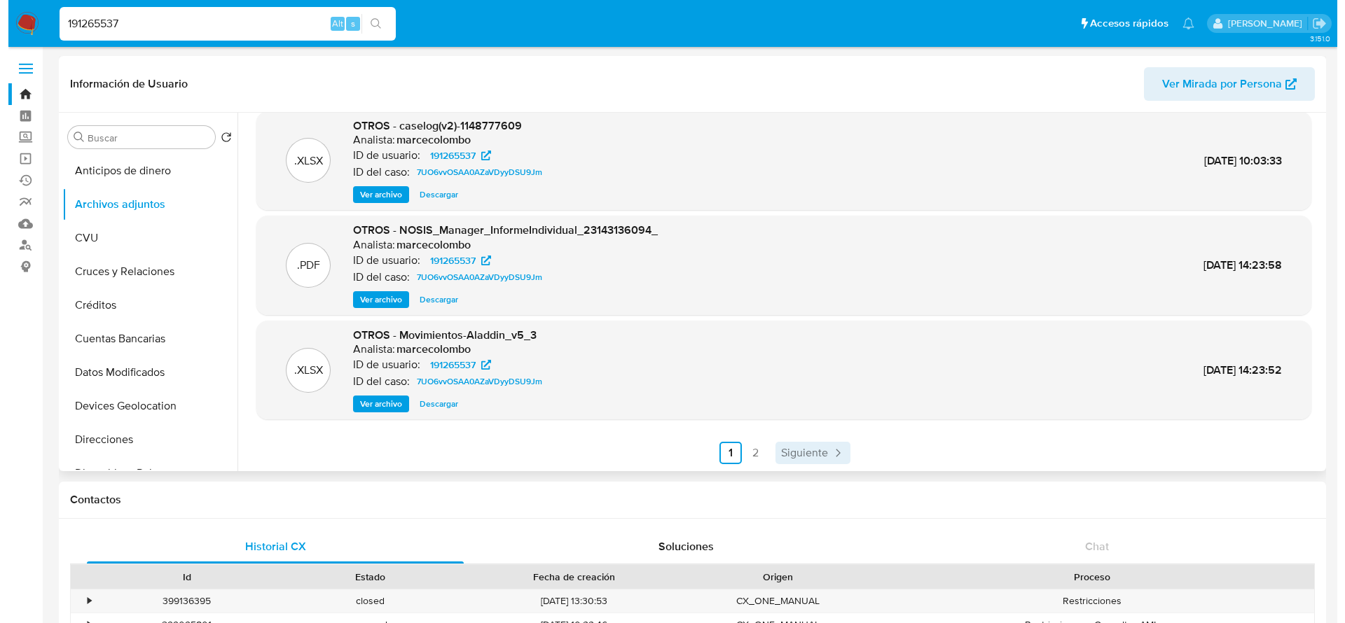
scroll to position [0, 0]
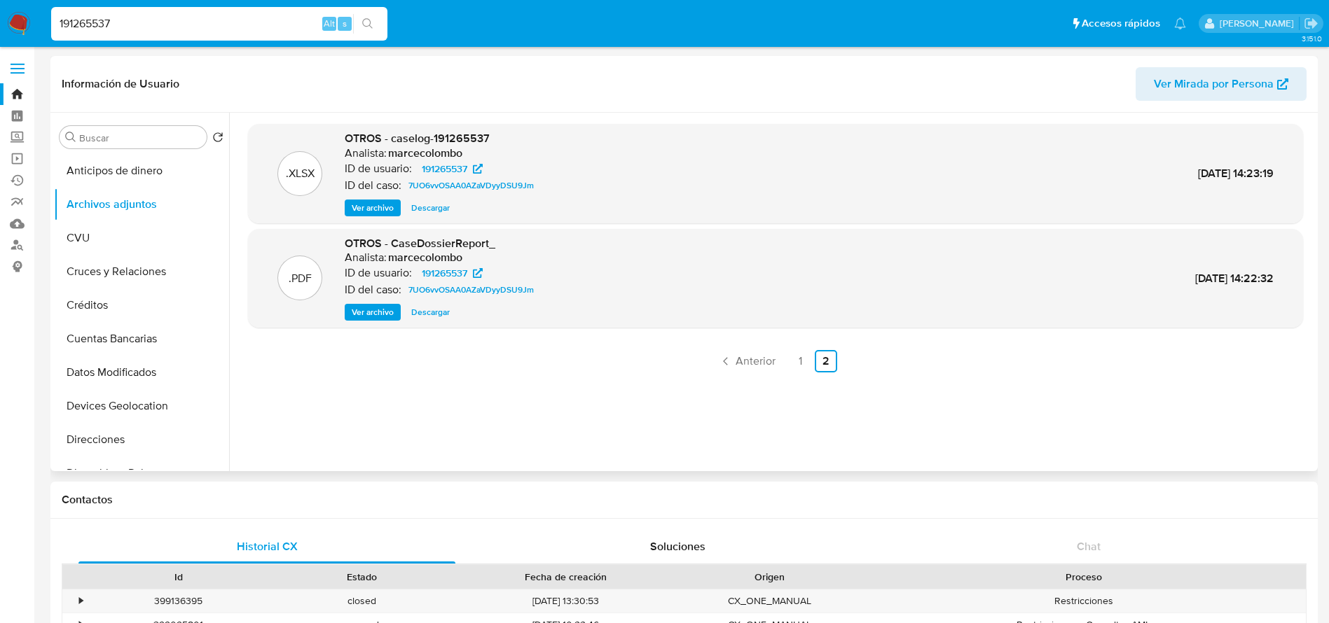
click at [364, 207] on span "Ver archivo" at bounding box center [373, 208] width 42 height 14
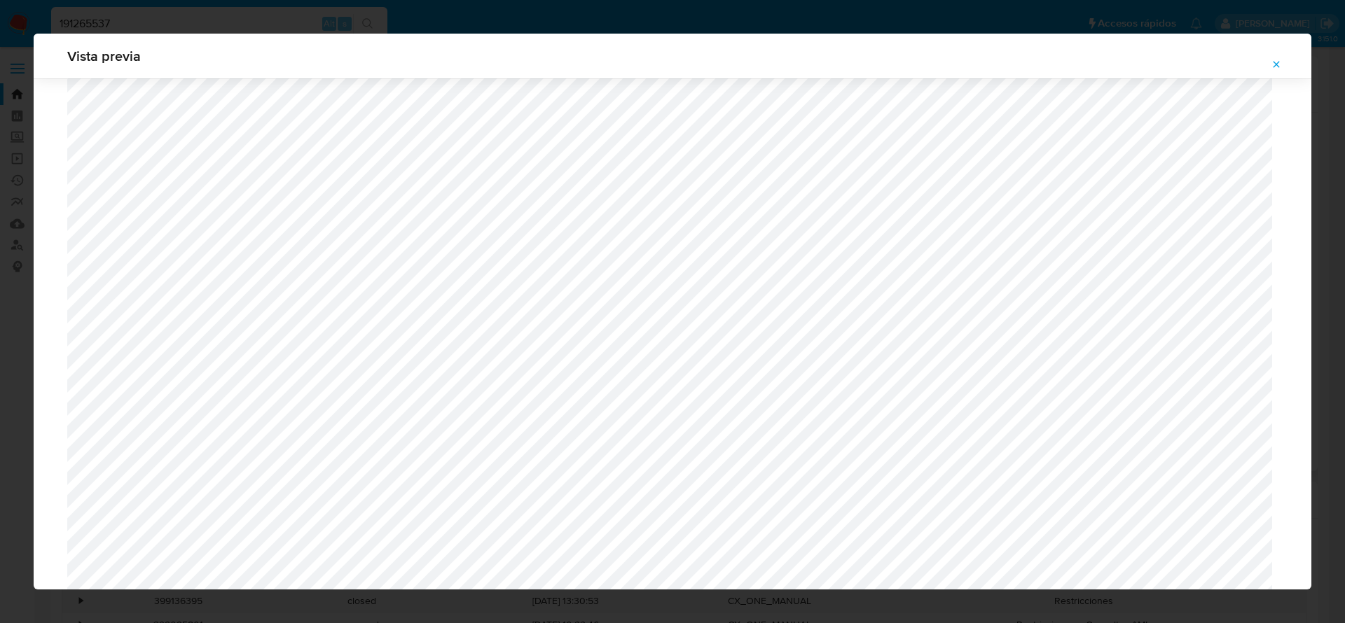
scroll to position [602, 0]
click at [1283, 55] on button "Attachment preview" at bounding box center [1276, 64] width 31 height 22
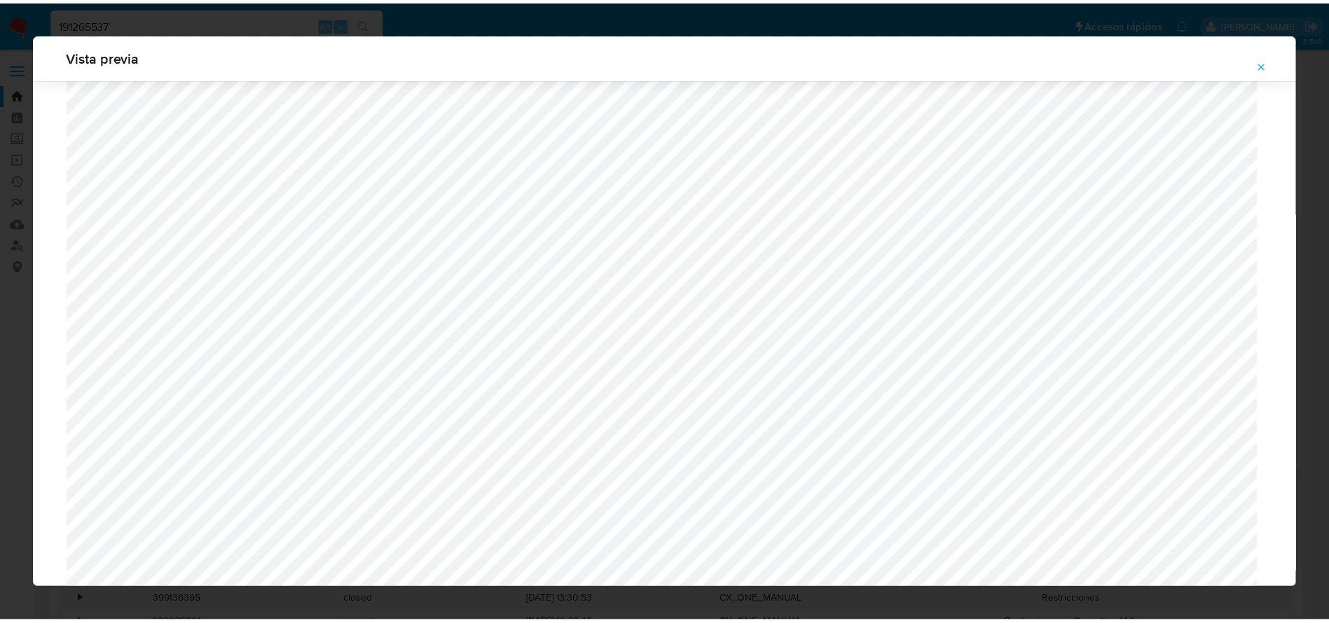
scroll to position [0, 0]
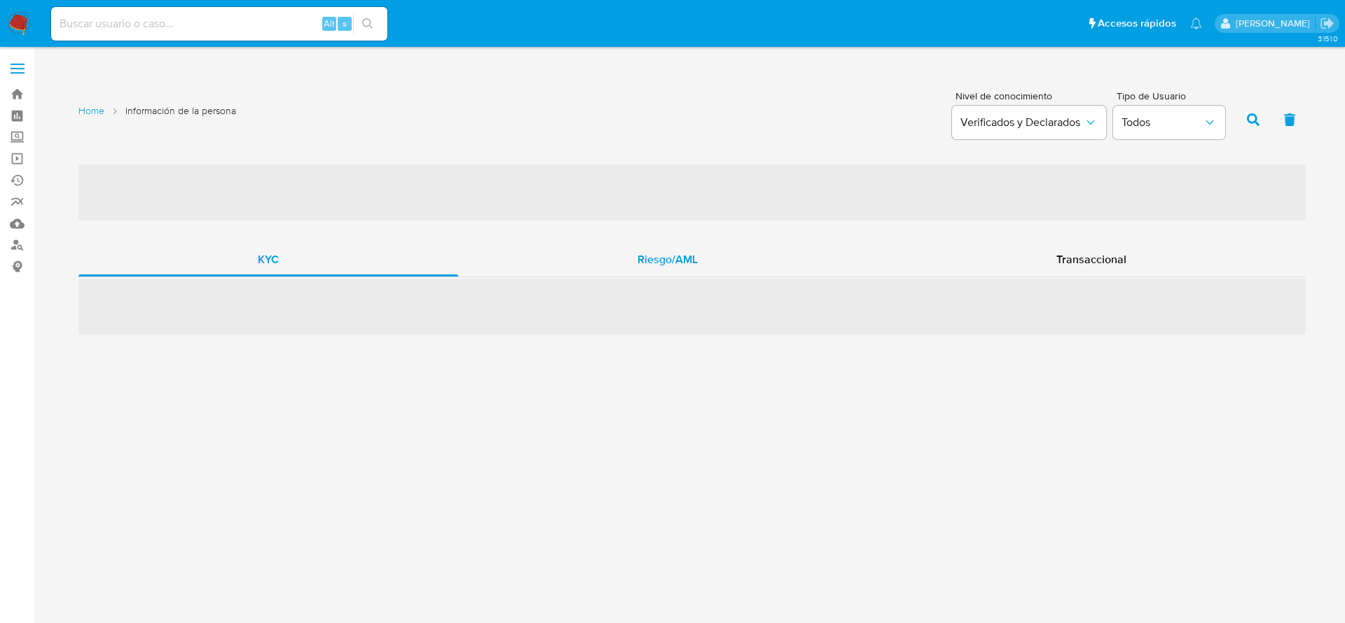
click at [696, 264] on span "Riesgo/AML" at bounding box center [667, 259] width 60 height 16
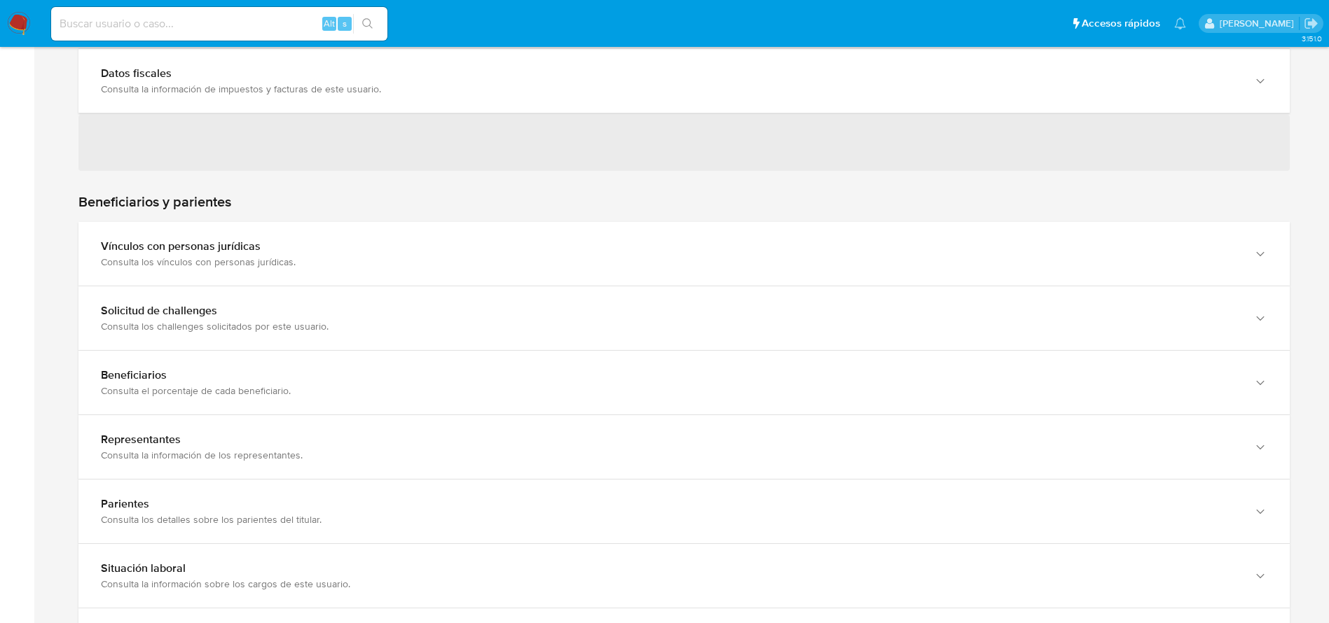
scroll to position [841, 0]
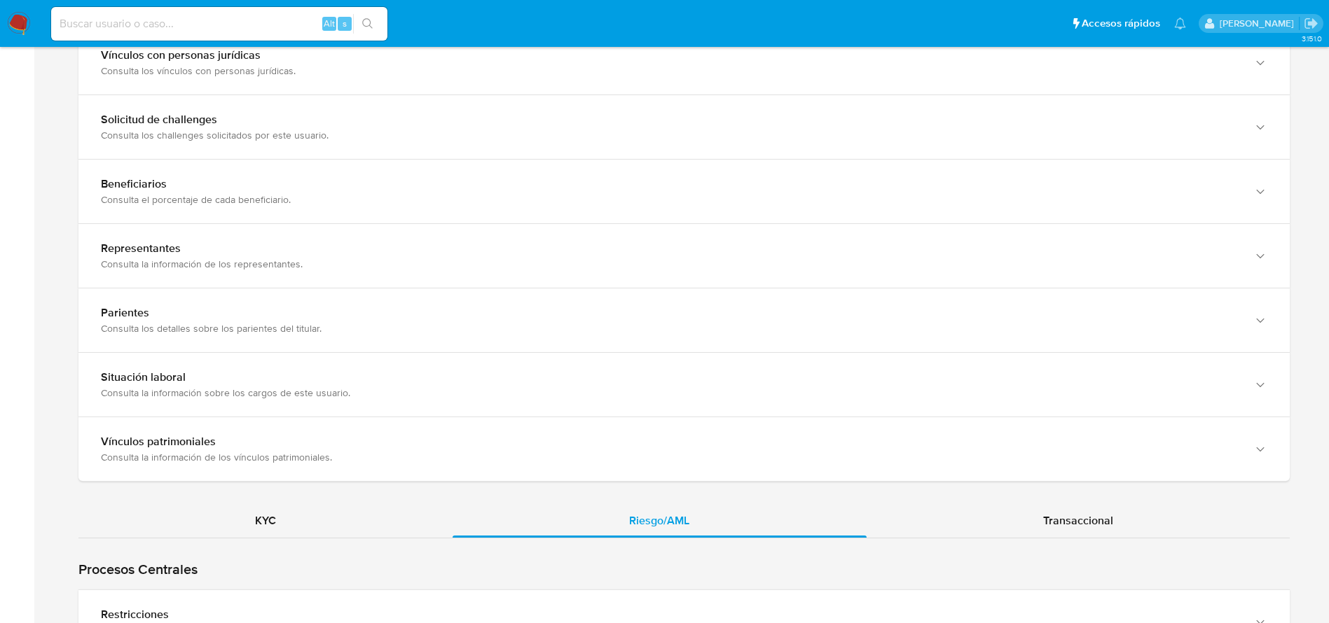
drag, startPoint x: 165, startPoint y: 322, endPoint x: 515, endPoint y: 407, distance: 359.7
click at [165, 591] on div "Restricciones Detalla las restricciones y el historial asociado, describiendo l…" at bounding box center [683, 623] width 1211 height 64
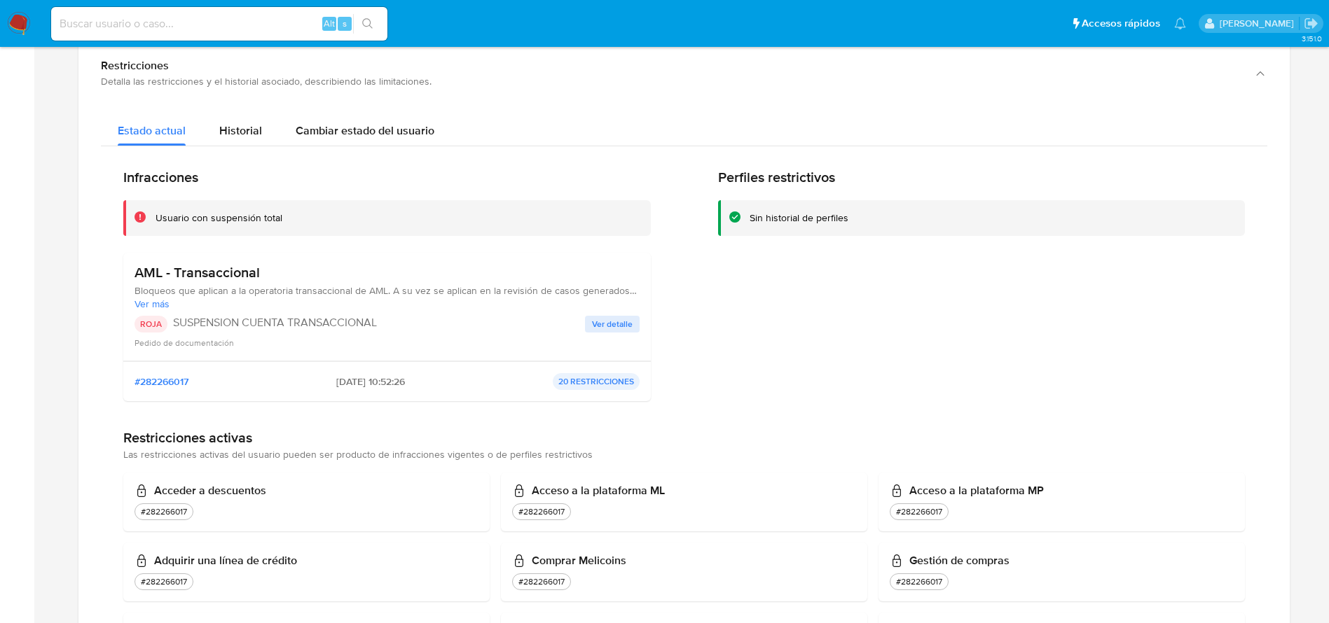
scroll to position [1471, 0]
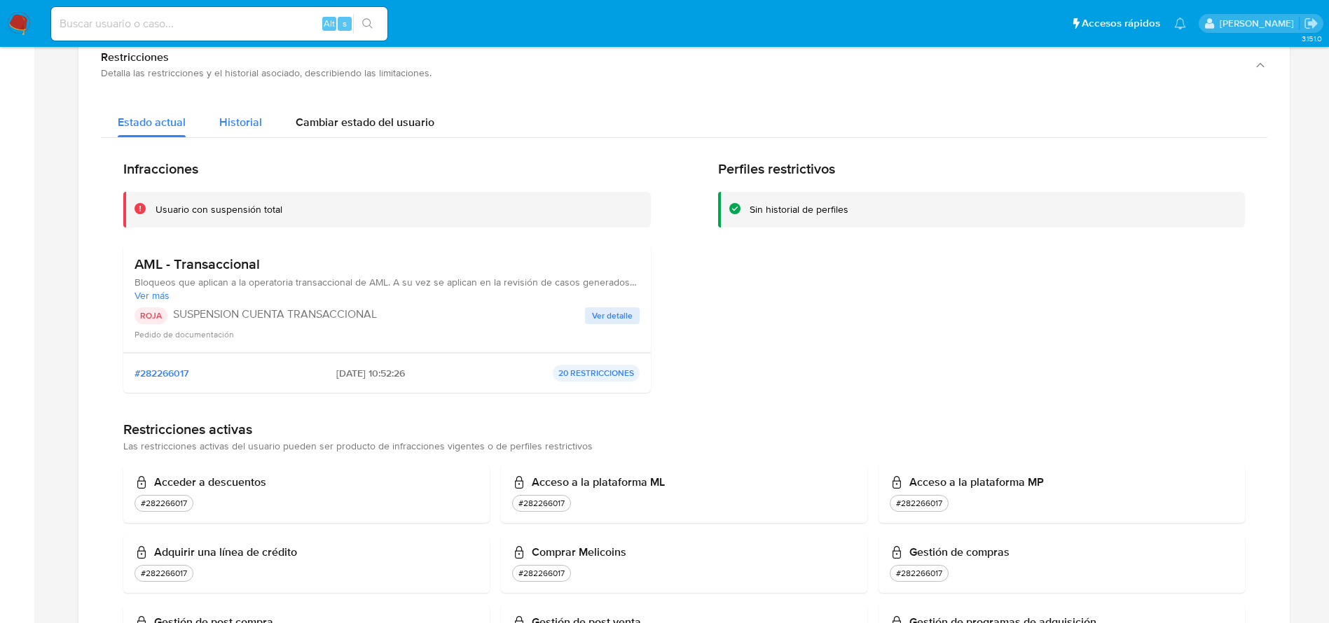
click at [241, 118] on span "Historial" at bounding box center [240, 122] width 43 height 16
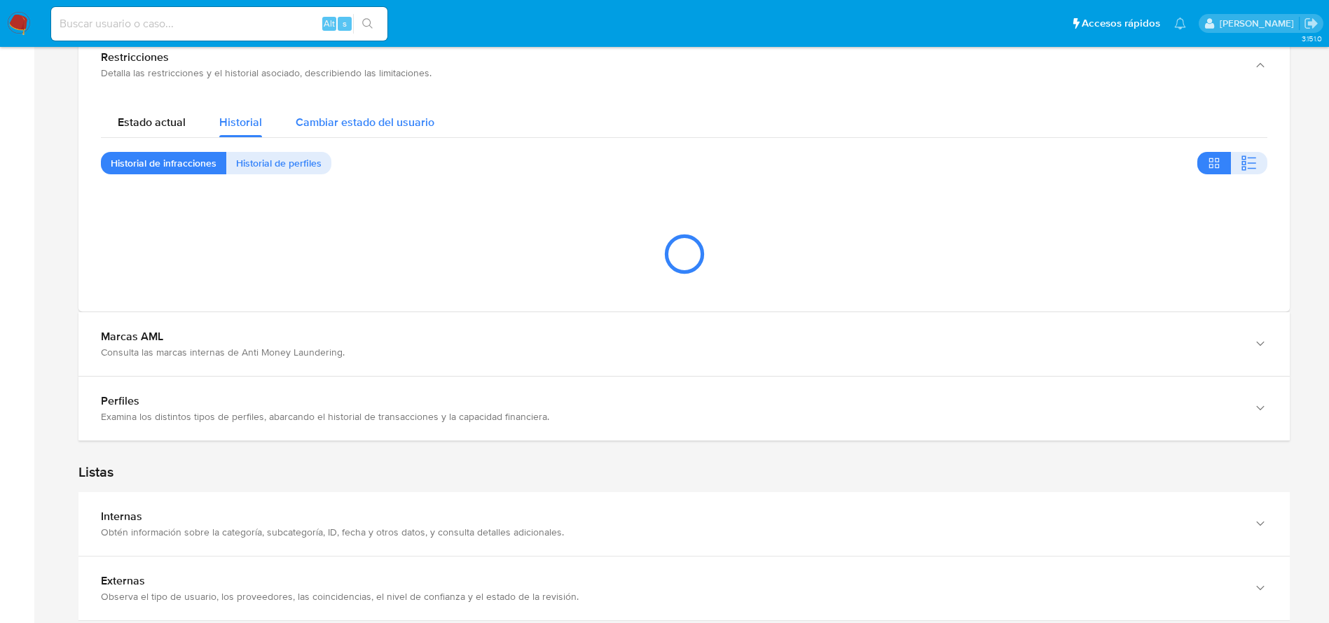
click at [387, 117] on span "Cambiar estado del usuario" at bounding box center [365, 122] width 139 height 16
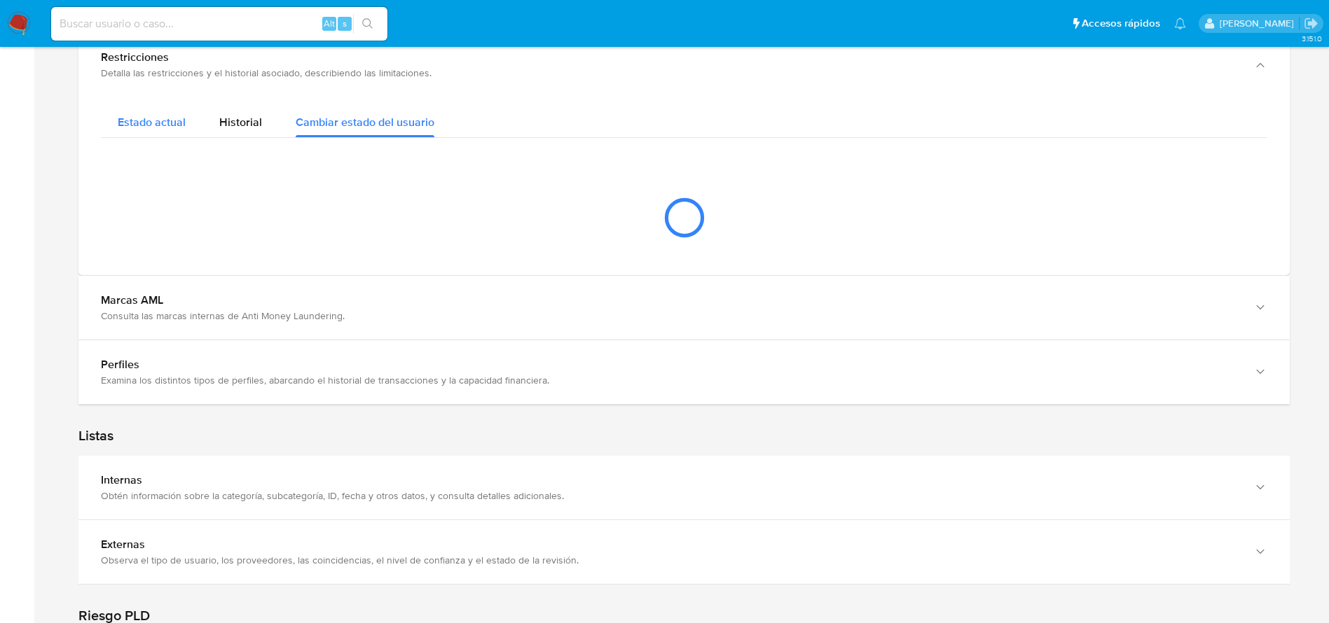
click at [142, 118] on span "Estado actual" at bounding box center [152, 122] width 68 height 16
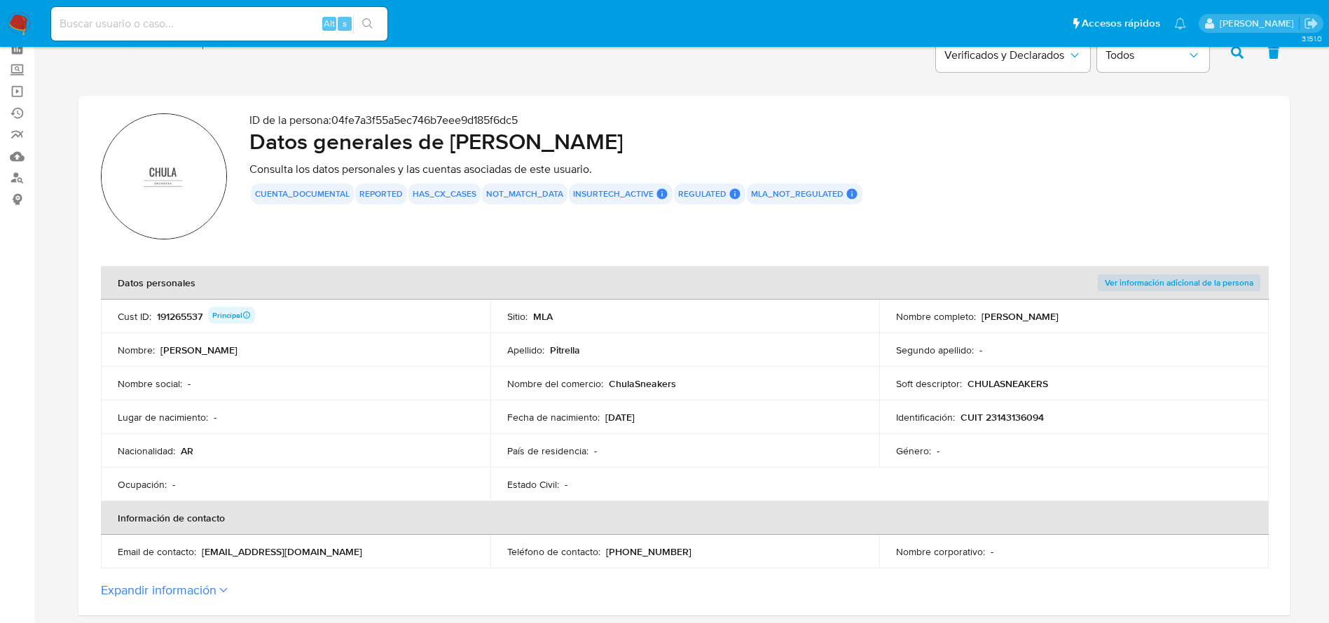
scroll to position [0, 0]
